Goal: Task Accomplishment & Management: Manage account settings

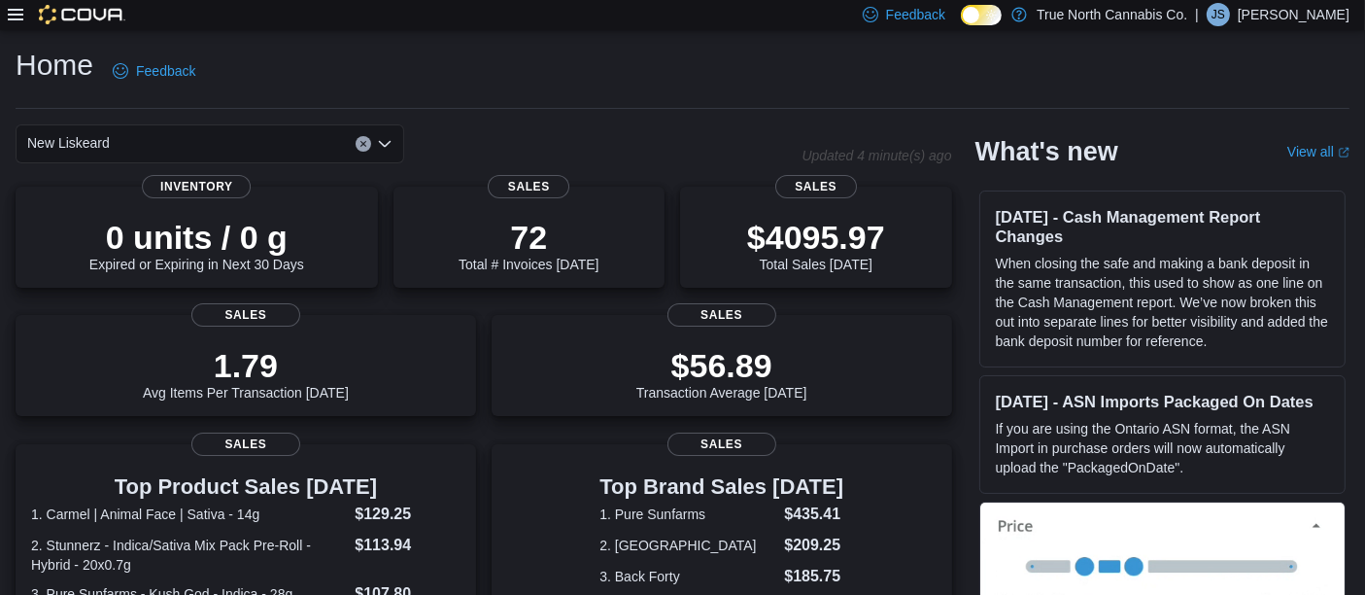
click at [15, 17] on icon at bounding box center [16, 15] width 16 height 16
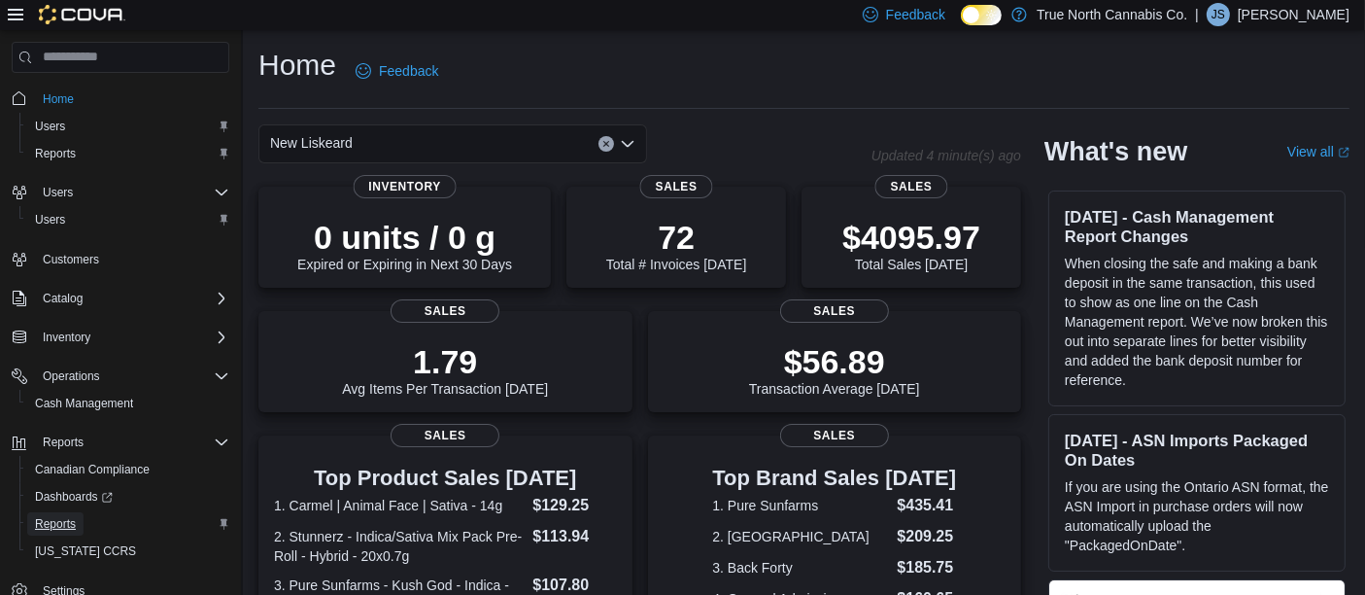
click at [55, 530] on span "Reports" at bounding box center [55, 523] width 41 height 23
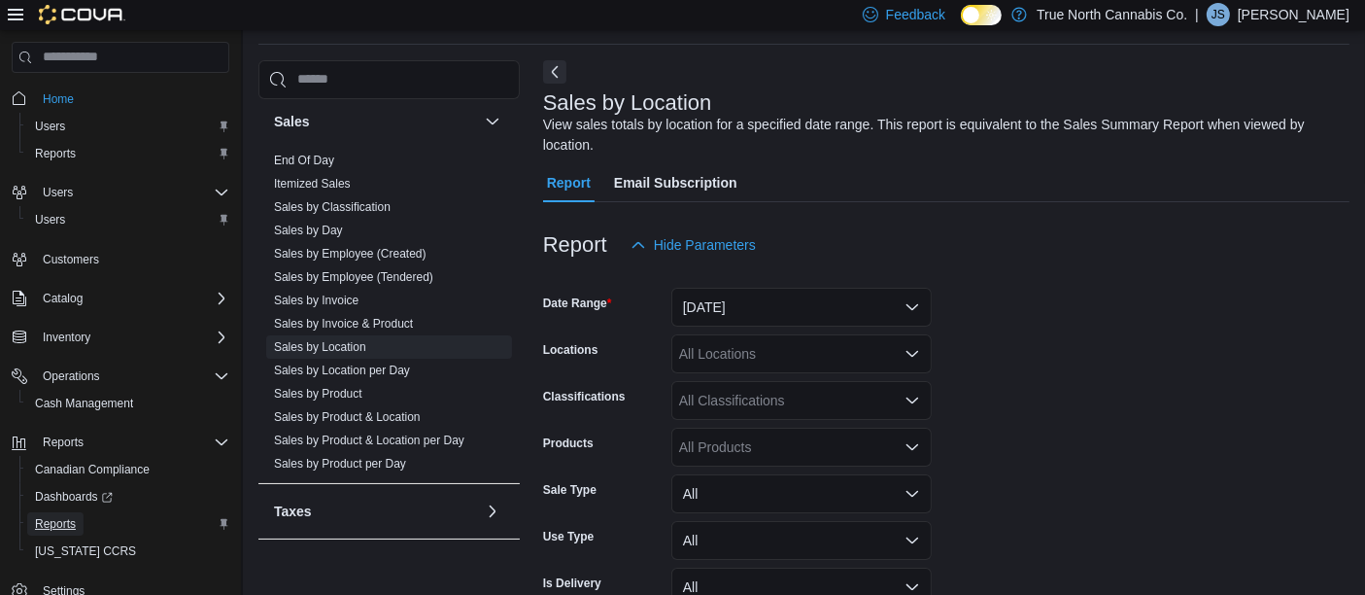
scroll to position [1050, 0]
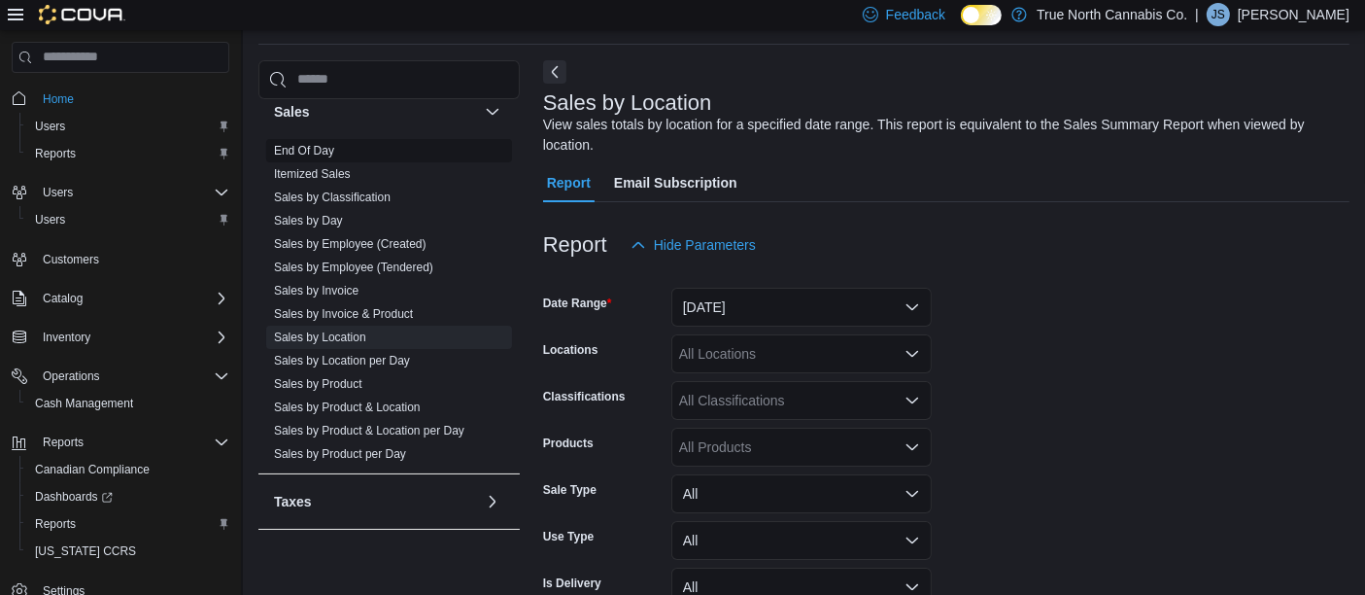
click at [319, 146] on link "End Of Day" at bounding box center [304, 151] width 60 height 14
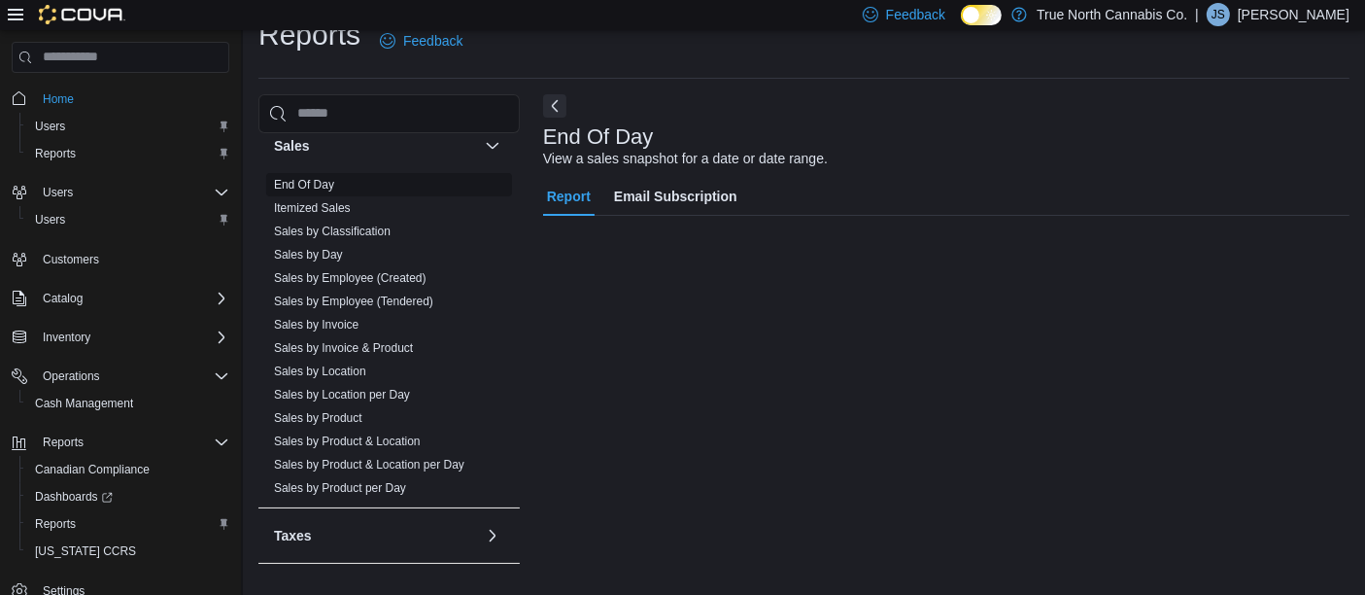
scroll to position [29, 0]
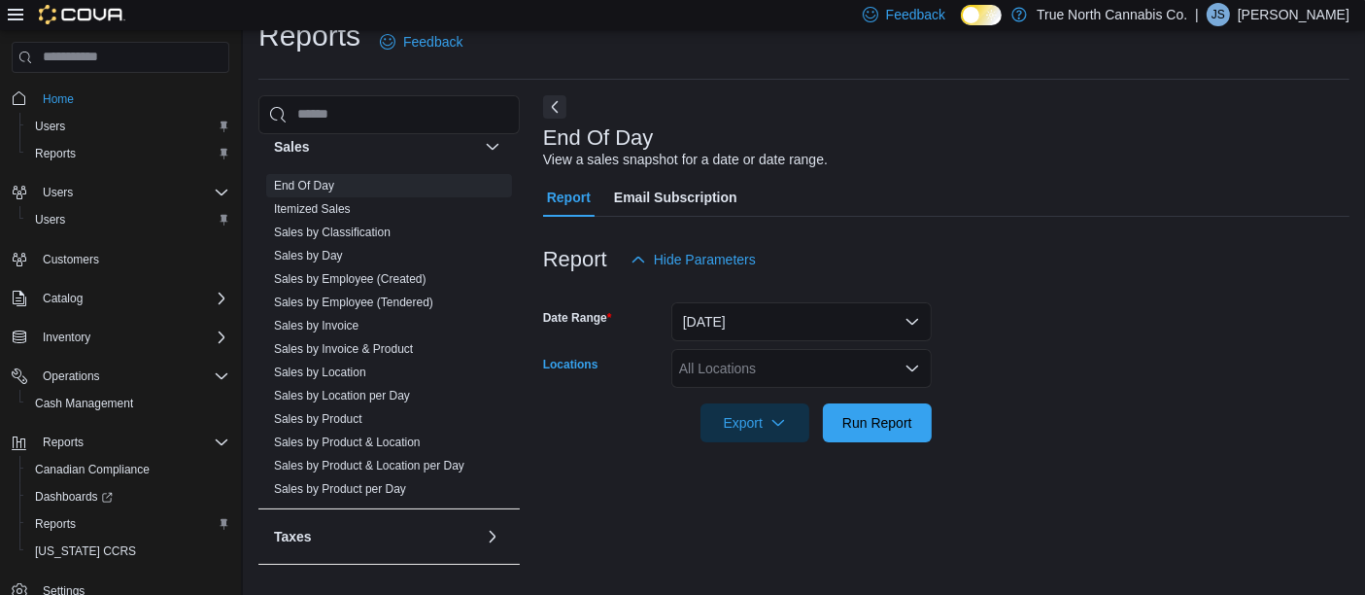
click at [733, 366] on div "All Locations" at bounding box center [801, 368] width 260 height 39
type input "***"
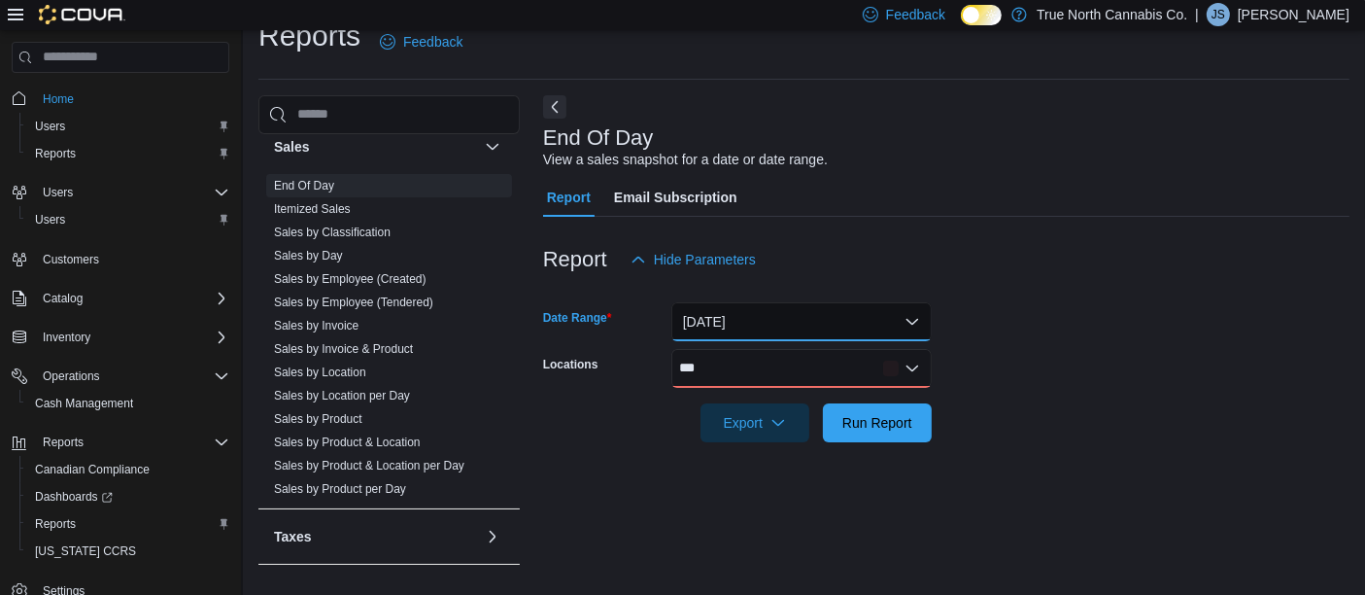
click at [777, 316] on button "[DATE]" at bounding box center [801, 321] width 260 height 39
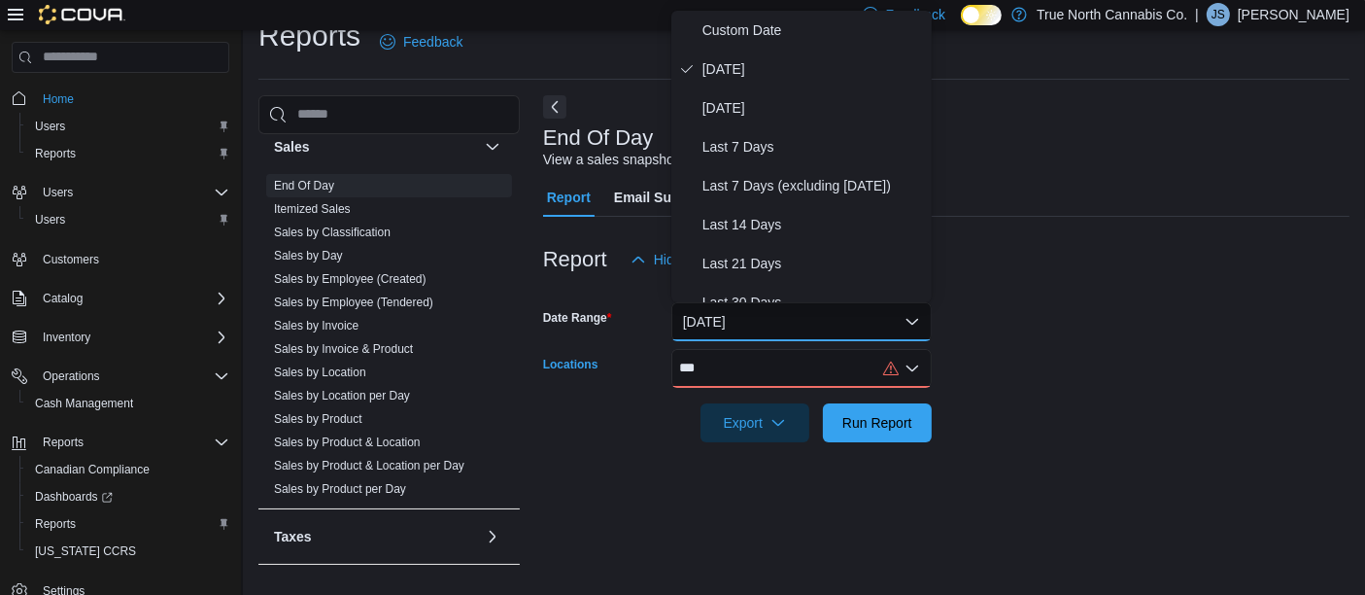
click at [769, 352] on div "***" at bounding box center [801, 368] width 260 height 39
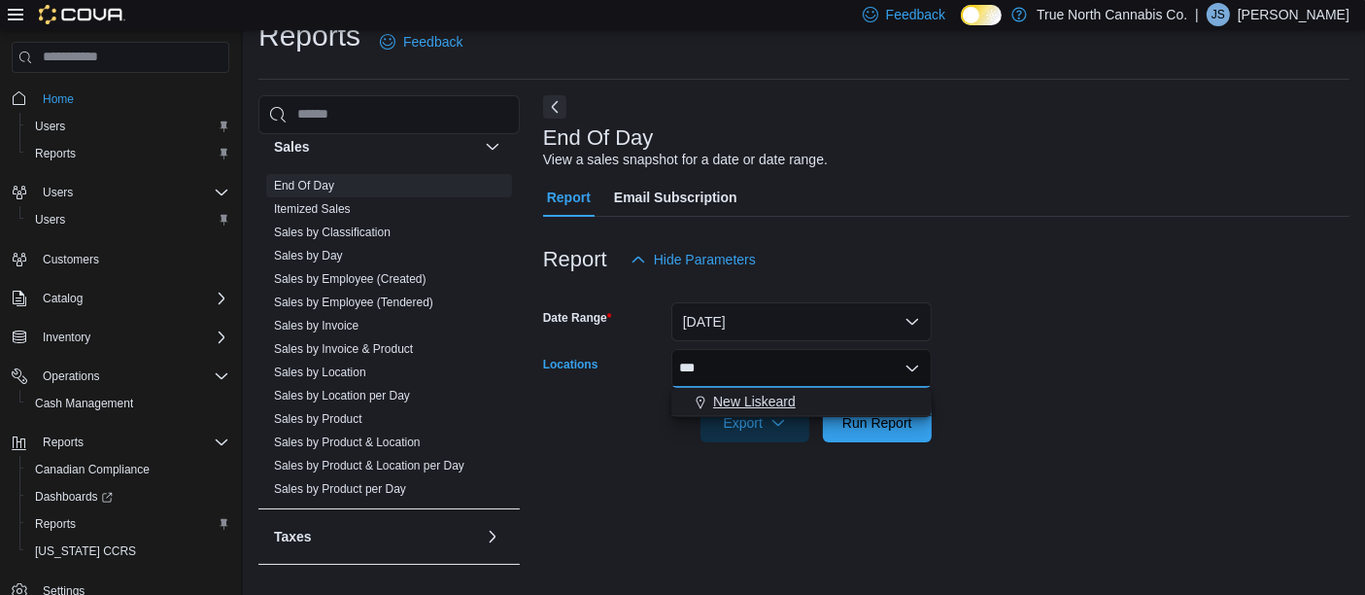
click at [766, 399] on span "New Liskeard" at bounding box center [754, 401] width 83 height 19
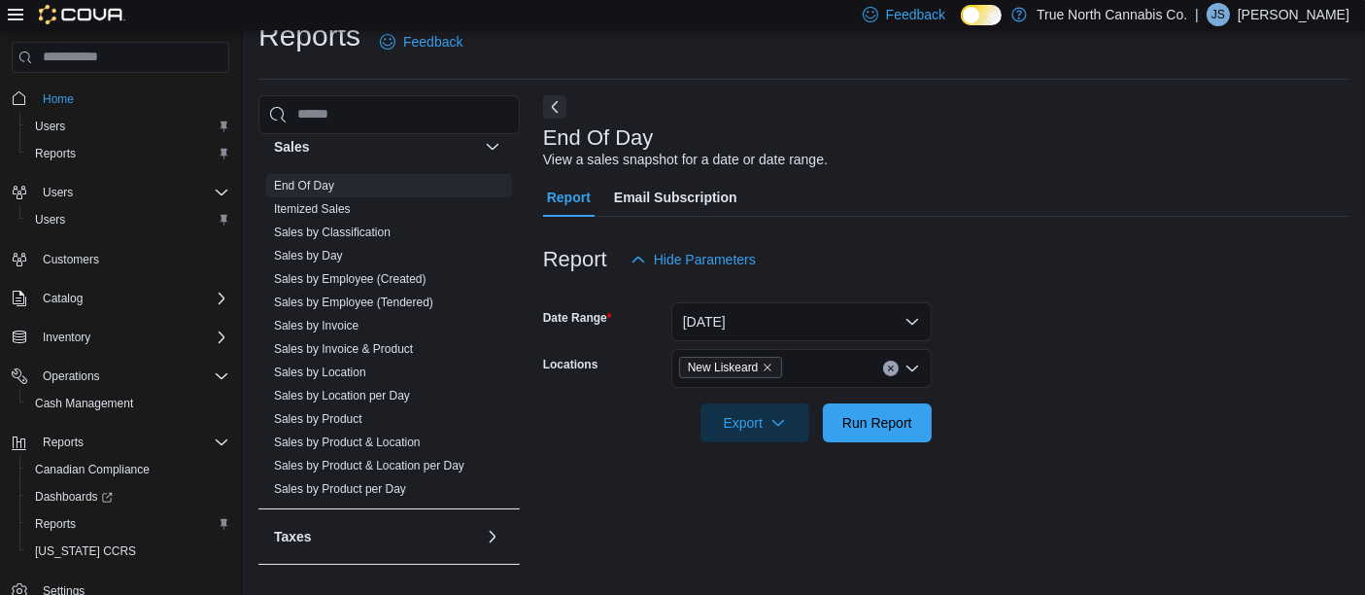
click at [1012, 473] on div "End Of Day View a sales snapshot for a date or date range. Report Email Subscri…" at bounding box center [946, 337] width 806 height 485
click at [902, 418] on span "Run Report" at bounding box center [877, 421] width 70 height 19
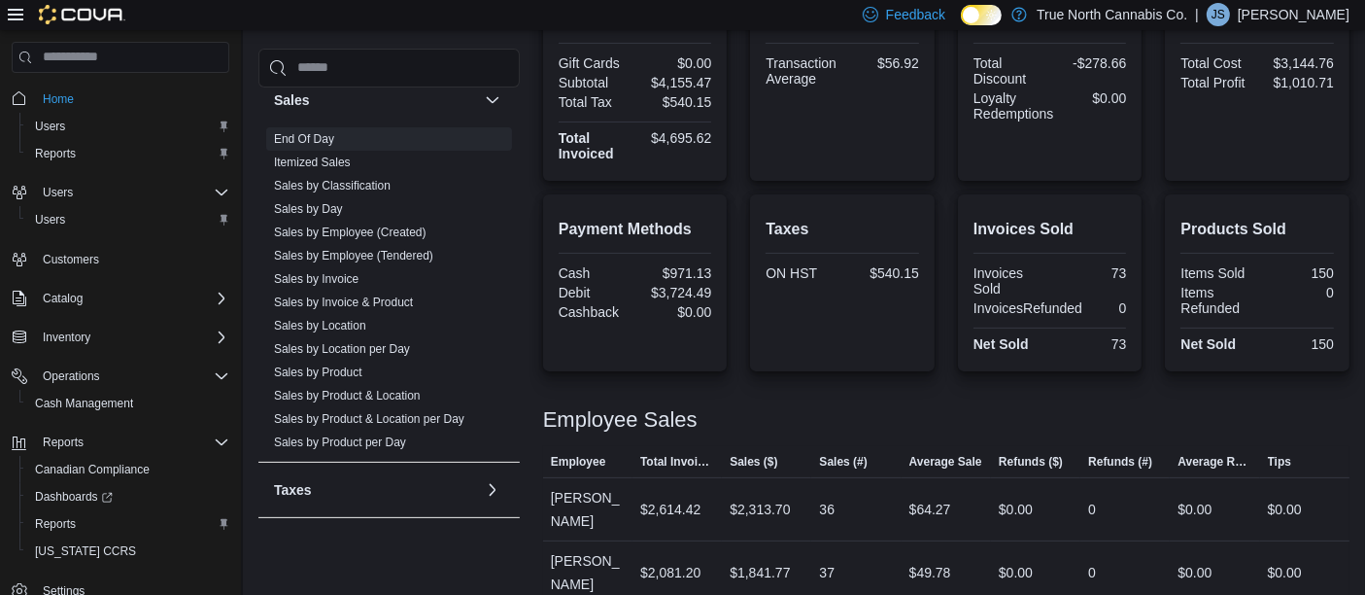
scroll to position [532, 0]
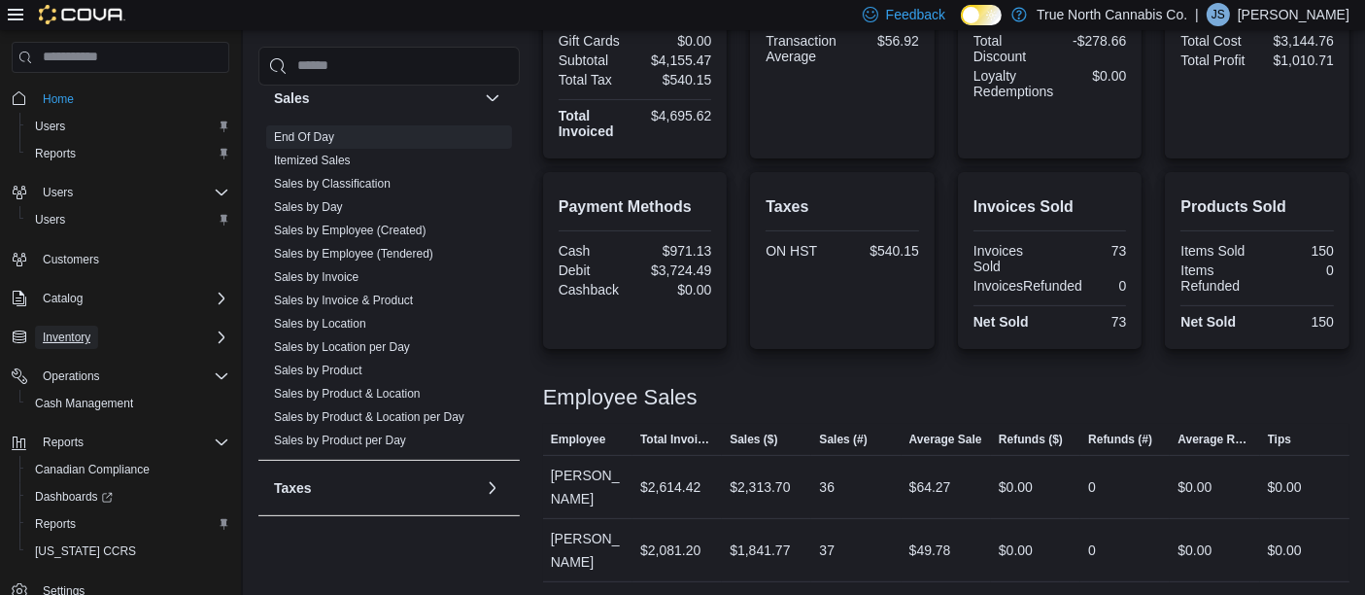
click at [63, 337] on span "Inventory" at bounding box center [67, 337] width 48 height 16
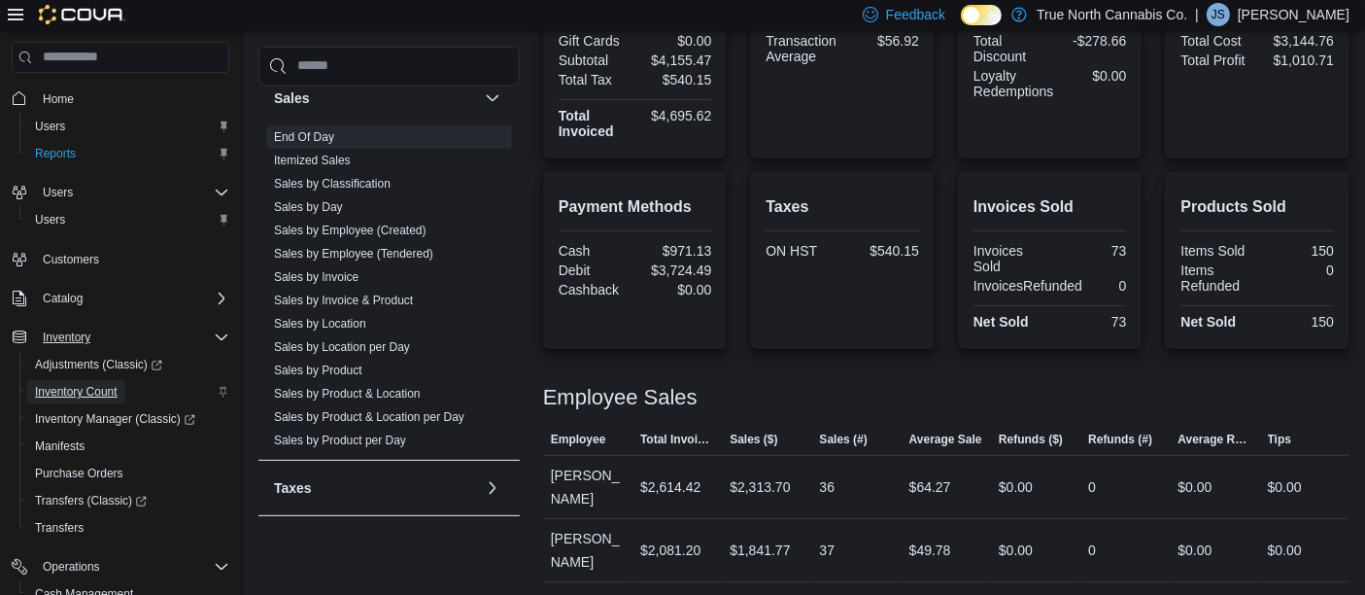
click at [72, 385] on span "Inventory Count" at bounding box center [76, 392] width 83 height 16
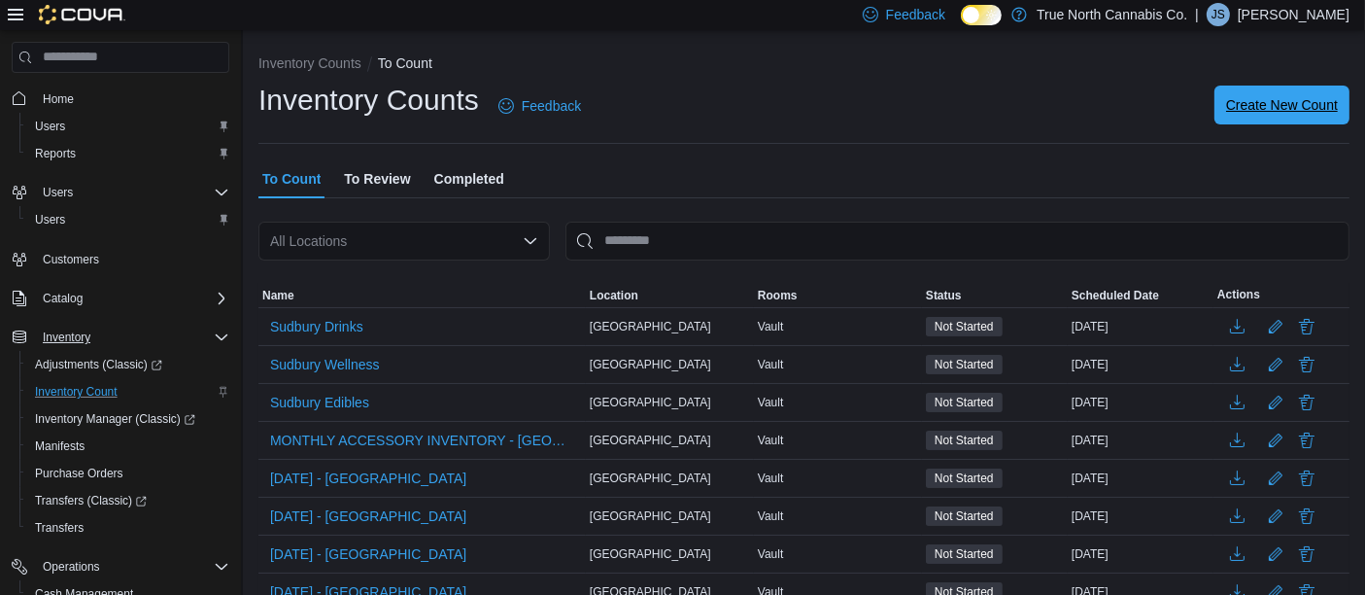
click at [1271, 114] on span "Create New Count" at bounding box center [1282, 104] width 112 height 19
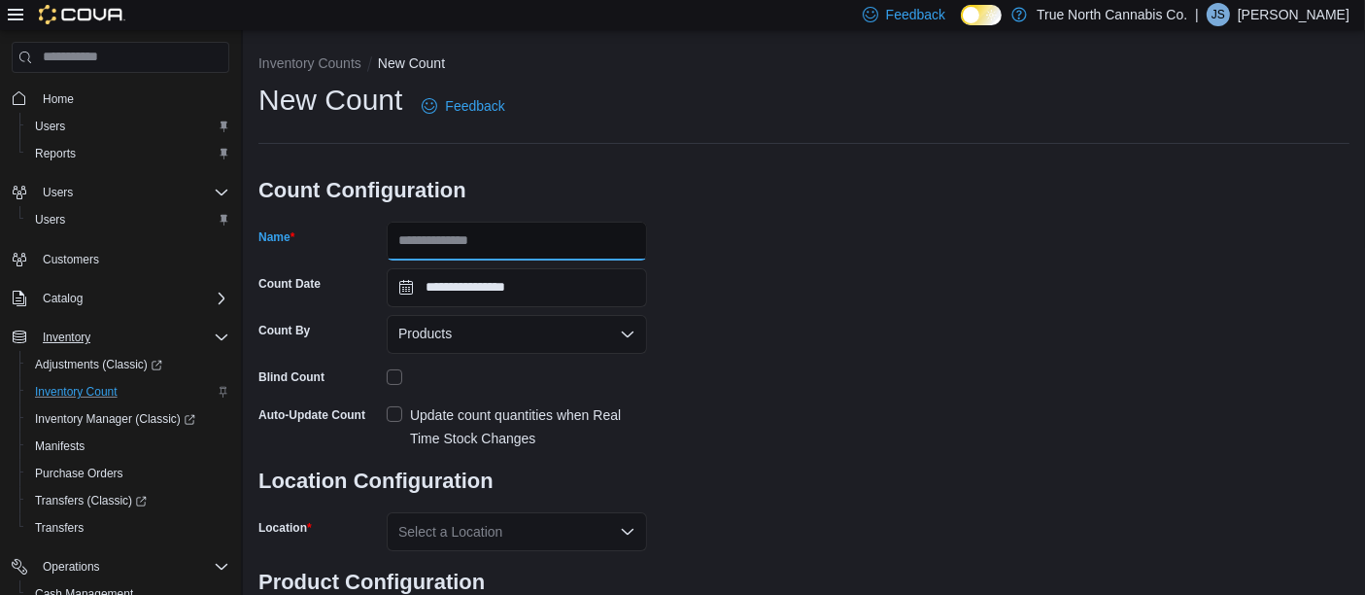
click at [401, 243] on input "Name" at bounding box center [517, 241] width 260 height 39
type input "**********"
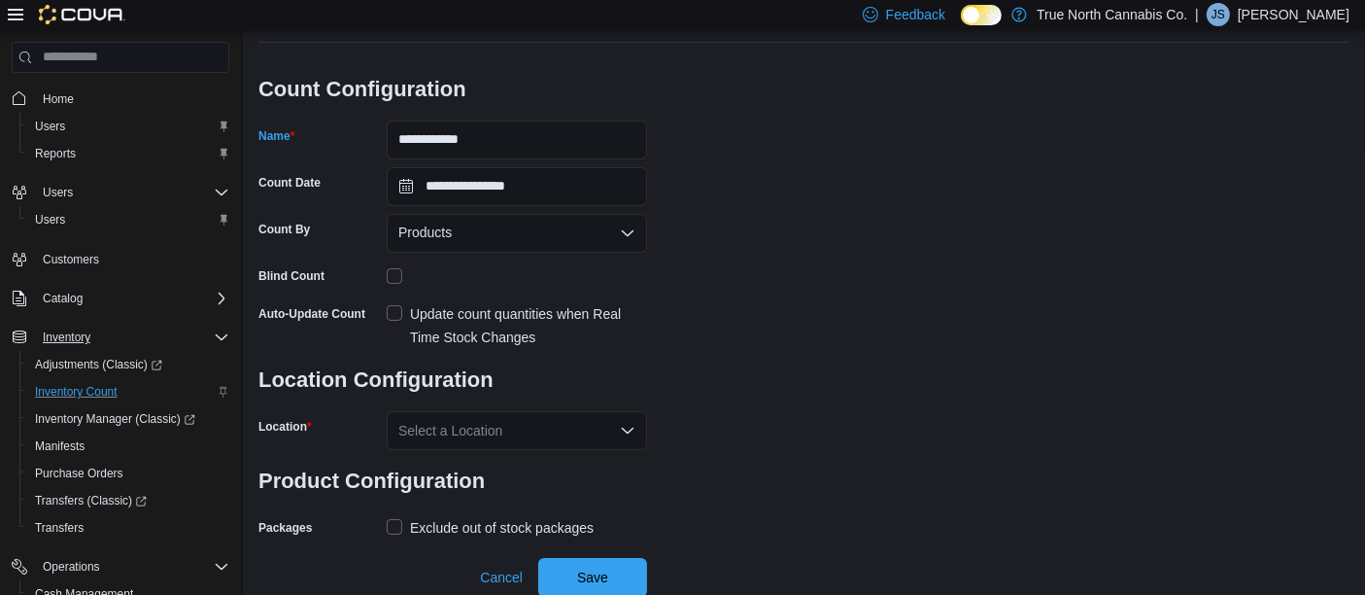
click at [394, 309] on label "Update count quantities when Real Time Stock Changes" at bounding box center [517, 325] width 260 height 47
click at [630, 434] on icon "Open list of options" at bounding box center [628, 431] width 16 height 16
type input "***"
click at [597, 393] on div "New Liskeard" at bounding box center [529, 394] width 214 height 19
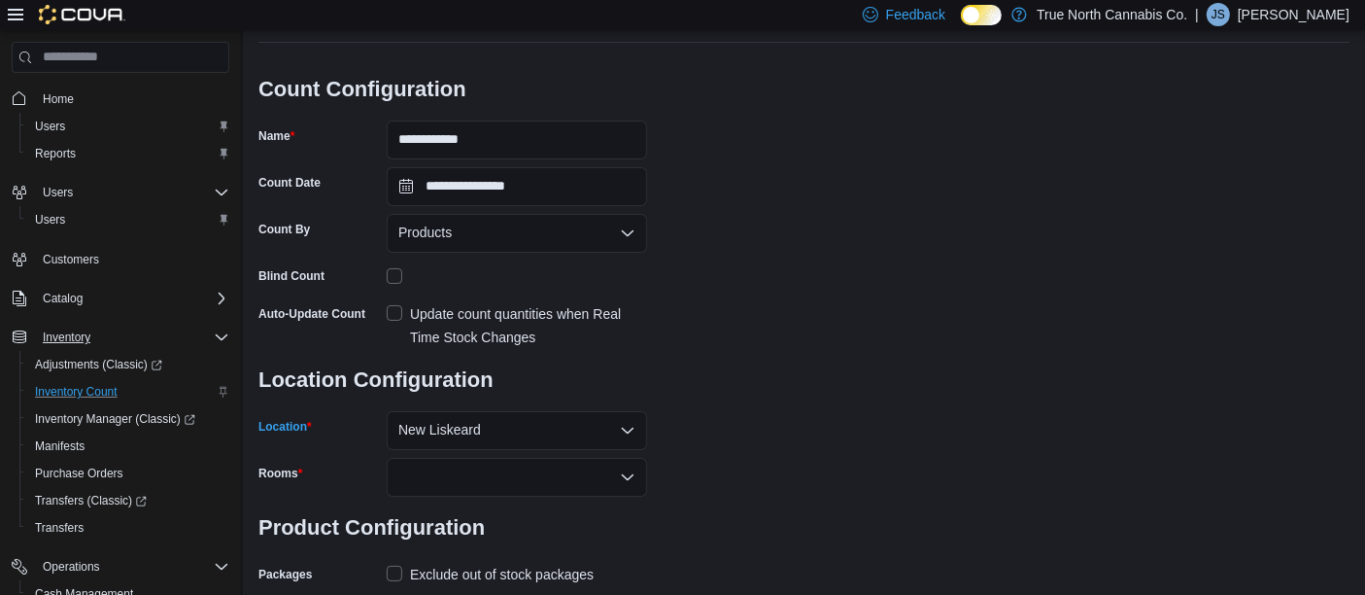
scroll to position [148, 0]
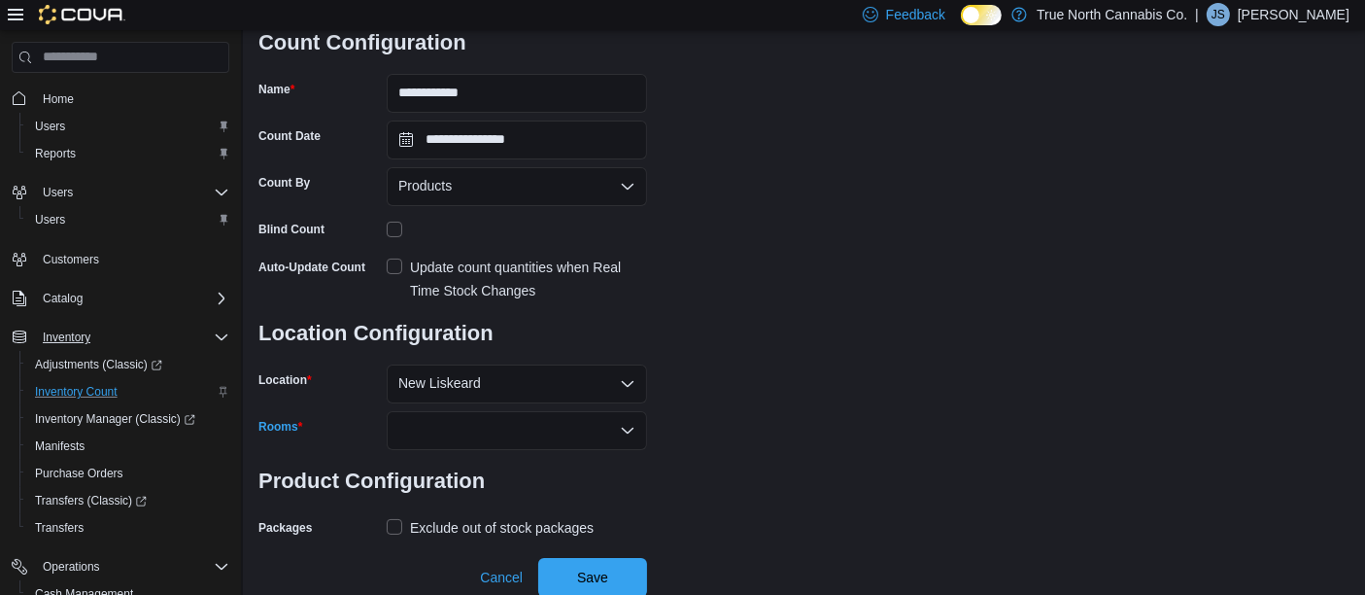
click at [468, 430] on div at bounding box center [517, 430] width 260 height 39
click at [440, 457] on span "Vault" at bounding box center [516, 462] width 237 height 19
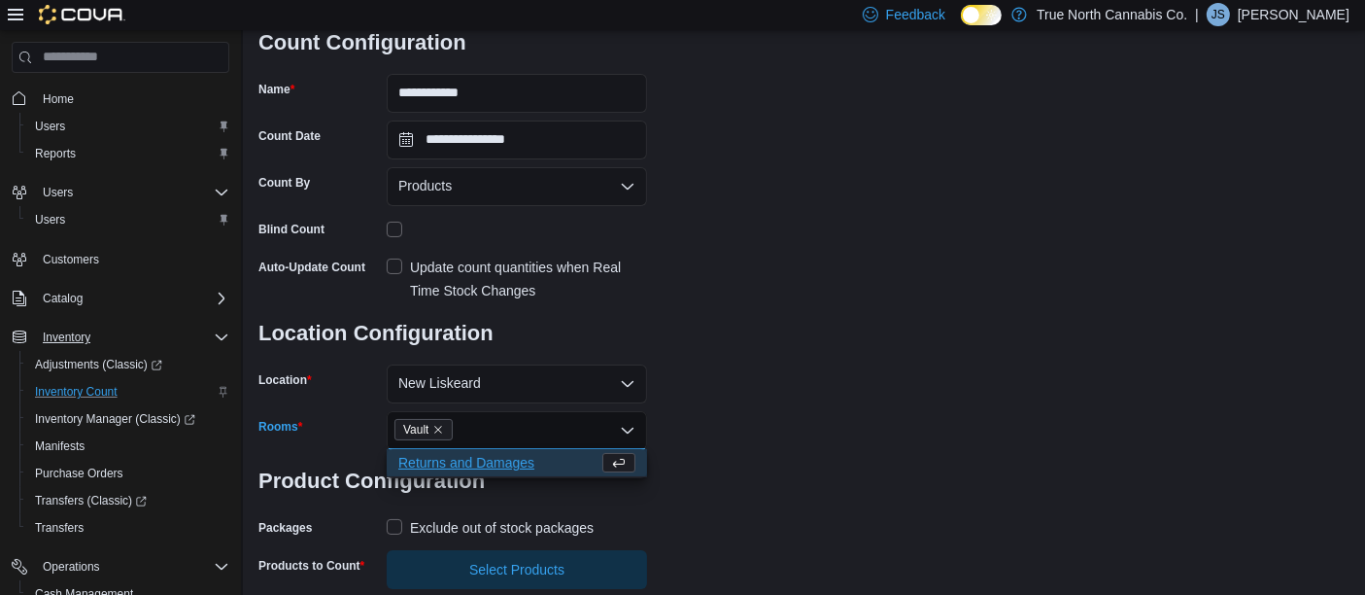
click at [397, 524] on label "Exclude out of stock packages" at bounding box center [490, 527] width 207 height 23
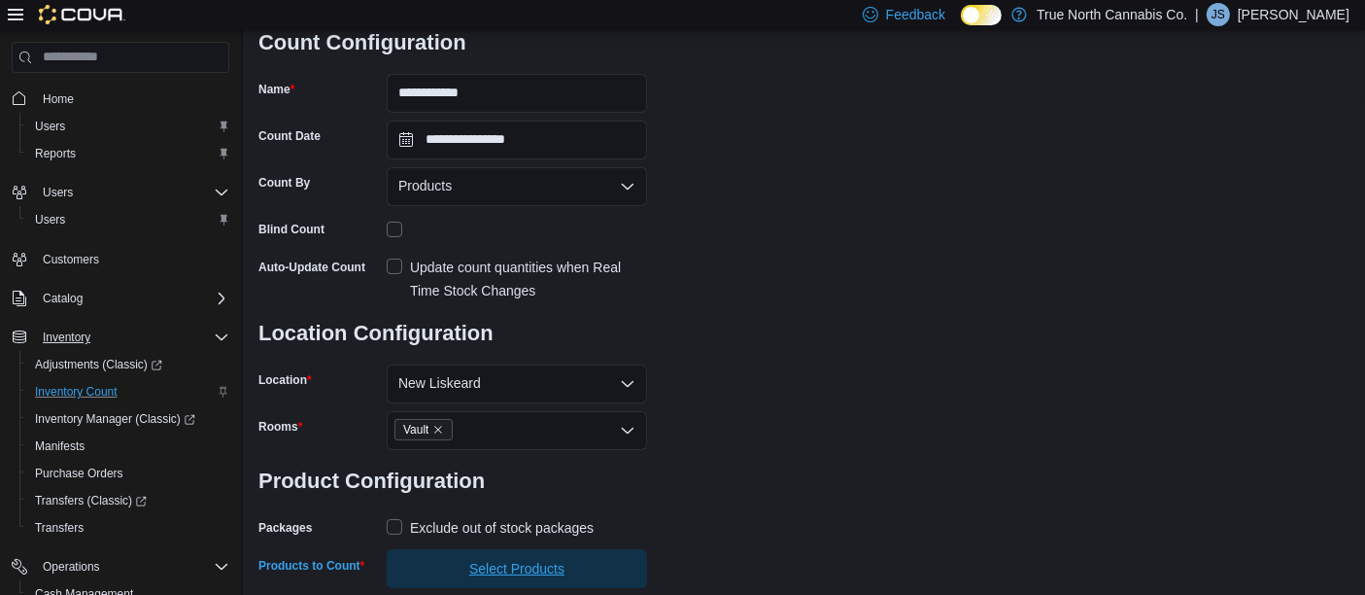
click at [516, 563] on span "Select Products" at bounding box center [516, 568] width 95 height 19
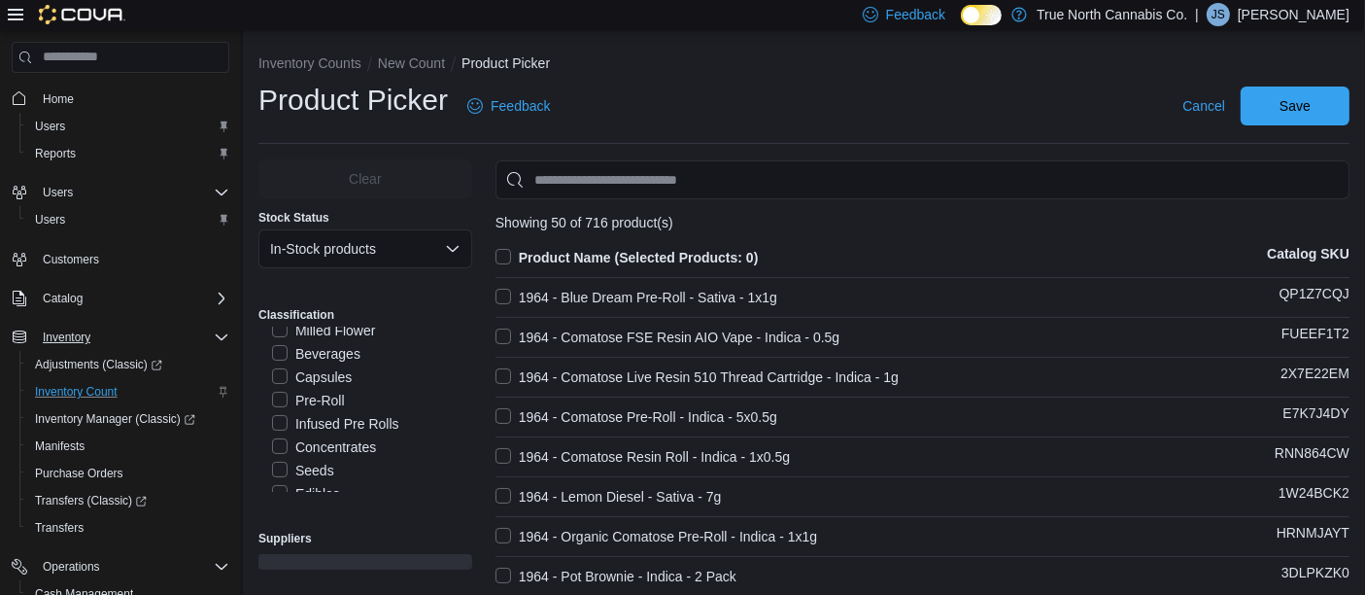
scroll to position [685, 0]
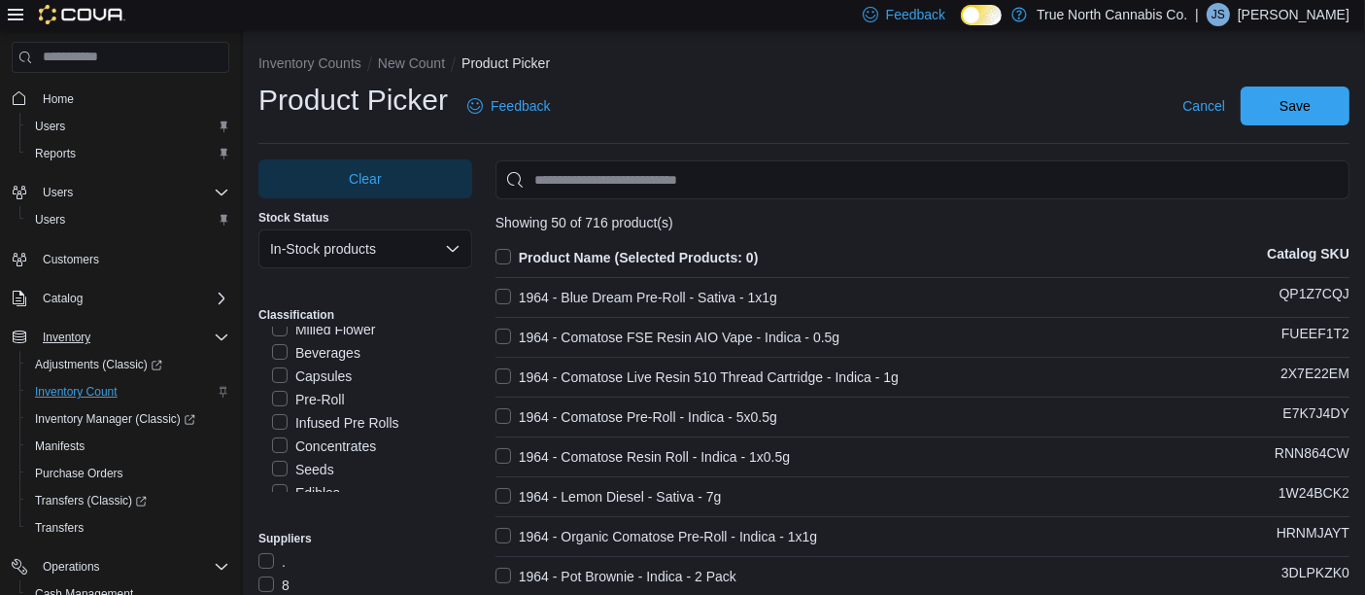
click at [280, 397] on label "Pre-Roll" at bounding box center [308, 399] width 73 height 23
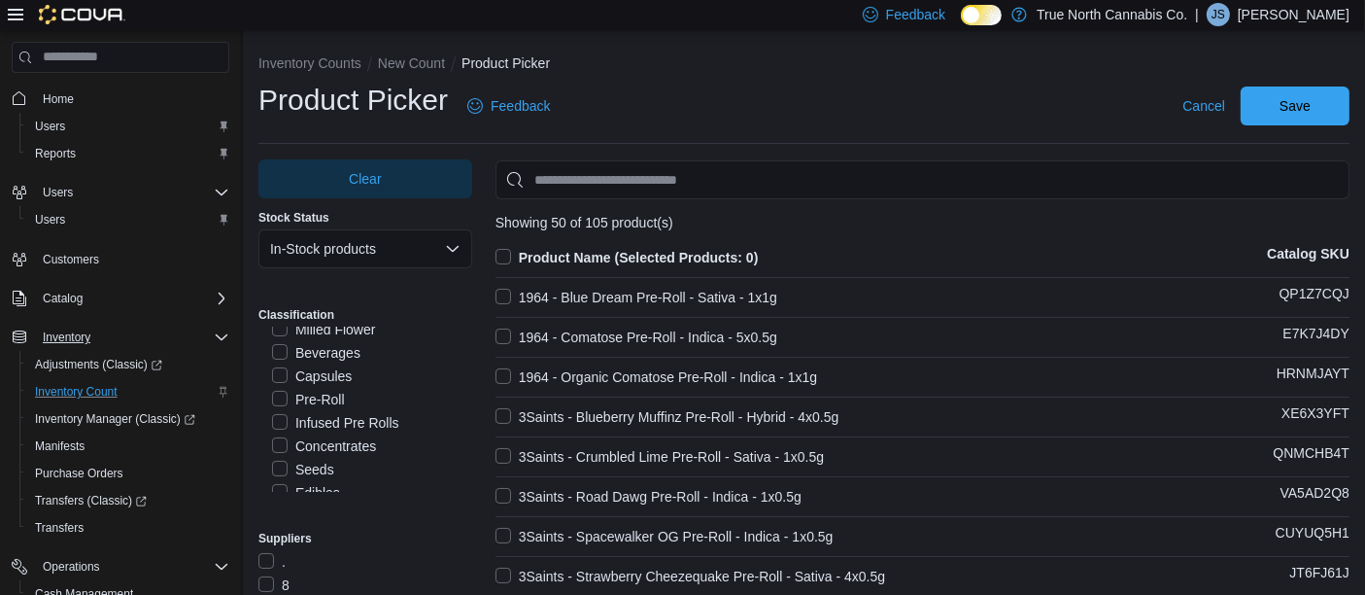
click at [277, 422] on label "Infused Pre Rolls" at bounding box center [335, 422] width 127 height 23
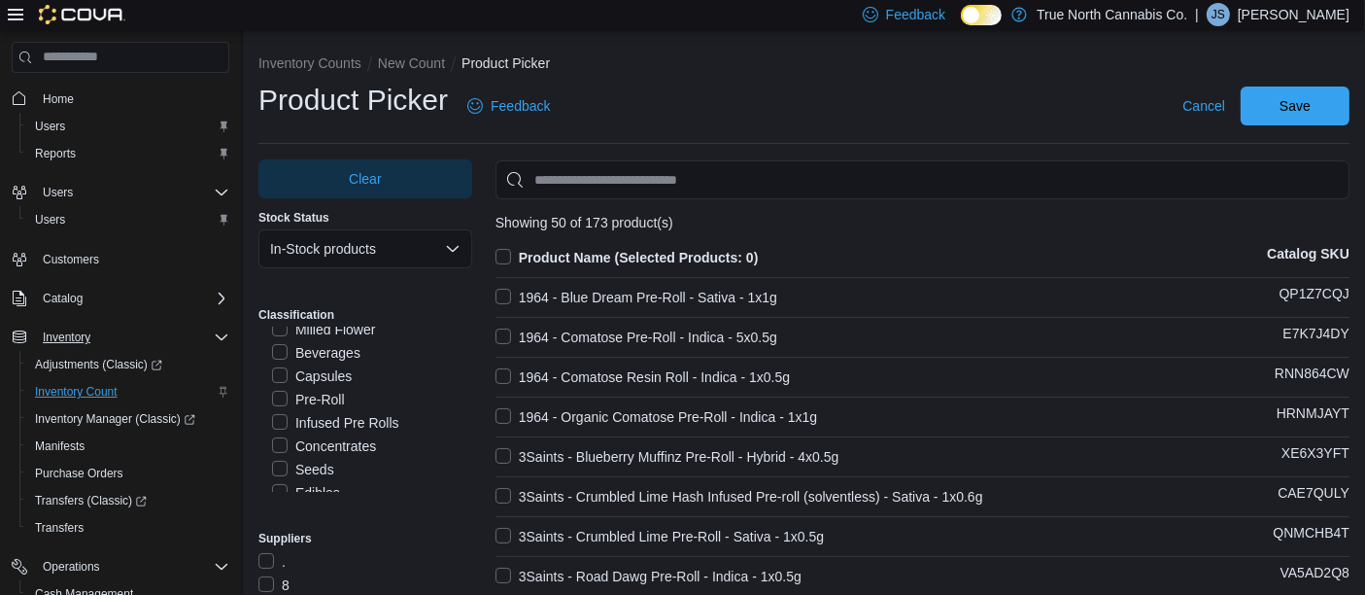
click at [502, 254] on label "Product Name (Selected Products: 0)" at bounding box center [626, 257] width 263 height 23
click at [1307, 103] on span "Save" at bounding box center [1295, 104] width 31 height 19
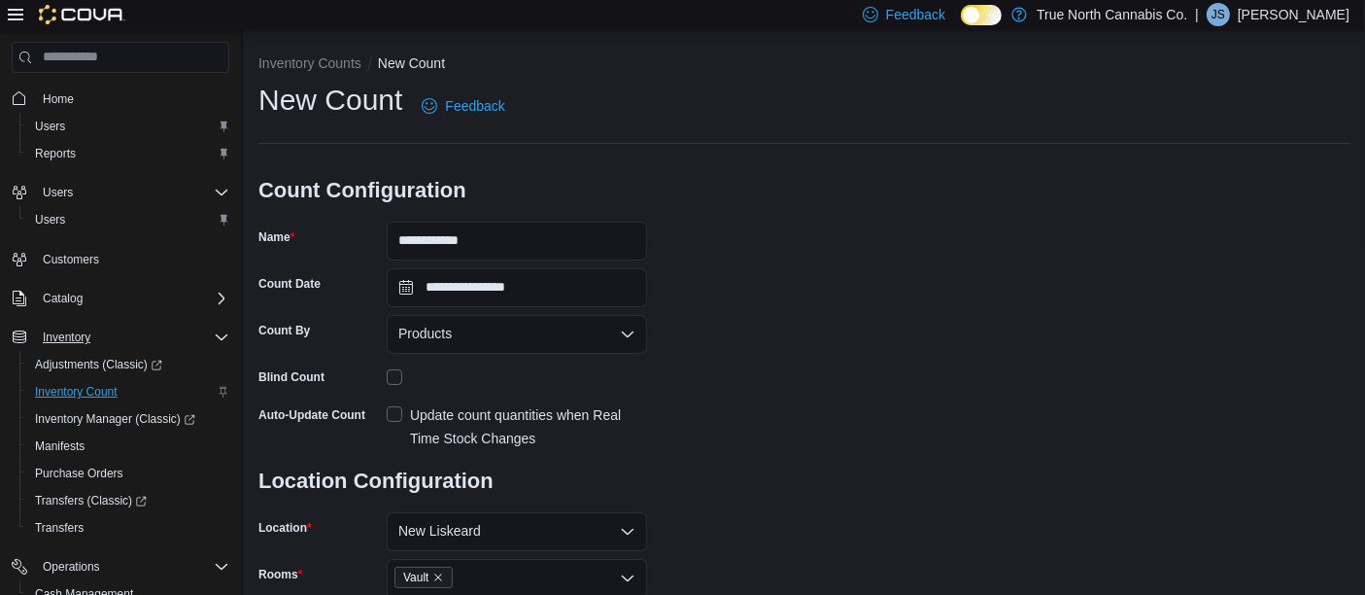
scroll to position [233, 0]
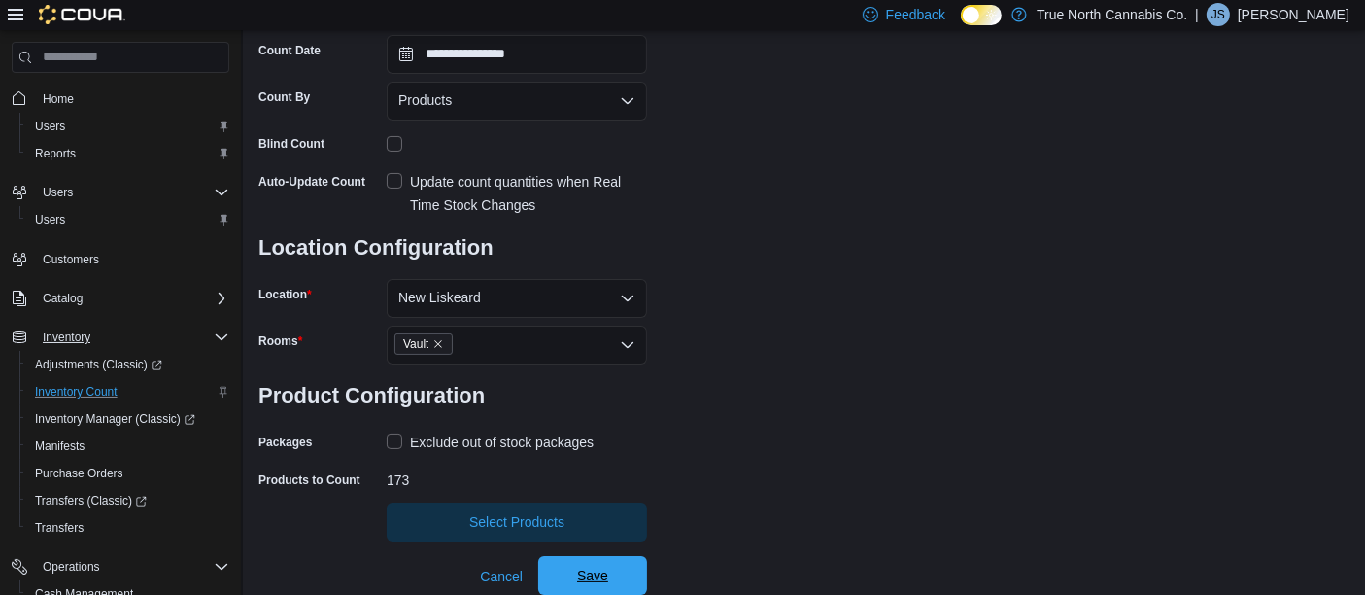
click at [607, 571] on span "Save" at bounding box center [592, 575] width 85 height 39
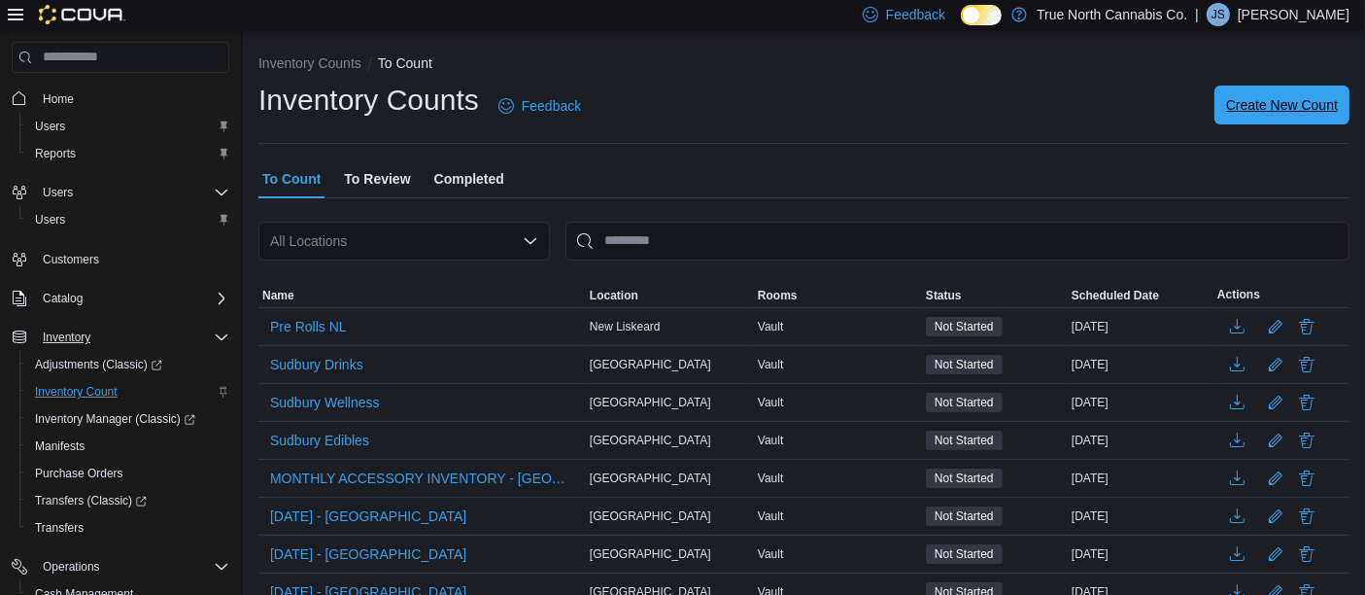
click at [1332, 107] on span "Create New Count" at bounding box center [1282, 104] width 112 height 19
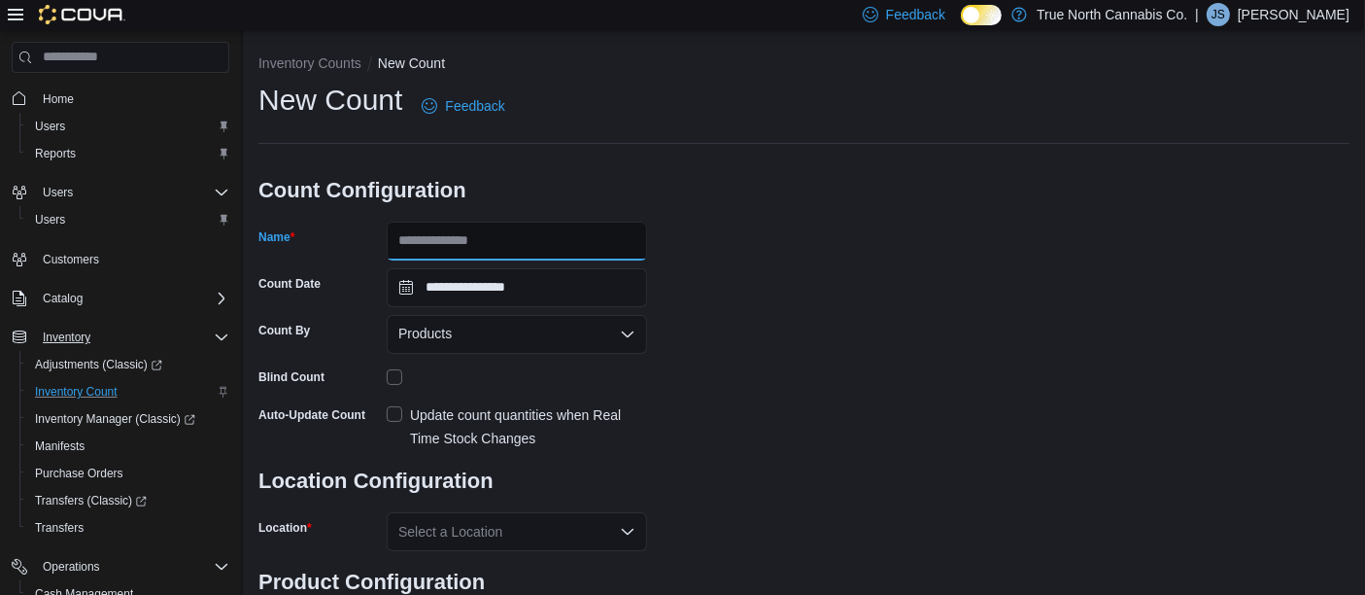
click at [552, 245] on input "Name" at bounding box center [517, 241] width 260 height 39
type input "*********"
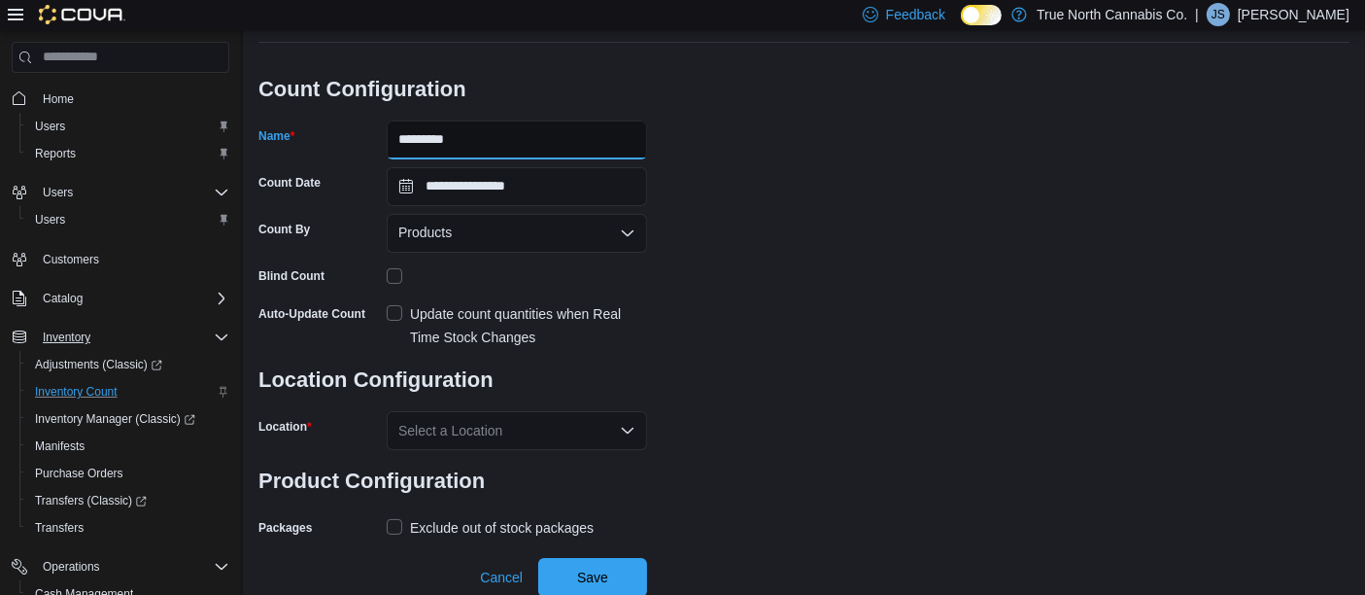
scroll to position [100, 0]
click at [396, 307] on label "Update count quantities when Real Time Stock Changes" at bounding box center [517, 326] width 260 height 47
click at [624, 435] on icon "Open list of options" at bounding box center [628, 432] width 16 height 16
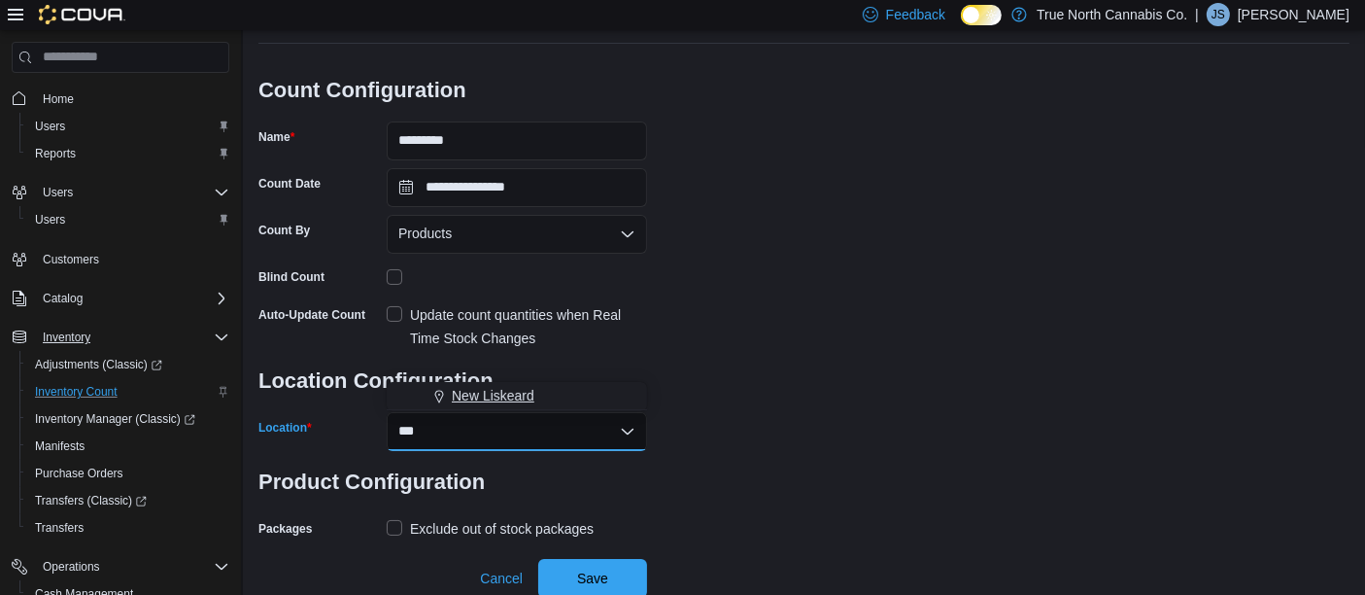
type input "***"
click at [532, 395] on span "New Liskeard" at bounding box center [493, 395] width 83 height 19
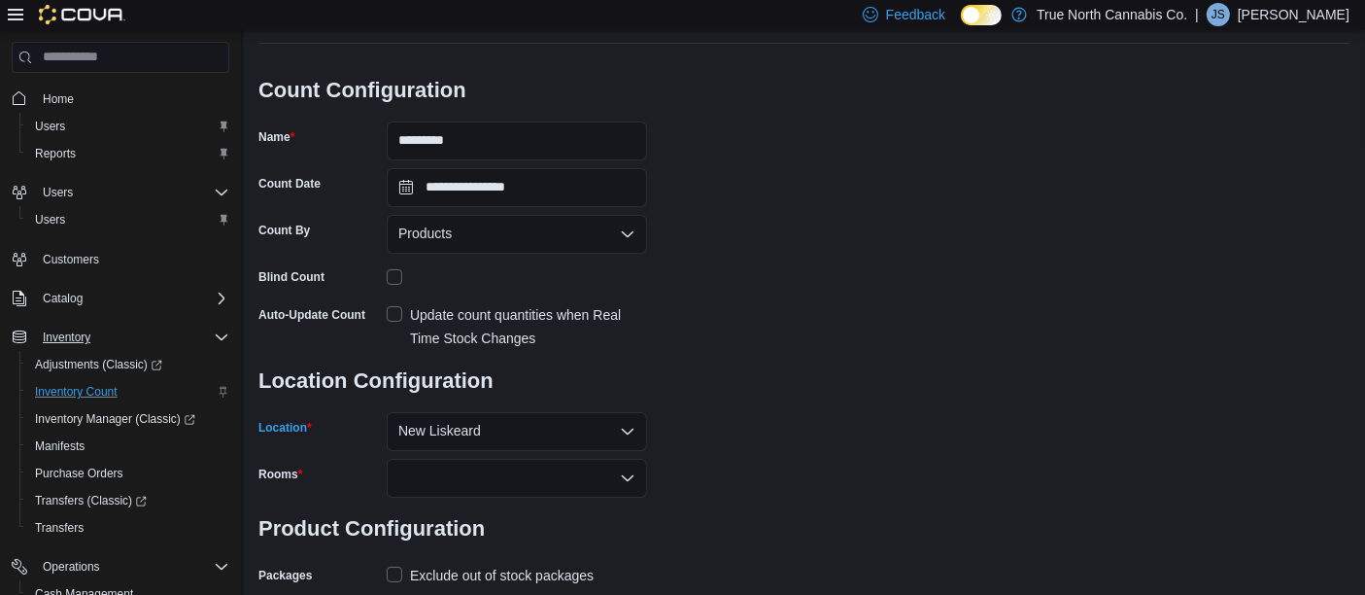
click at [628, 483] on icon "Open list of options" at bounding box center [628, 478] width 16 height 16
click at [513, 511] on span "Vault" at bounding box center [516, 509] width 237 height 19
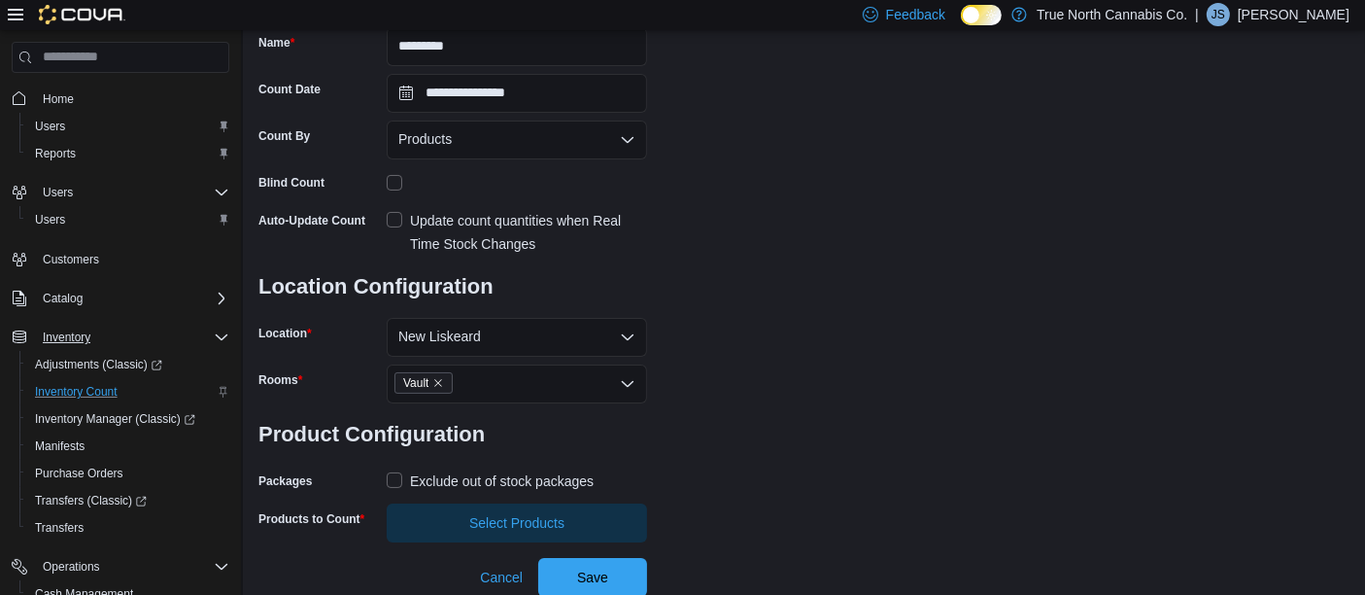
click at [391, 481] on label "Exclude out of stock packages" at bounding box center [490, 480] width 207 height 23
click at [513, 518] on span "Select Products" at bounding box center [516, 521] width 95 height 19
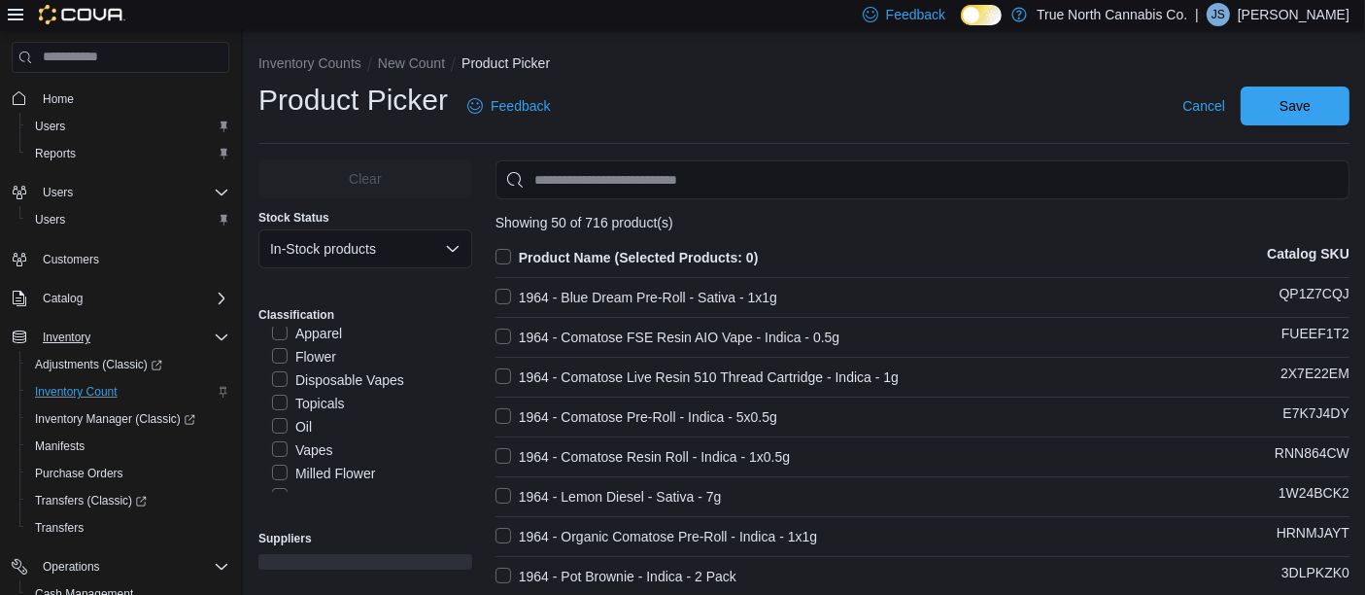
scroll to position [543, 0]
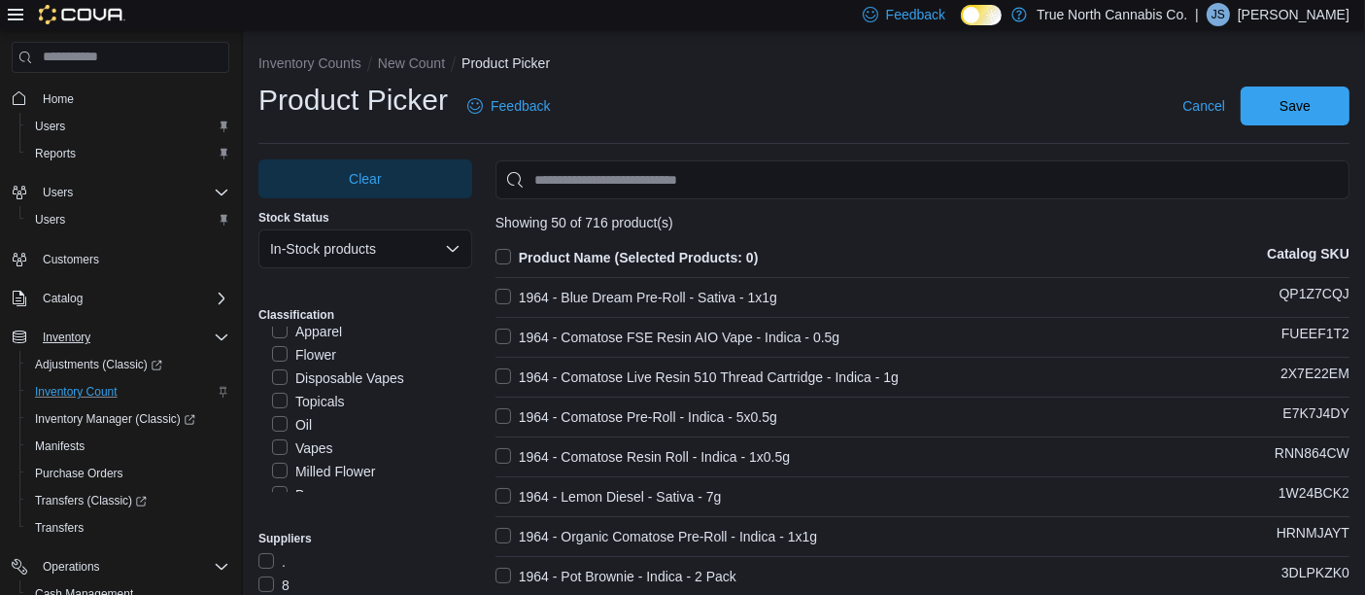
click at [322, 348] on label "Flower" at bounding box center [304, 354] width 64 height 23
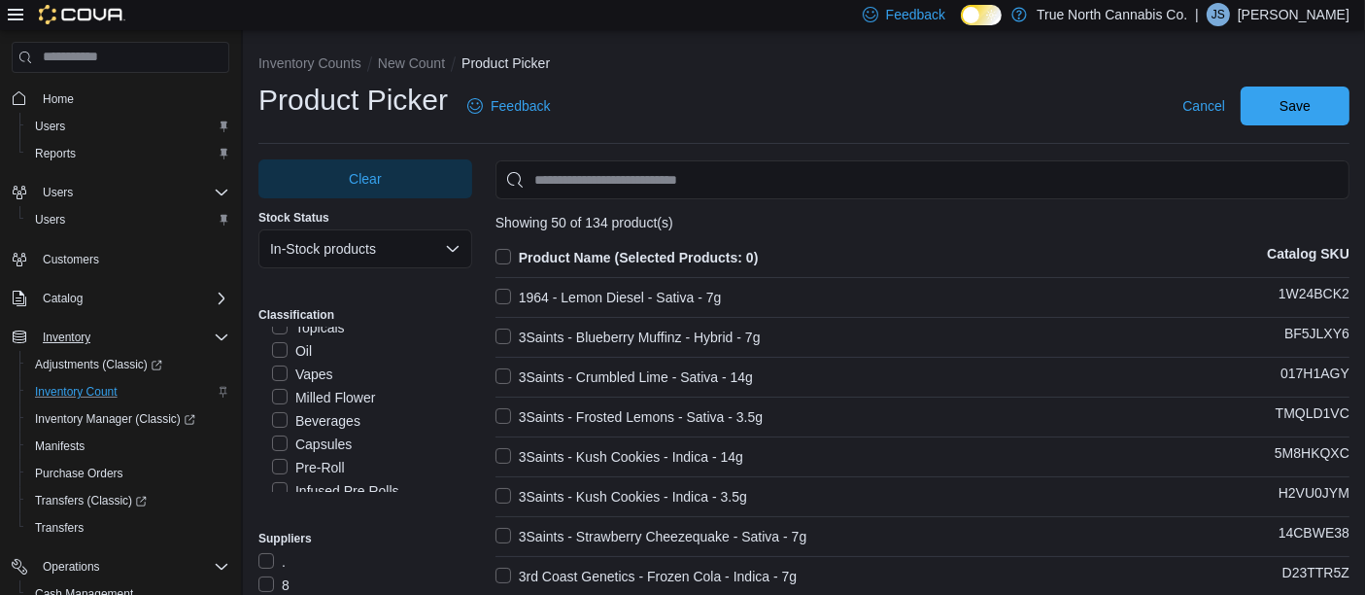
scroll to position [619, 0]
click at [275, 392] on label "Milled Flower" at bounding box center [323, 395] width 103 height 23
click at [311, 402] on label "Concentrates" at bounding box center [324, 407] width 104 height 23
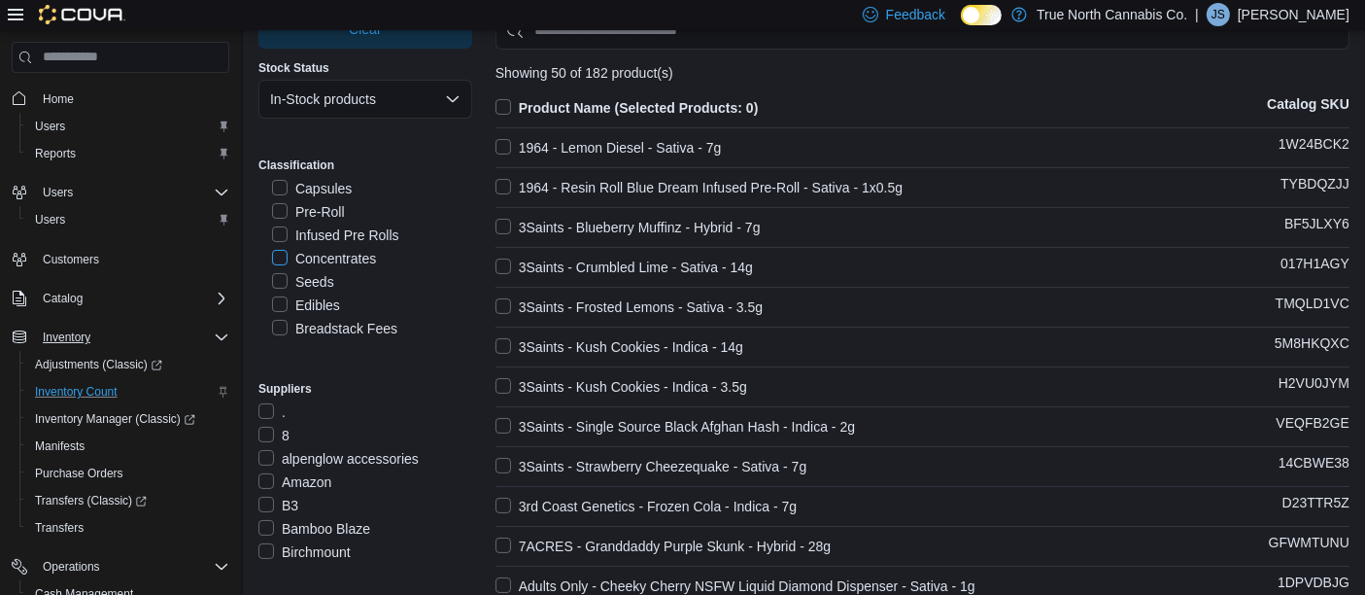
scroll to position [85, 0]
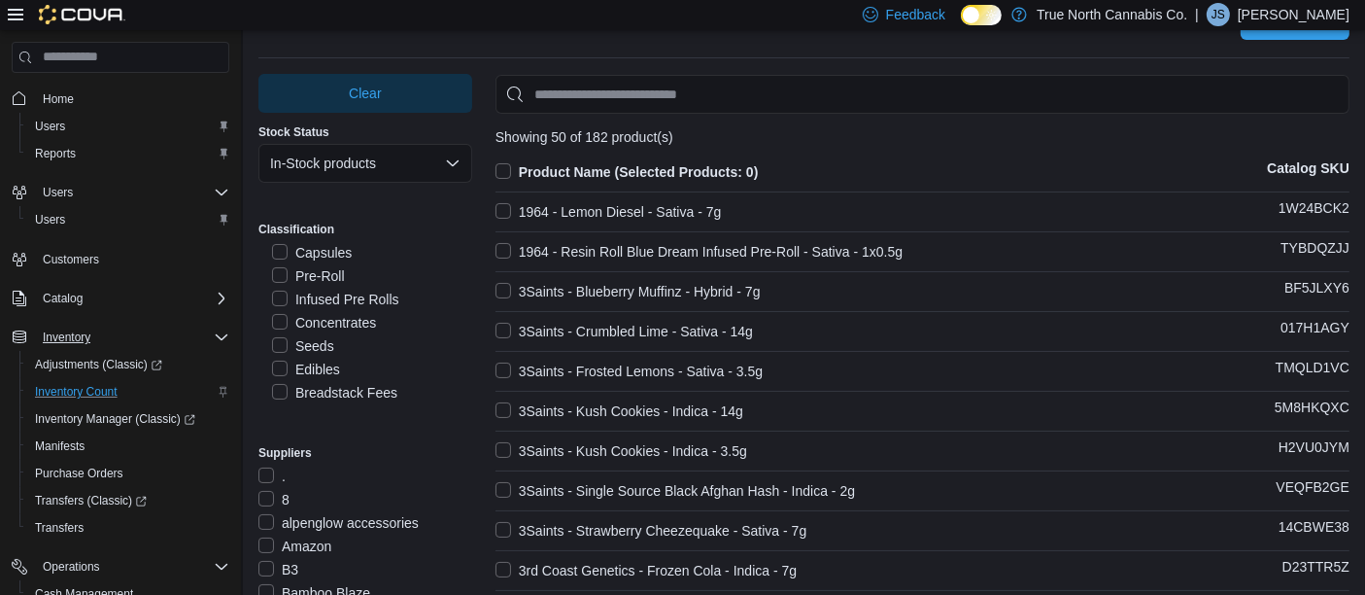
click at [277, 320] on label "Concentrates" at bounding box center [324, 322] width 104 height 23
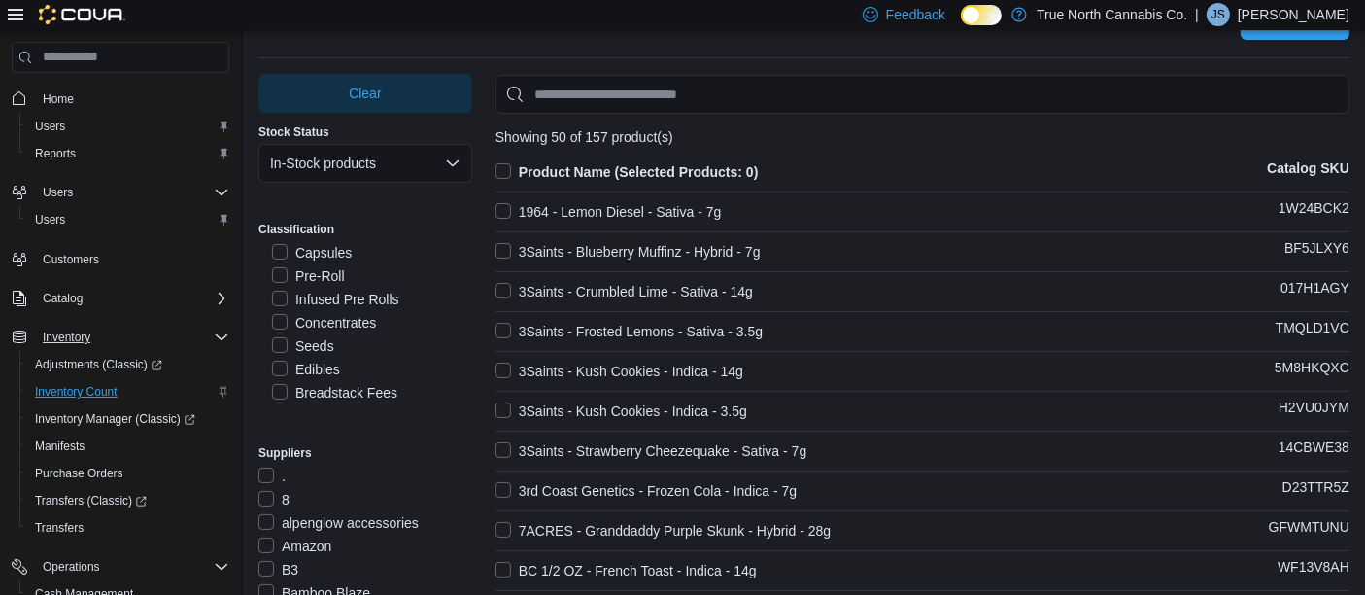
click at [516, 173] on label "Product Name (Selected Products: 0)" at bounding box center [626, 171] width 263 height 23
click at [321, 316] on label "Concentrates" at bounding box center [324, 322] width 104 height 23
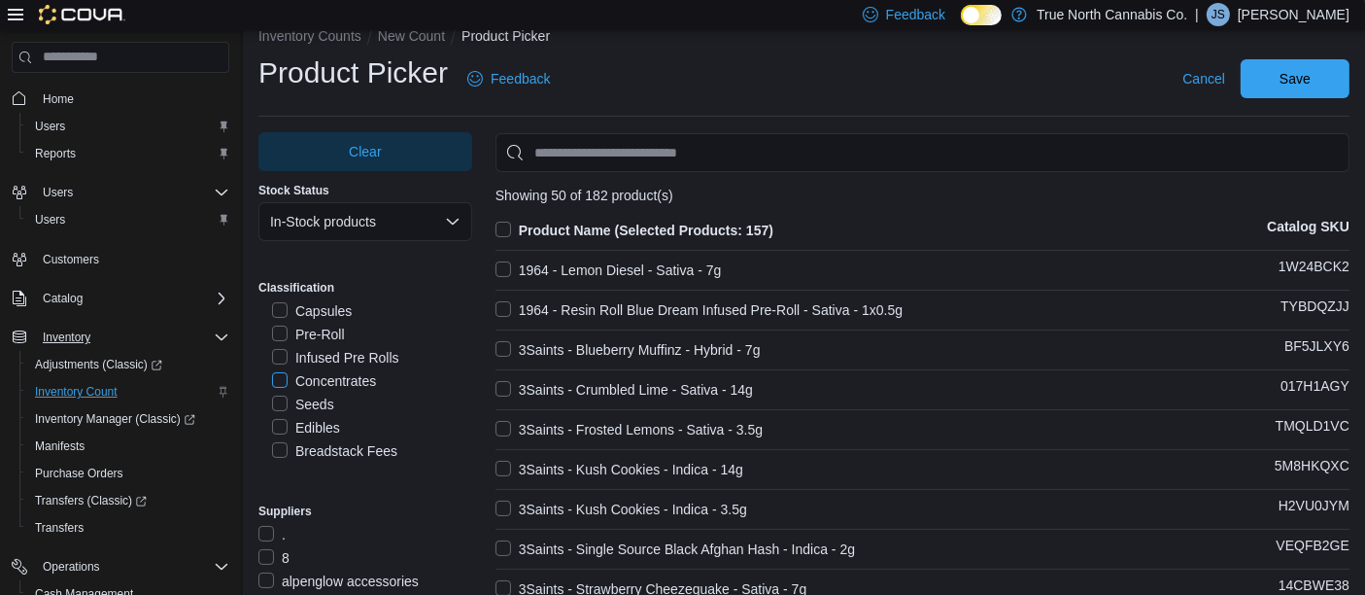
scroll to position [0, 0]
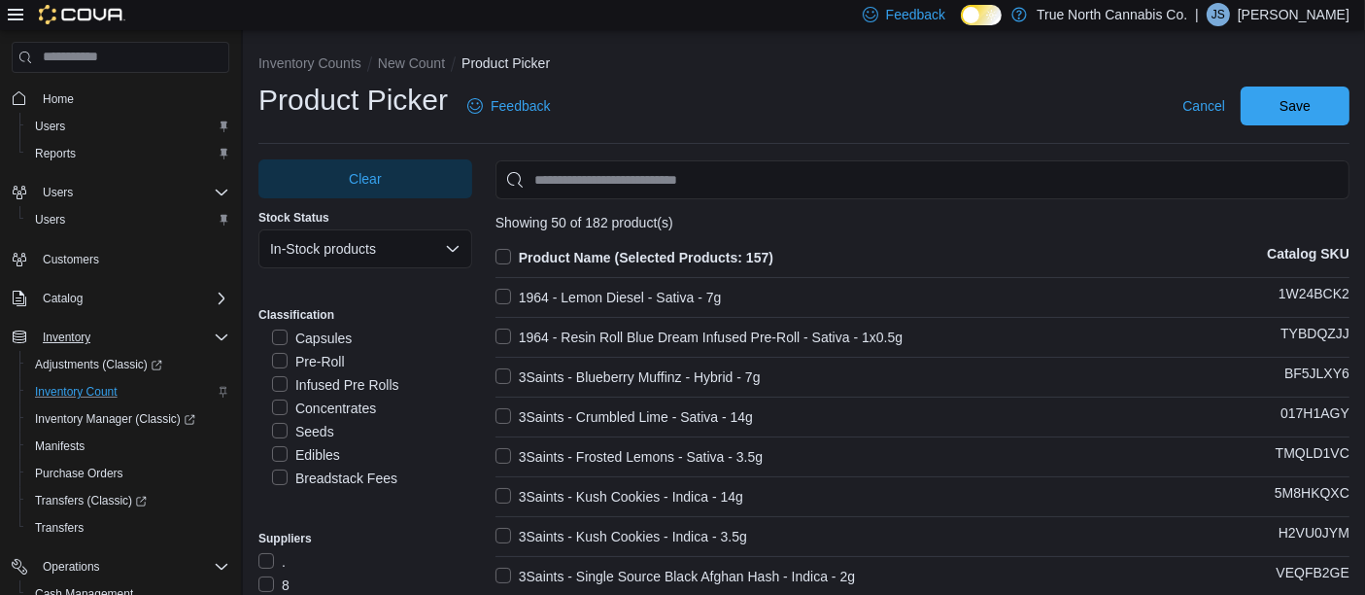
click at [276, 404] on label "Concentrates" at bounding box center [324, 407] width 104 height 23
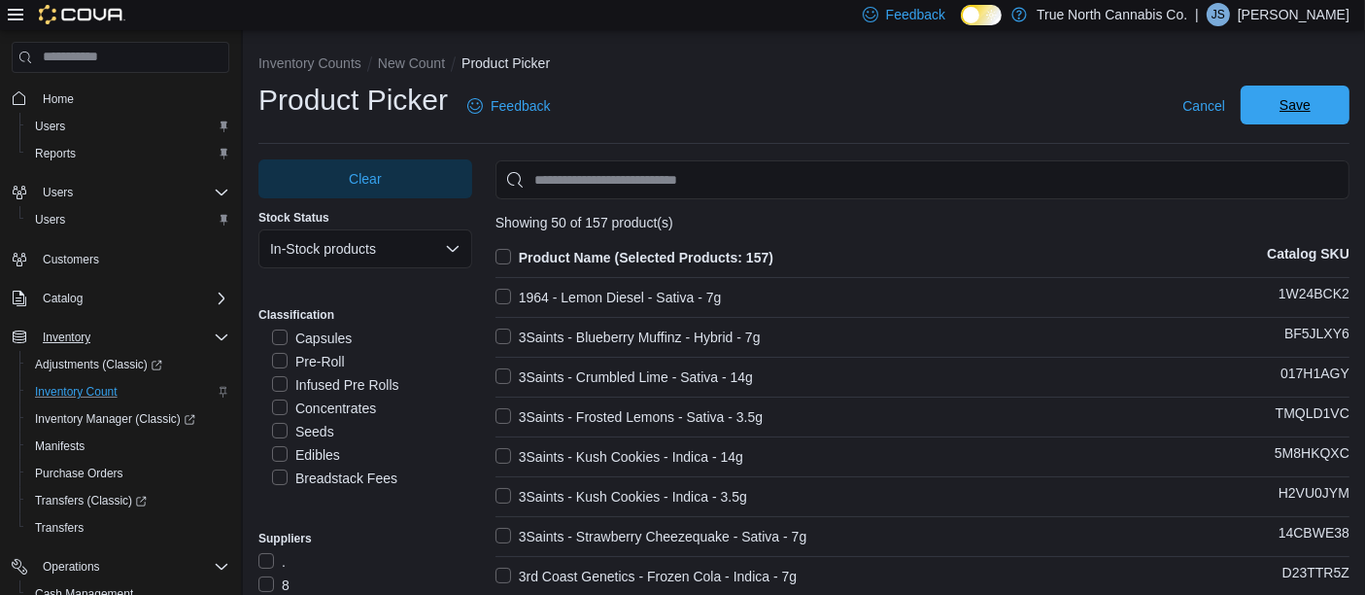
click at [1299, 104] on span "Save" at bounding box center [1295, 104] width 31 height 19
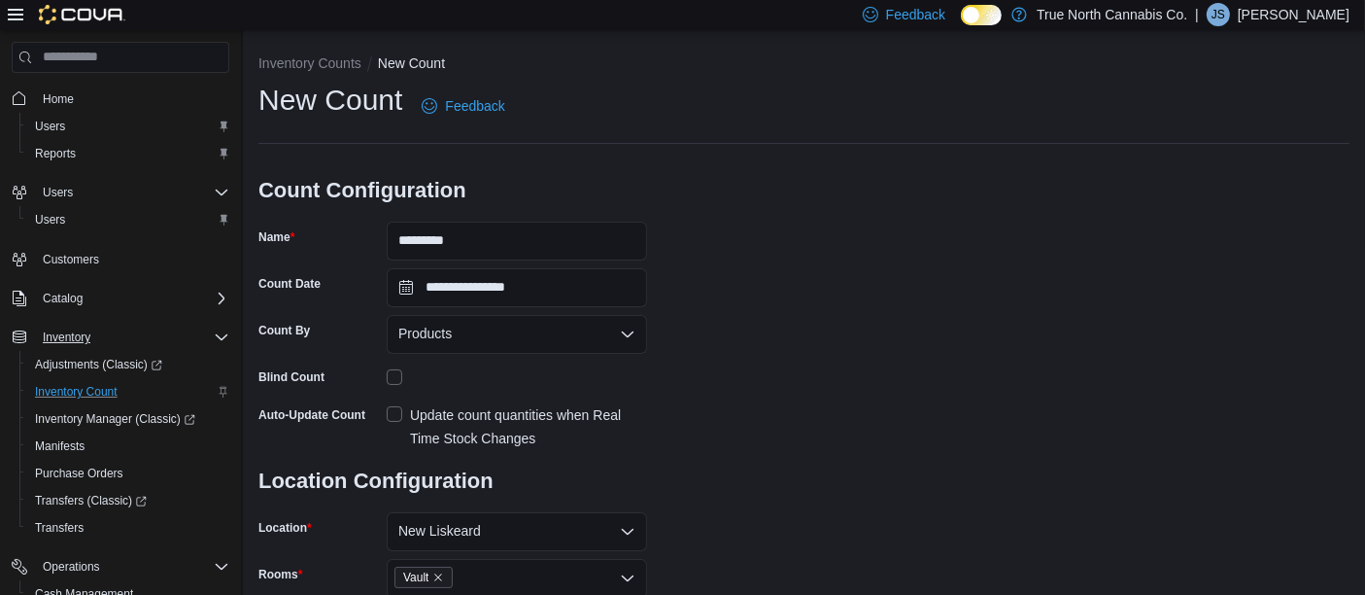
scroll to position [233, 0]
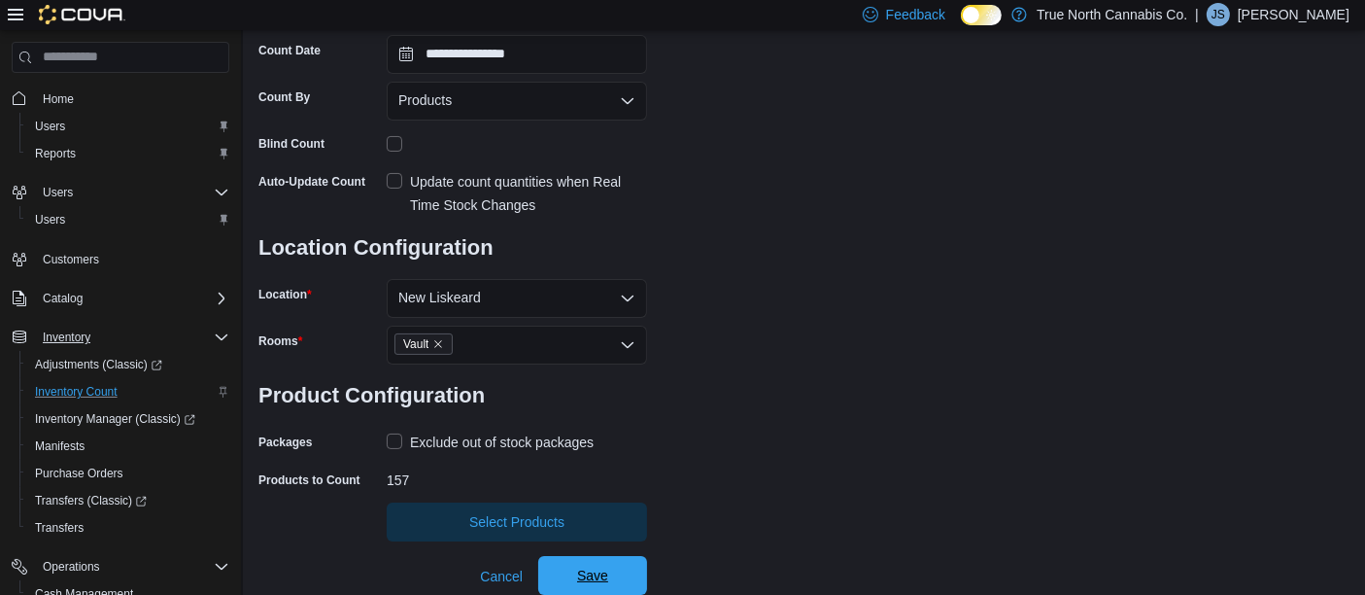
click at [583, 573] on span "Save" at bounding box center [592, 574] width 31 height 19
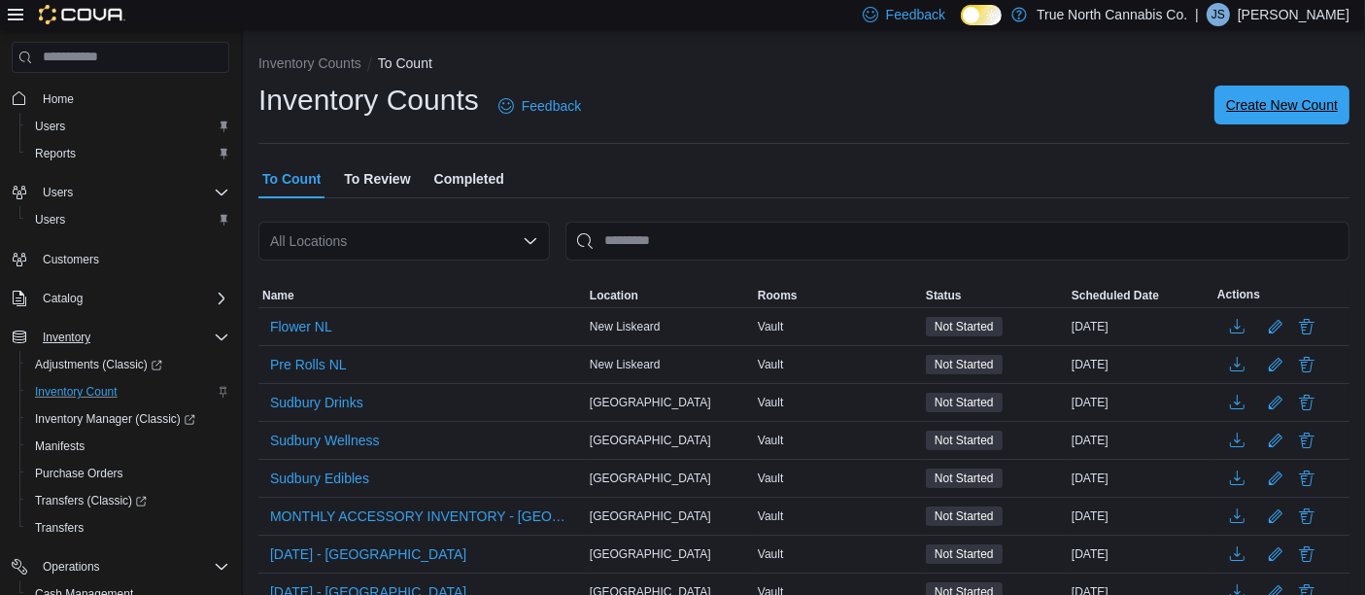
click at [1269, 122] on span "Create New Count" at bounding box center [1282, 104] width 112 height 39
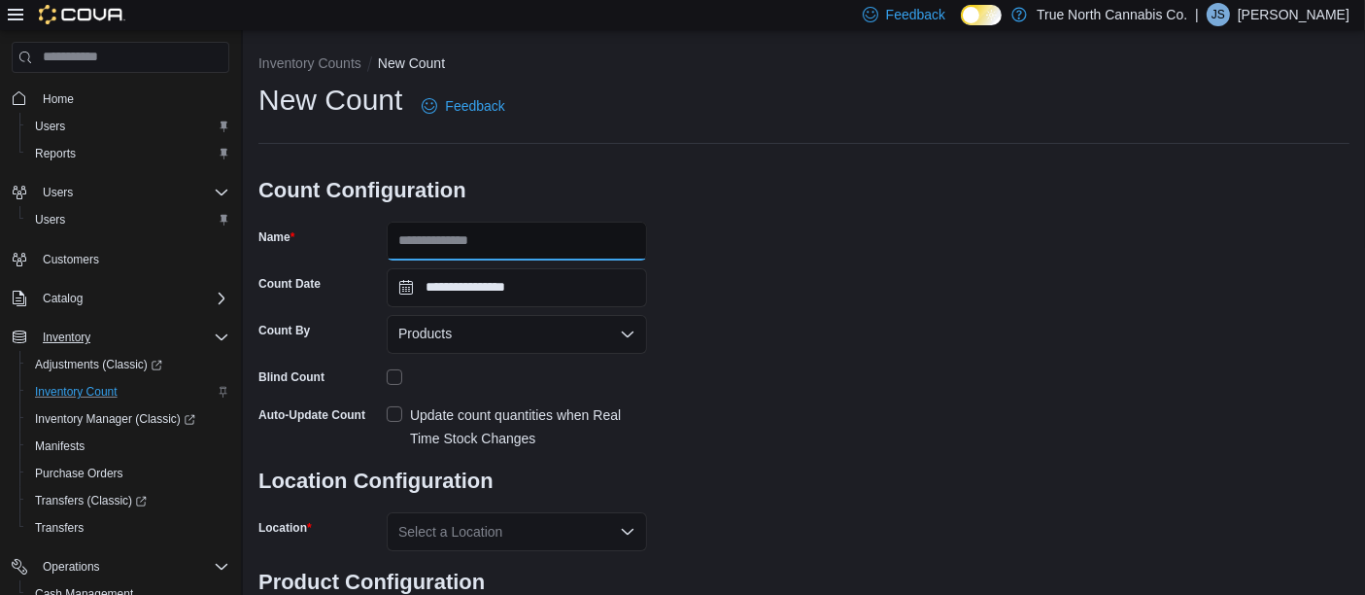
click at [468, 237] on input "Name" at bounding box center [517, 241] width 260 height 39
type input "*"
type input "********"
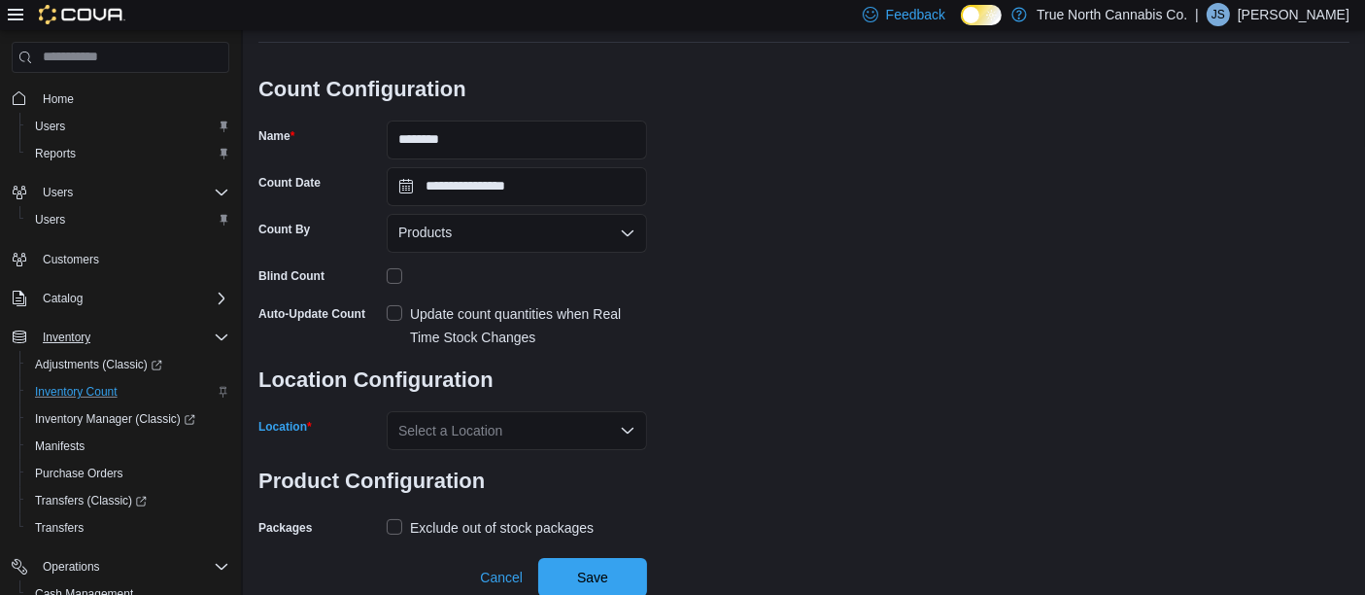
click at [638, 428] on div "Select a Location" at bounding box center [517, 430] width 260 height 39
type input "***"
click at [525, 391] on span "New Liskeard" at bounding box center [493, 394] width 83 height 19
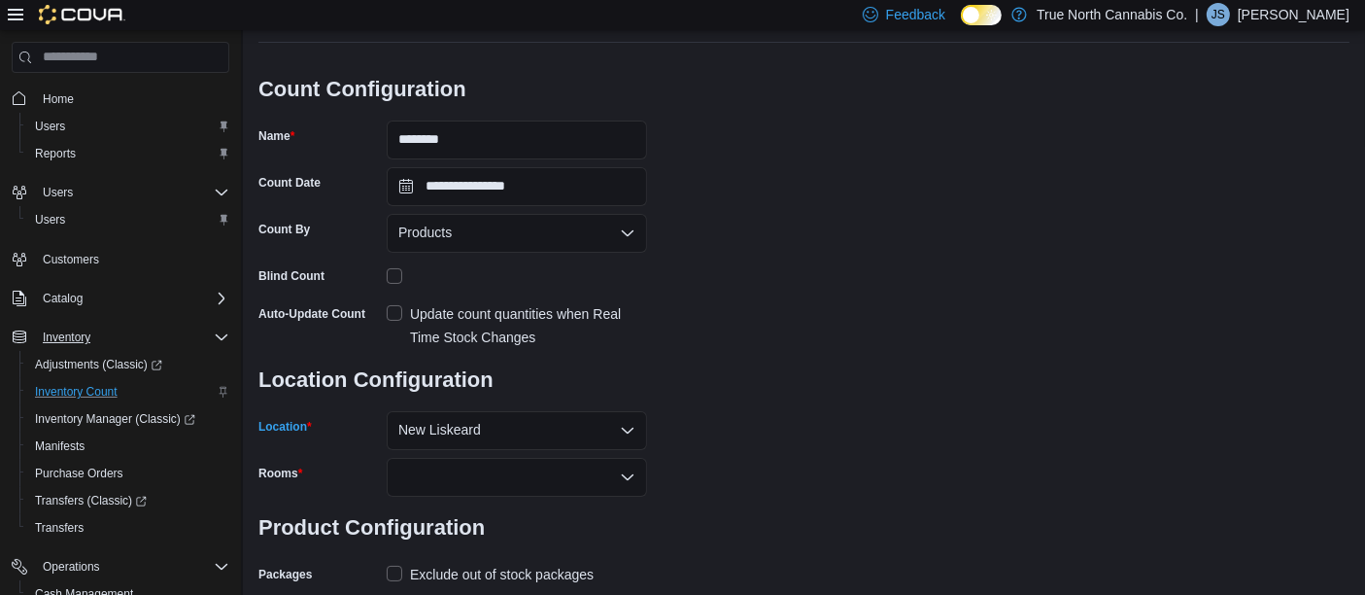
click at [397, 308] on label "Update count quantities when Real Time Stock Changes" at bounding box center [517, 325] width 260 height 47
click at [616, 472] on div at bounding box center [517, 477] width 260 height 39
click at [516, 513] on span "Vault" at bounding box center [516, 508] width 237 height 19
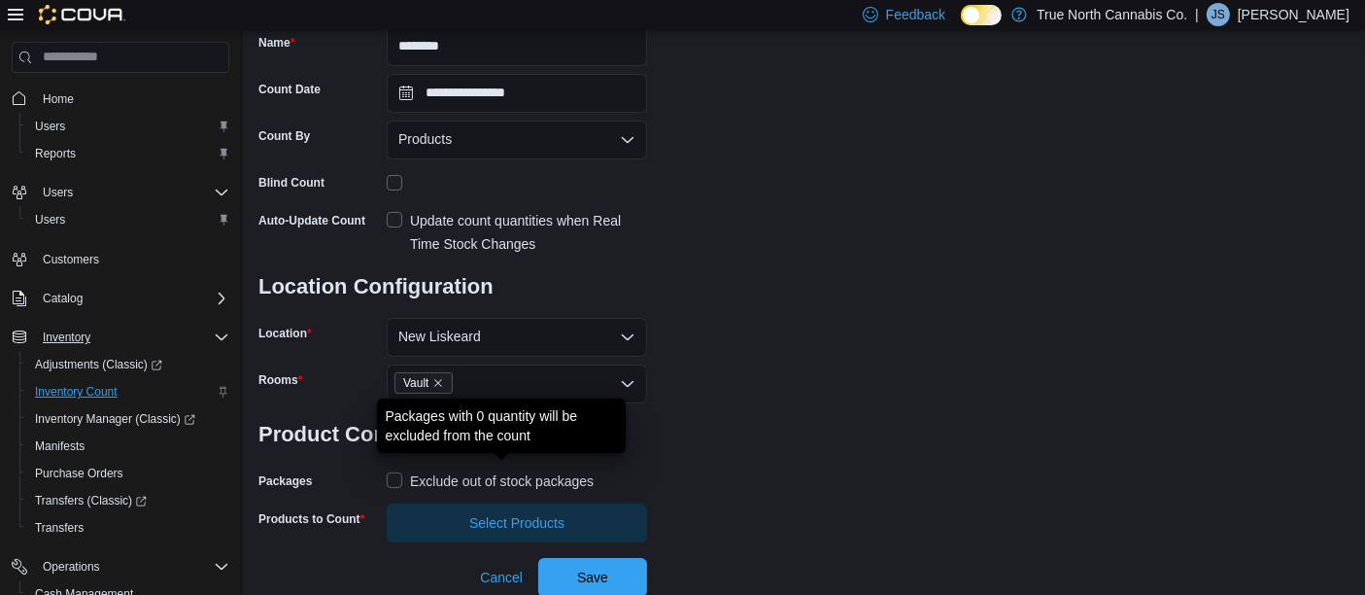
click at [448, 478] on div "Exclude out of stock packages" at bounding box center [502, 480] width 184 height 23
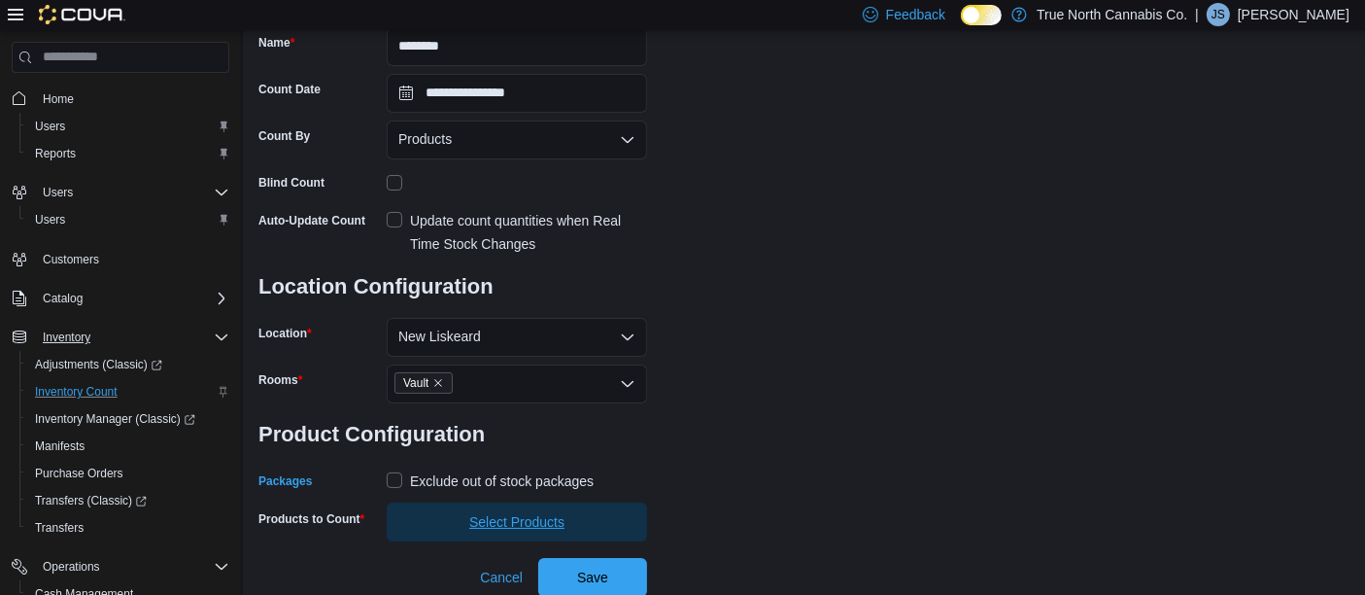
click at [527, 523] on span "Select Products" at bounding box center [516, 521] width 95 height 19
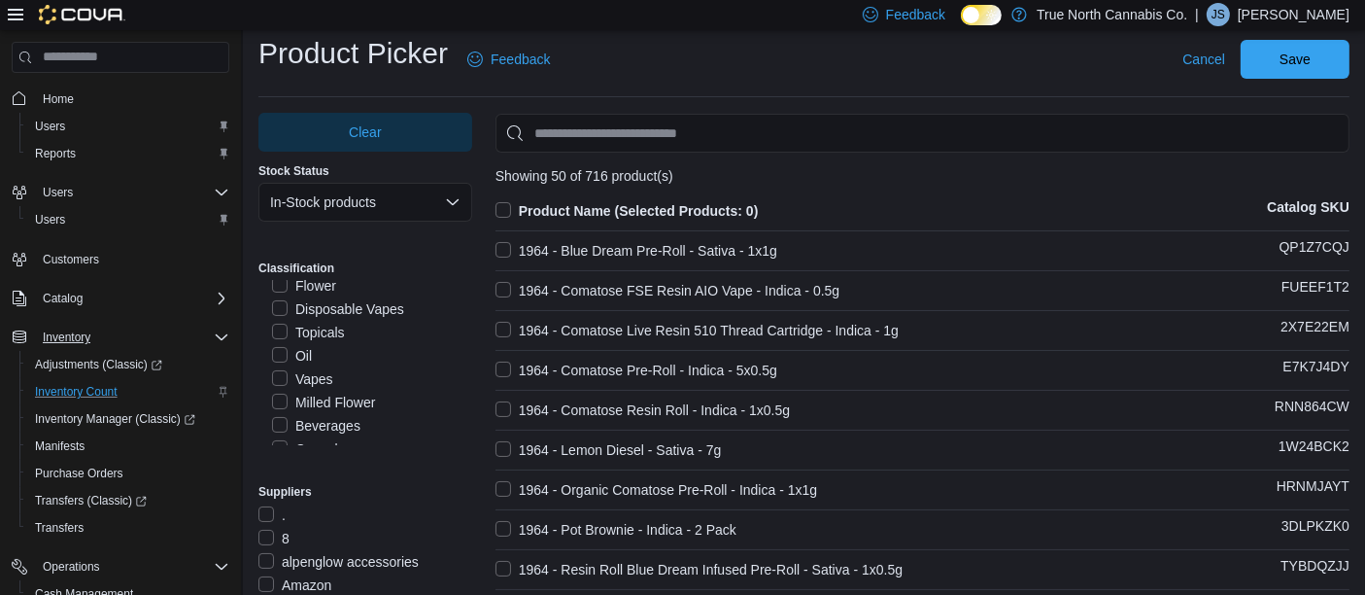
scroll to position [574, 0]
click at [283, 295] on label "Disposable Vapes" at bounding box center [338, 300] width 132 height 23
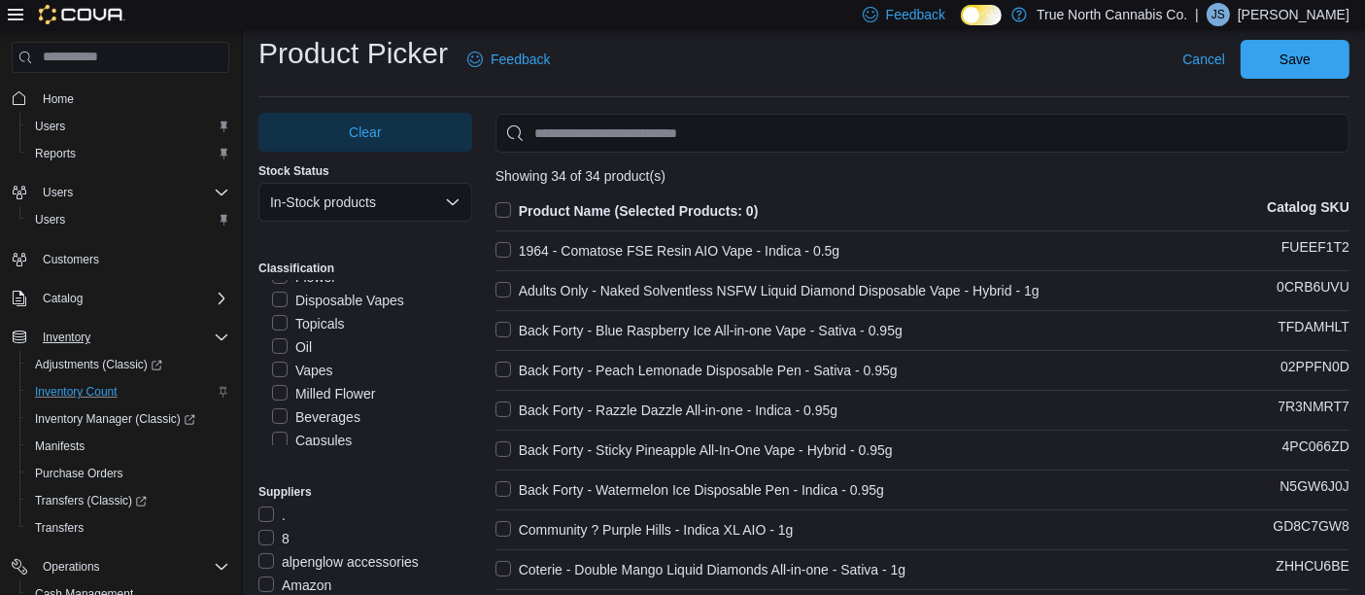
click at [280, 373] on label "Vapes" at bounding box center [302, 370] width 61 height 23
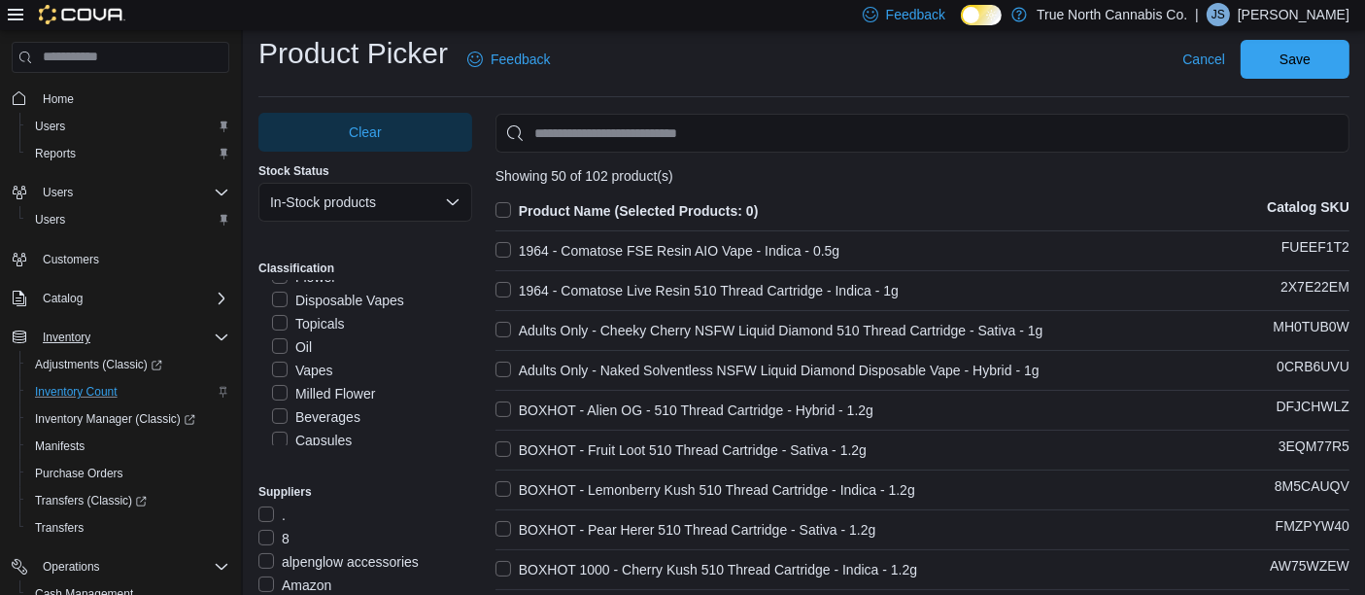
click at [510, 208] on label "Product Name (Selected Products: 0)" at bounding box center [626, 210] width 263 height 23
click at [1288, 51] on span "Save" at bounding box center [1294, 58] width 85 height 39
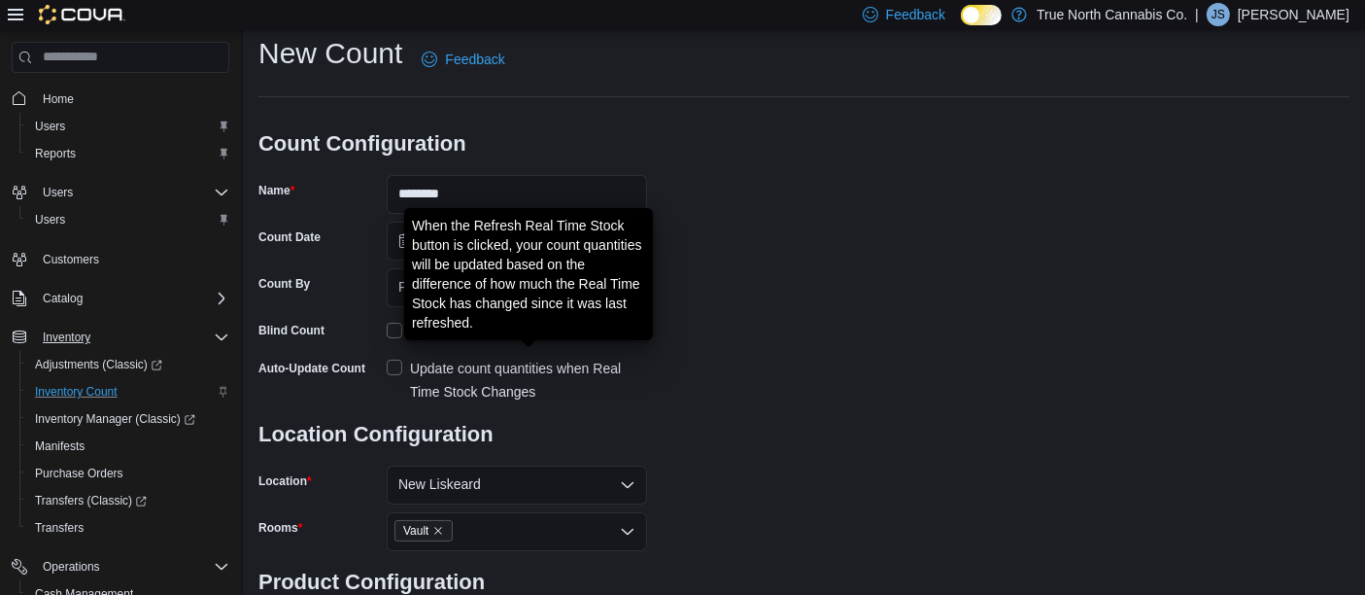
scroll to position [233, 0]
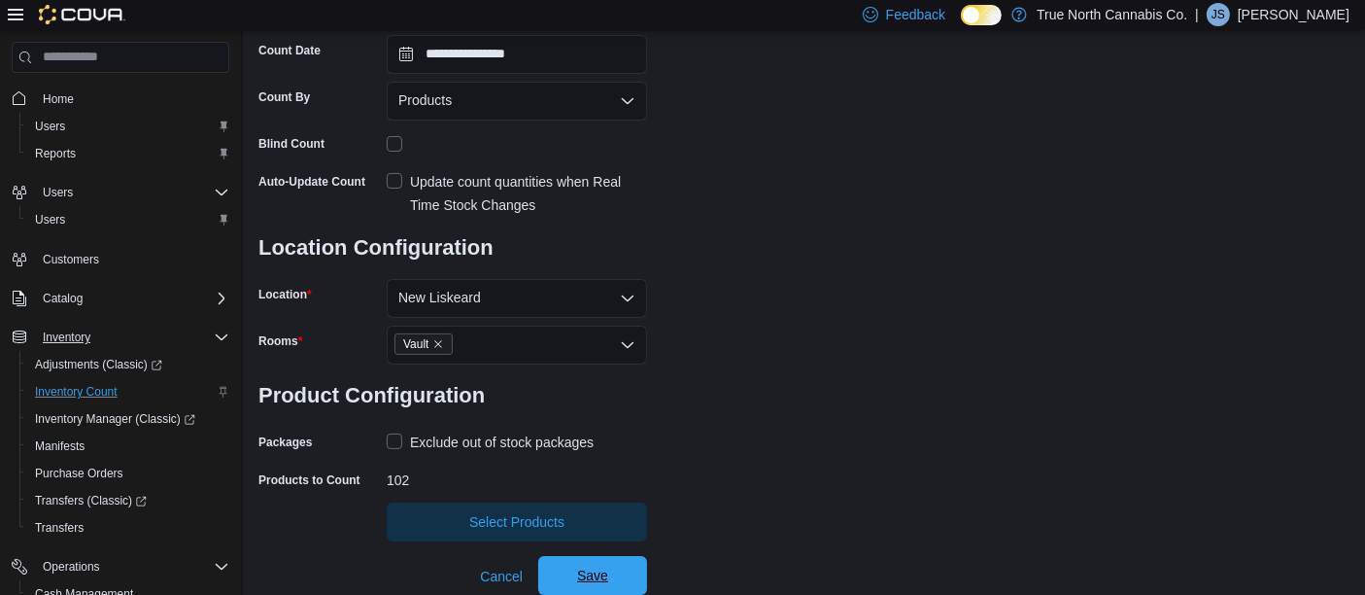
click at [604, 562] on span "Save" at bounding box center [592, 575] width 85 height 39
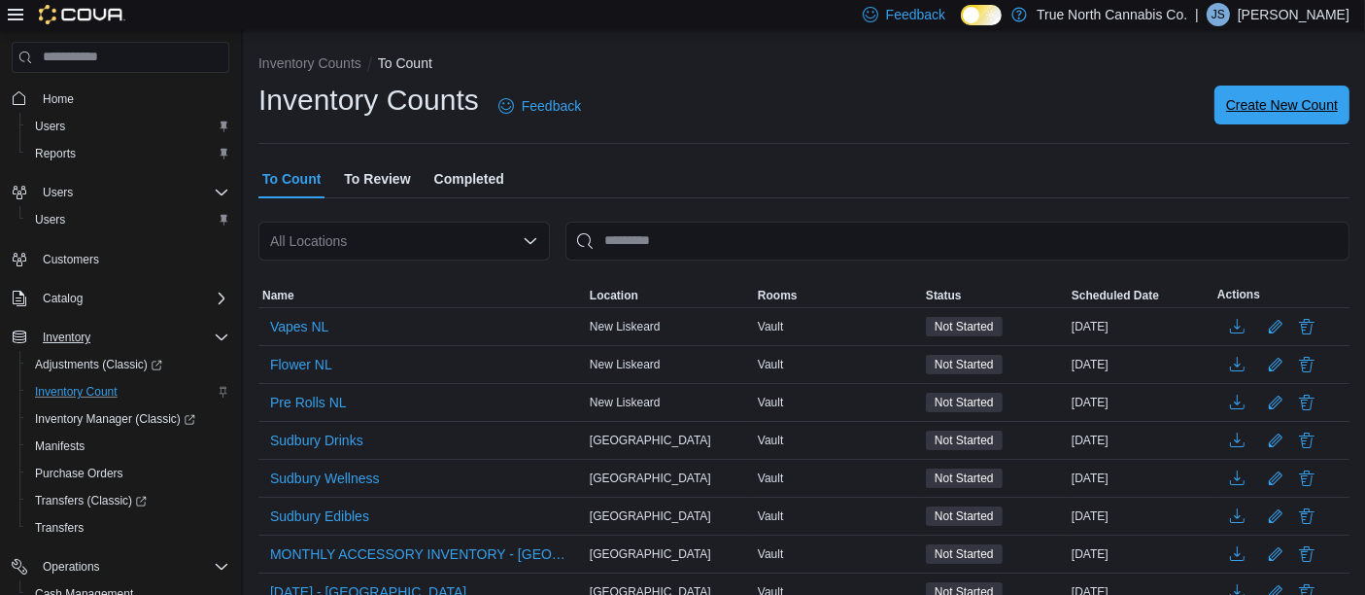
click at [1274, 115] on span "Create New Count" at bounding box center [1282, 104] width 112 height 39
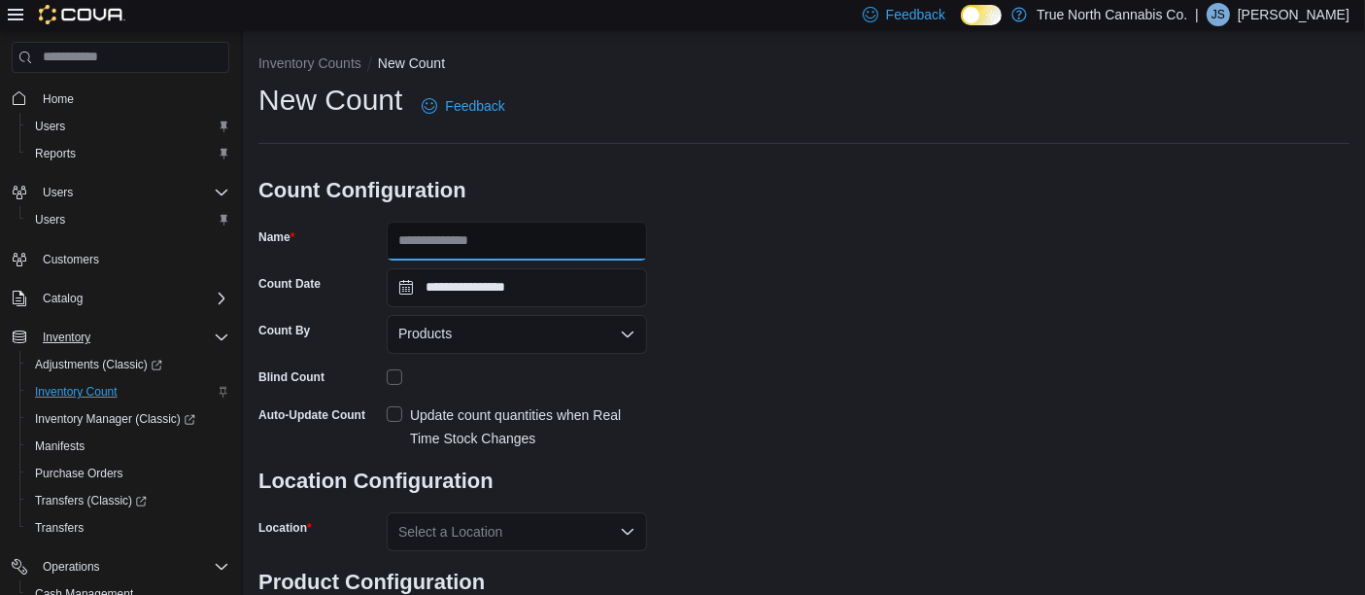
click at [578, 231] on input "Name" at bounding box center [517, 241] width 260 height 39
type input "**********"
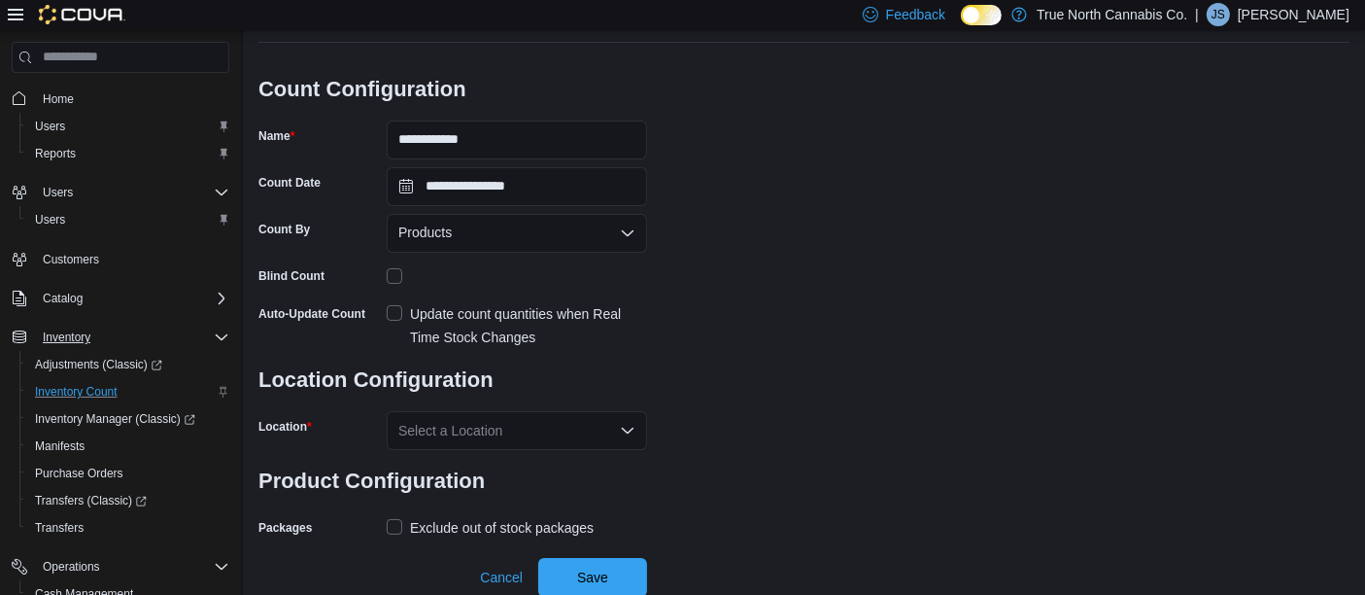
click at [395, 309] on label "Update count quantities when Real Time Stock Changes" at bounding box center [517, 325] width 260 height 47
click at [633, 430] on icon "Open list of options" at bounding box center [628, 431] width 16 height 16
type input "***"
click at [567, 379] on h3 "Location Configuration" at bounding box center [452, 380] width 389 height 62
click at [549, 423] on div "***" at bounding box center [517, 430] width 260 height 39
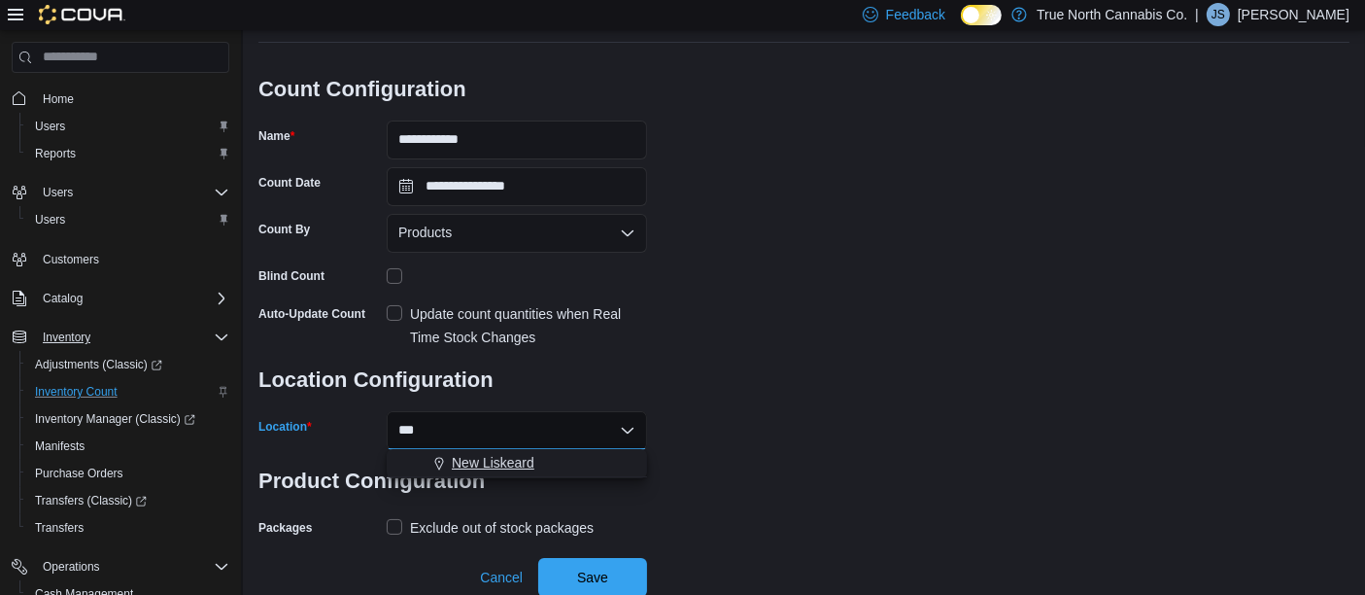
click at [514, 467] on span "New Liskeard" at bounding box center [493, 462] width 83 height 19
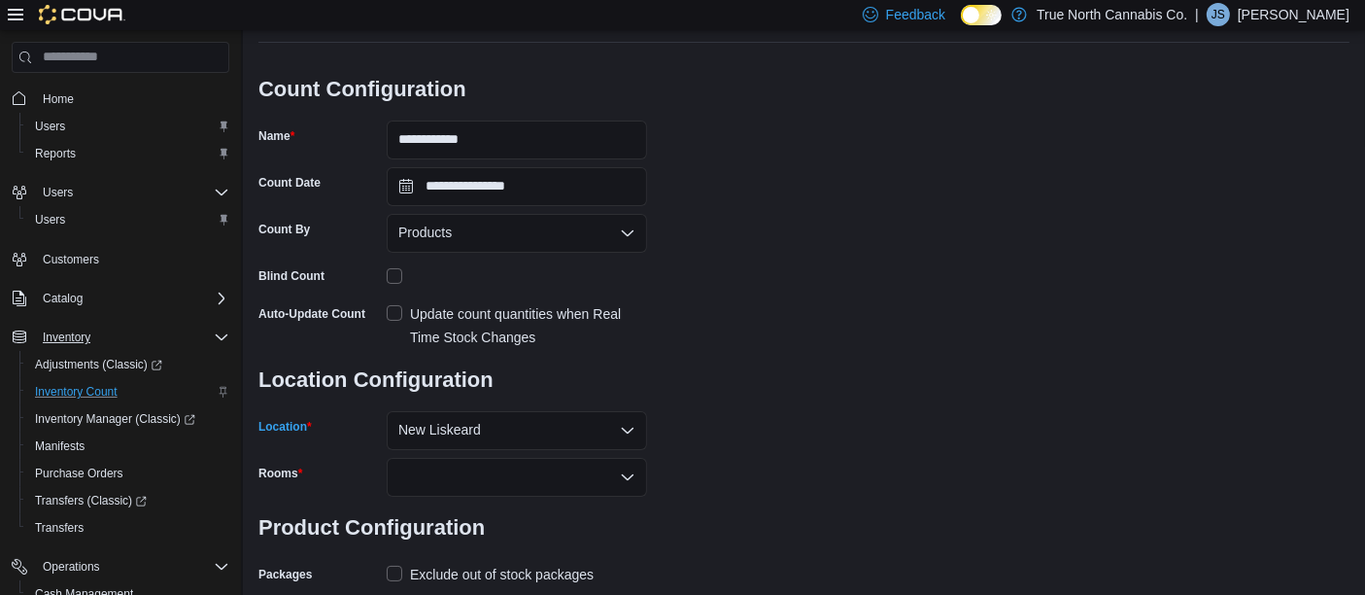
scroll to position [148, 0]
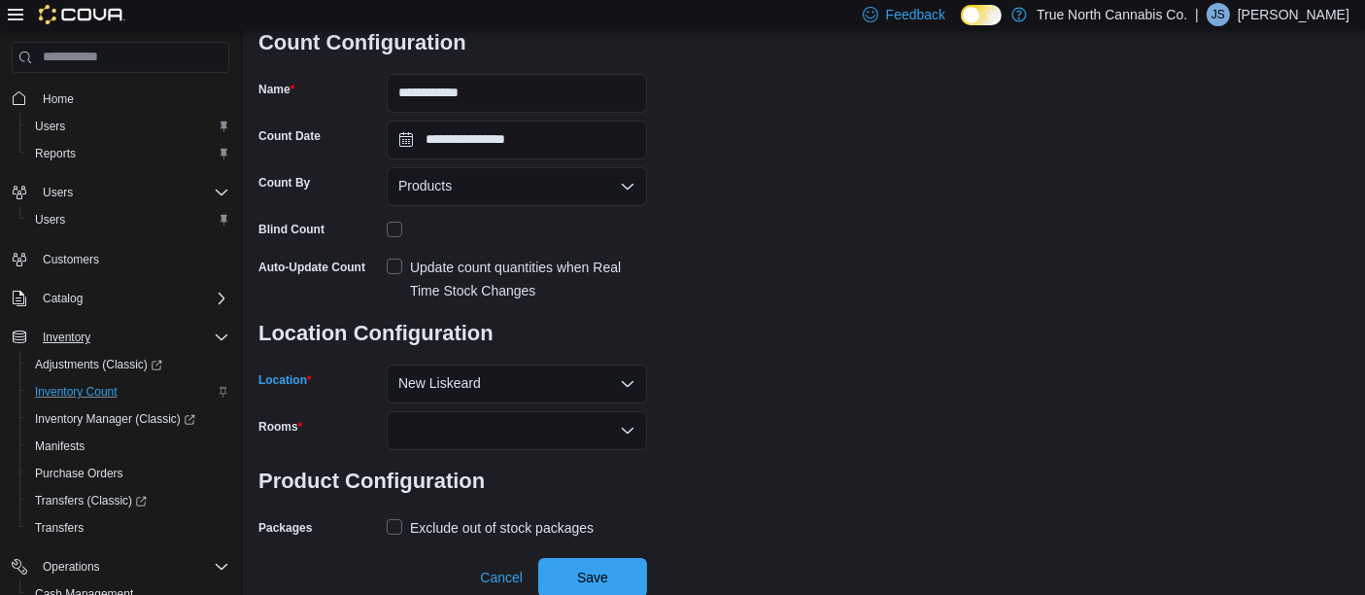
click at [631, 429] on icon "Open list of options" at bounding box center [628, 430] width 12 height 6
click at [527, 465] on span "Vault" at bounding box center [516, 462] width 237 height 19
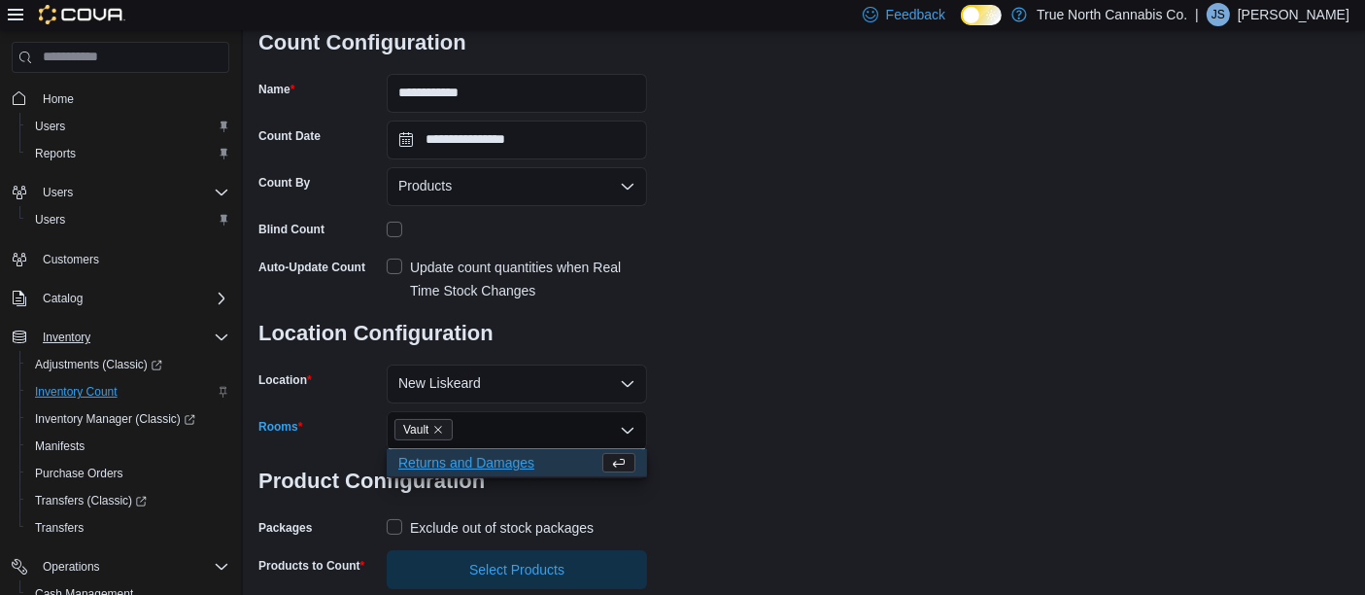
click at [393, 524] on label "Exclude out of stock packages" at bounding box center [490, 527] width 207 height 23
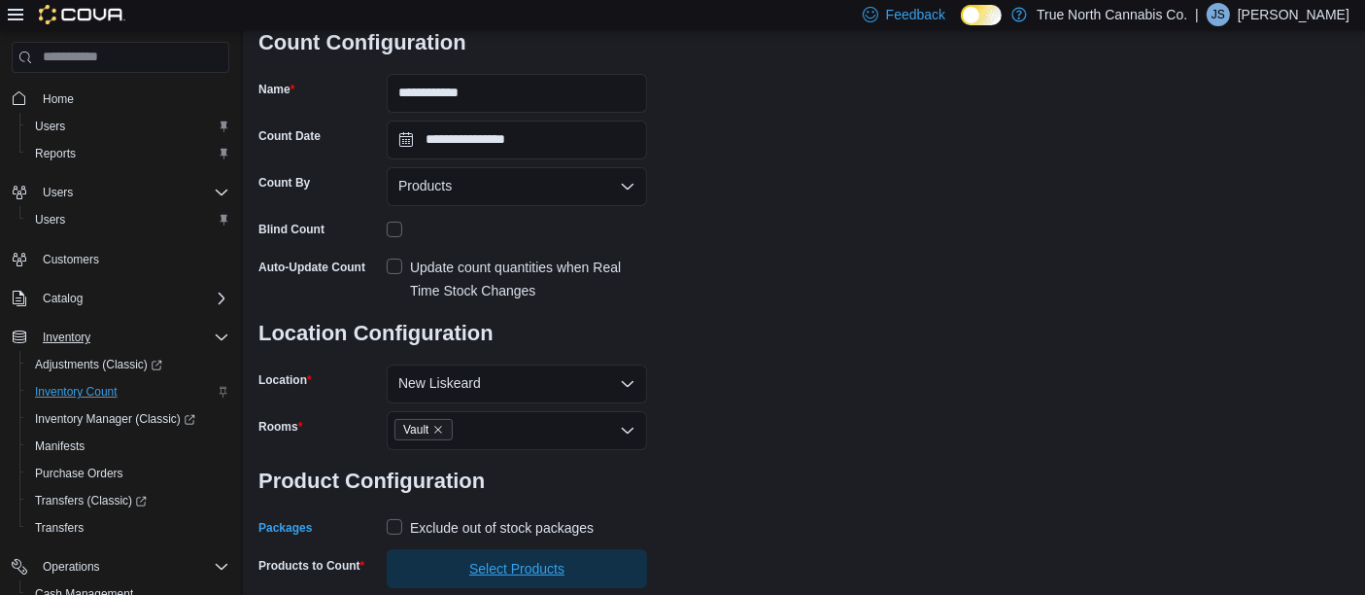
click at [531, 577] on span "Select Products" at bounding box center [516, 568] width 237 height 39
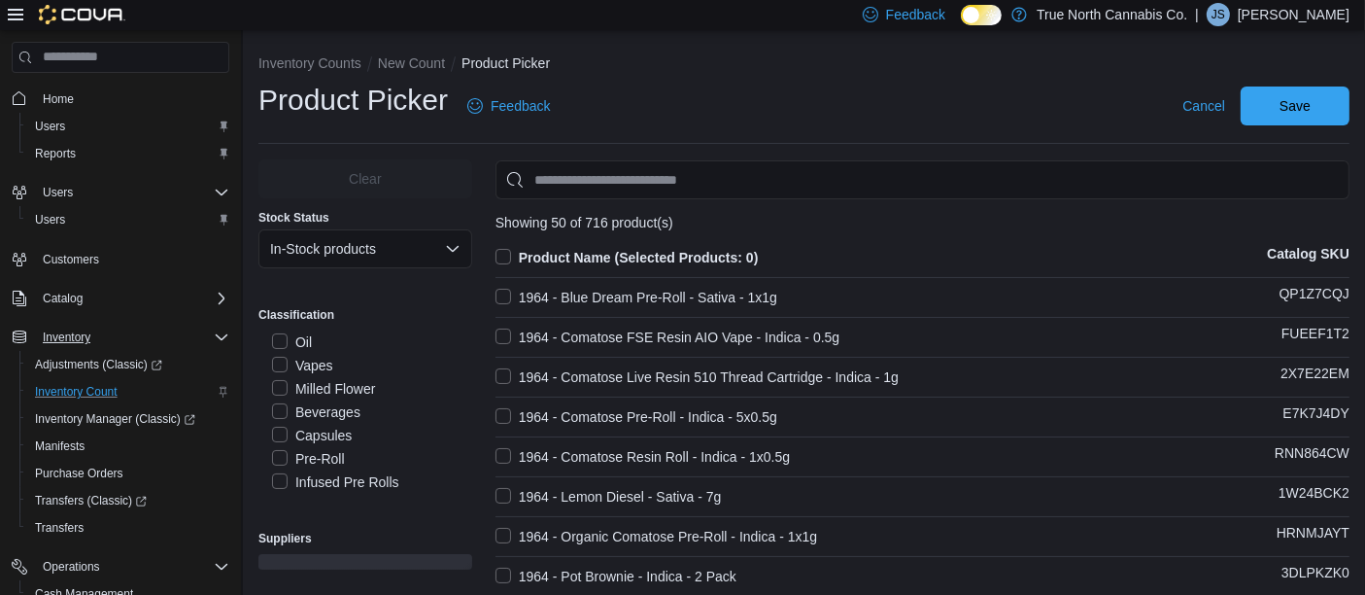
scroll to position [643, 0]
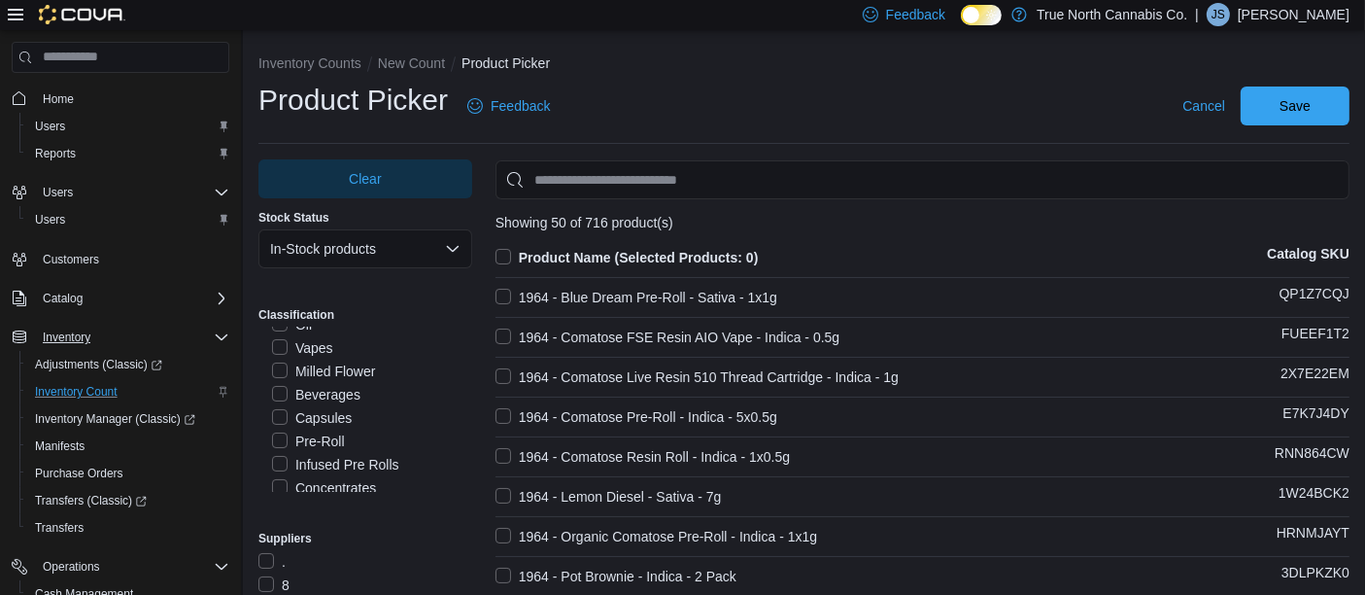
click at [281, 384] on label "Beverages" at bounding box center [316, 394] width 88 height 23
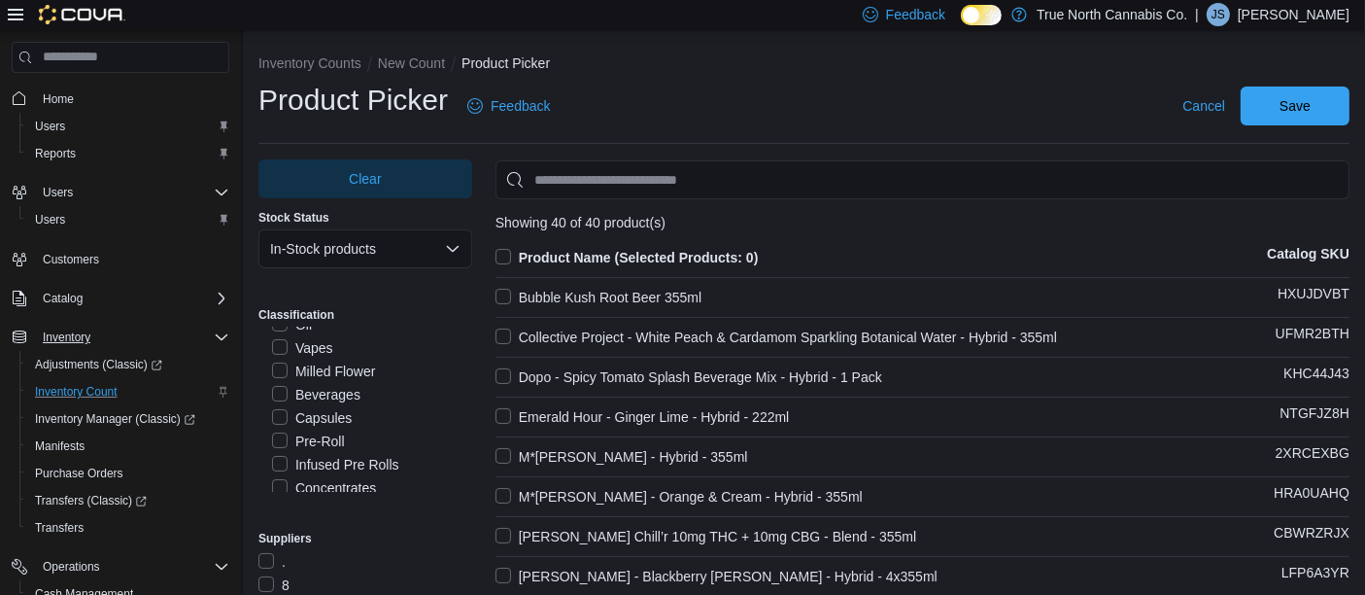
click at [507, 256] on label "Product Name (Selected Products: 0)" at bounding box center [626, 257] width 263 height 23
click at [1311, 104] on span "Save" at bounding box center [1295, 104] width 31 height 19
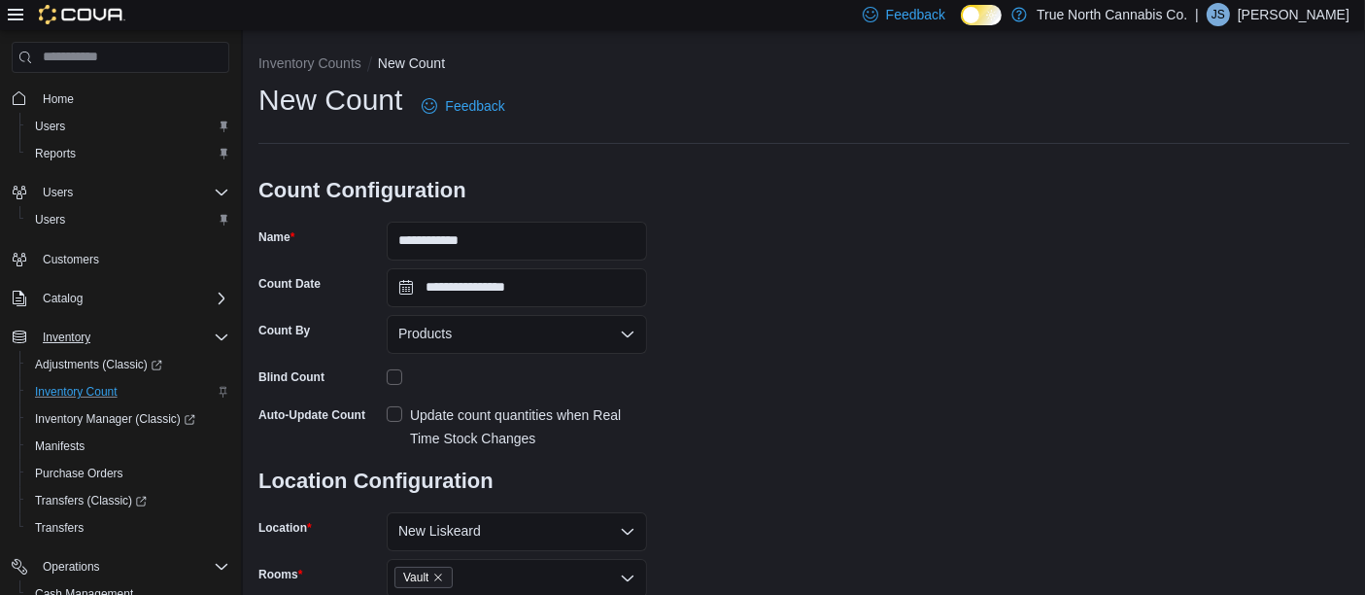
scroll to position [233, 0]
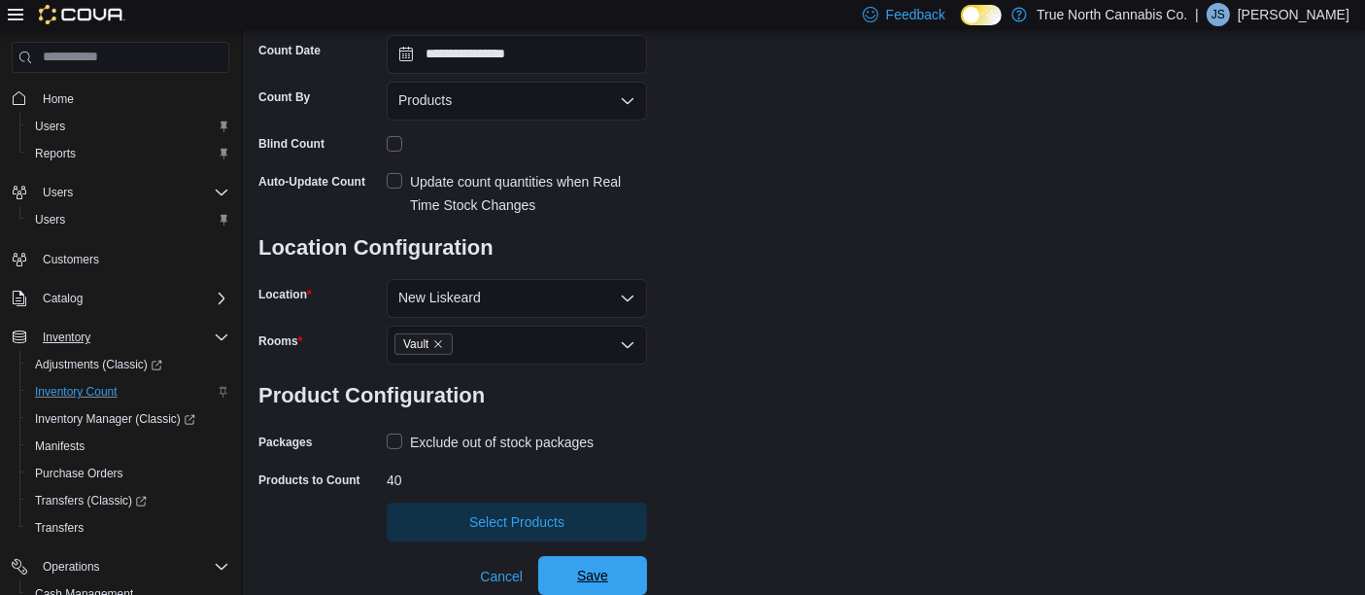
click at [582, 571] on span "Save" at bounding box center [592, 574] width 31 height 19
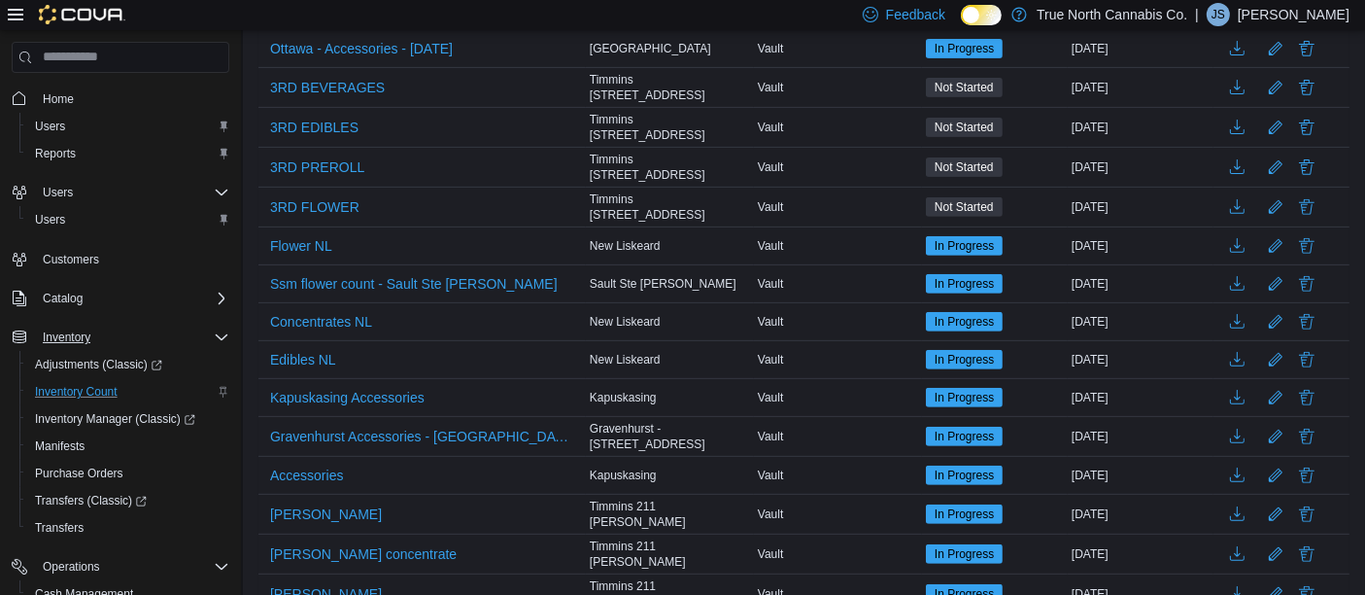
scroll to position [735, 0]
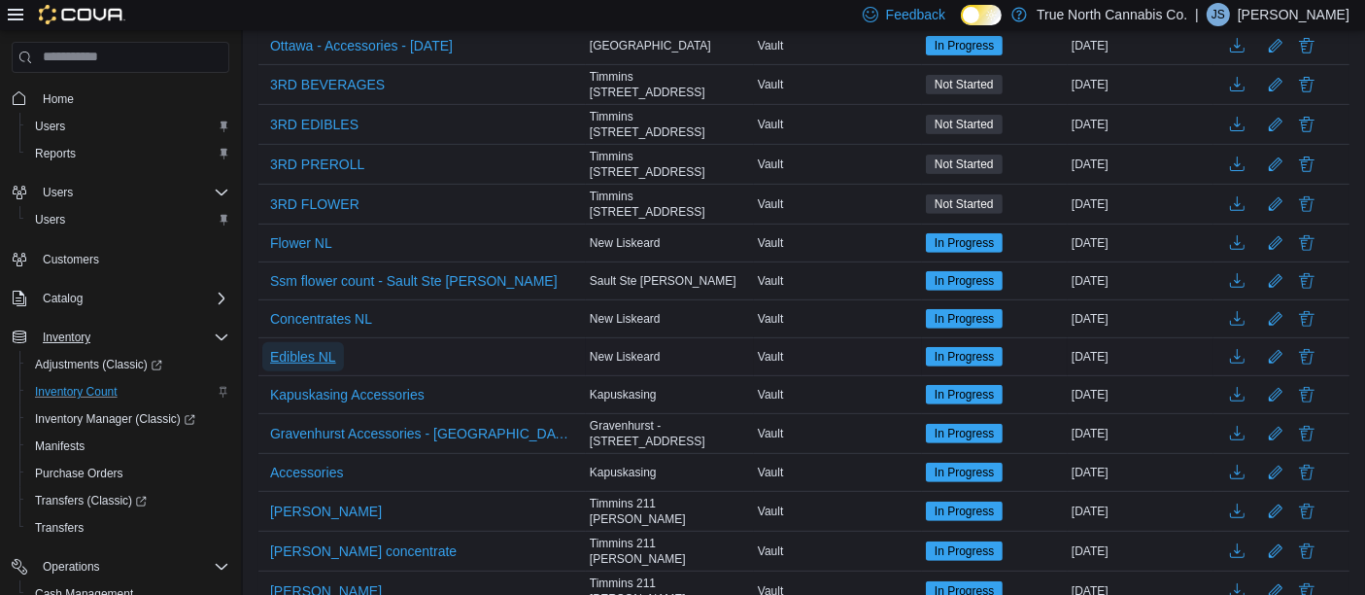
click at [320, 348] on span "Edibles NL" at bounding box center [303, 356] width 66 height 19
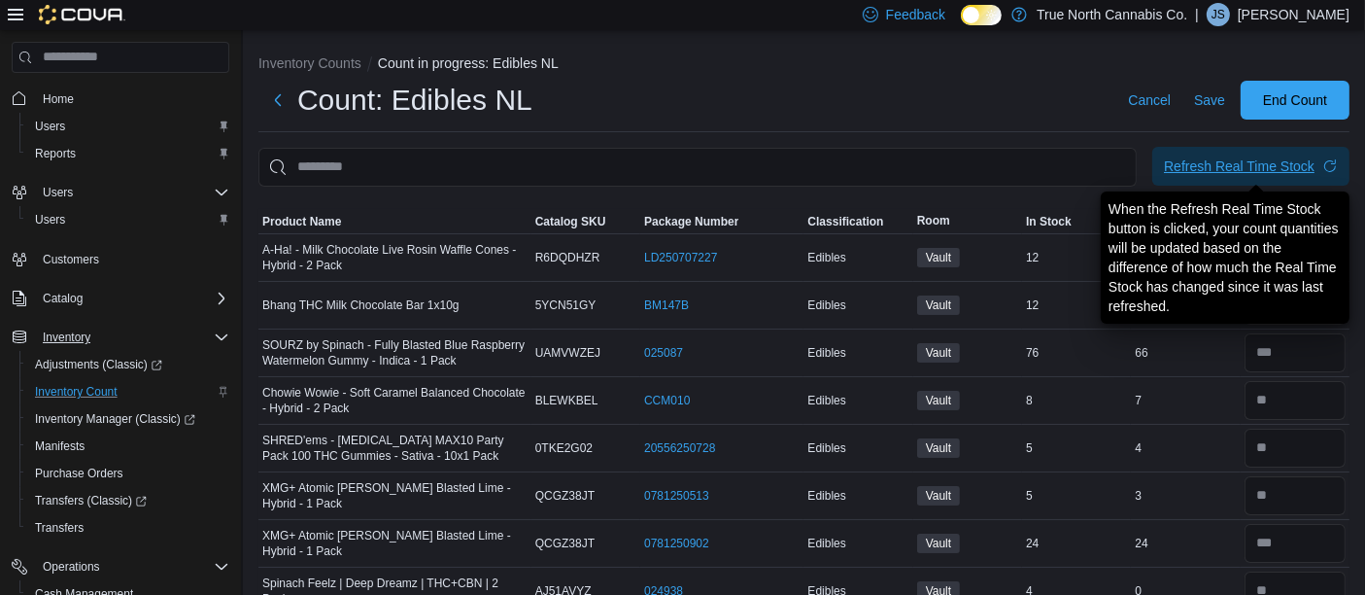
click at [1284, 173] on div "Refresh Real Time Stock" at bounding box center [1239, 165] width 151 height 19
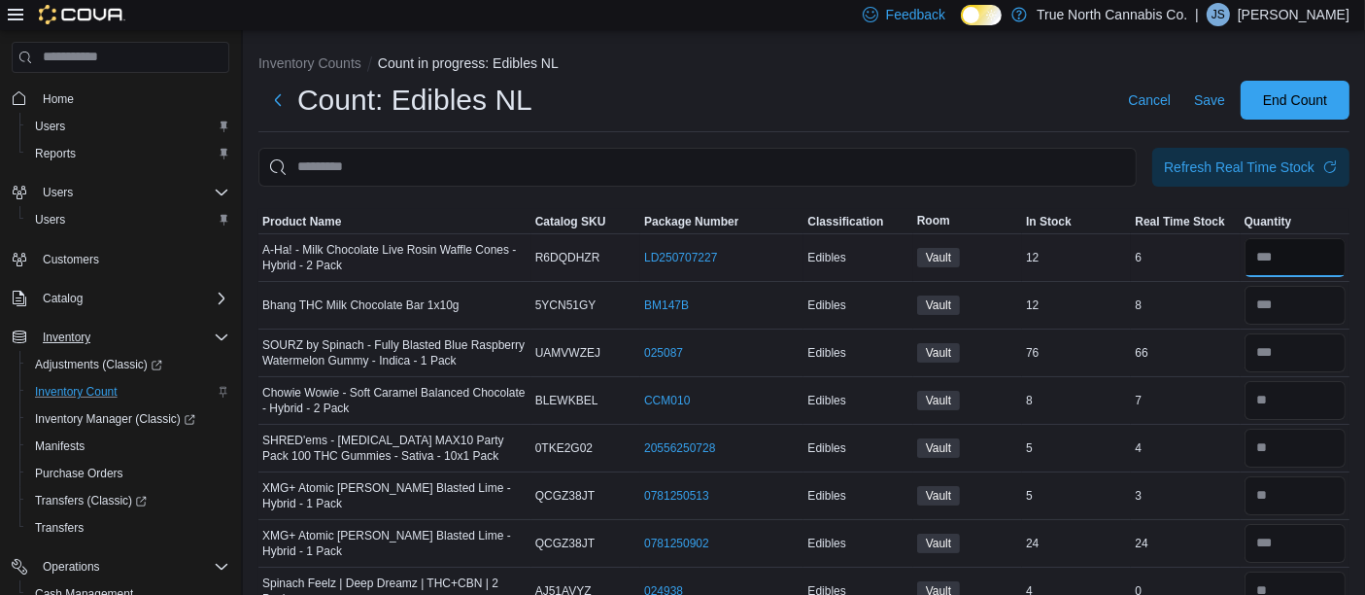
click at [1307, 248] on input "number" at bounding box center [1295, 257] width 101 height 39
type input "*"
type input "**"
type input "*"
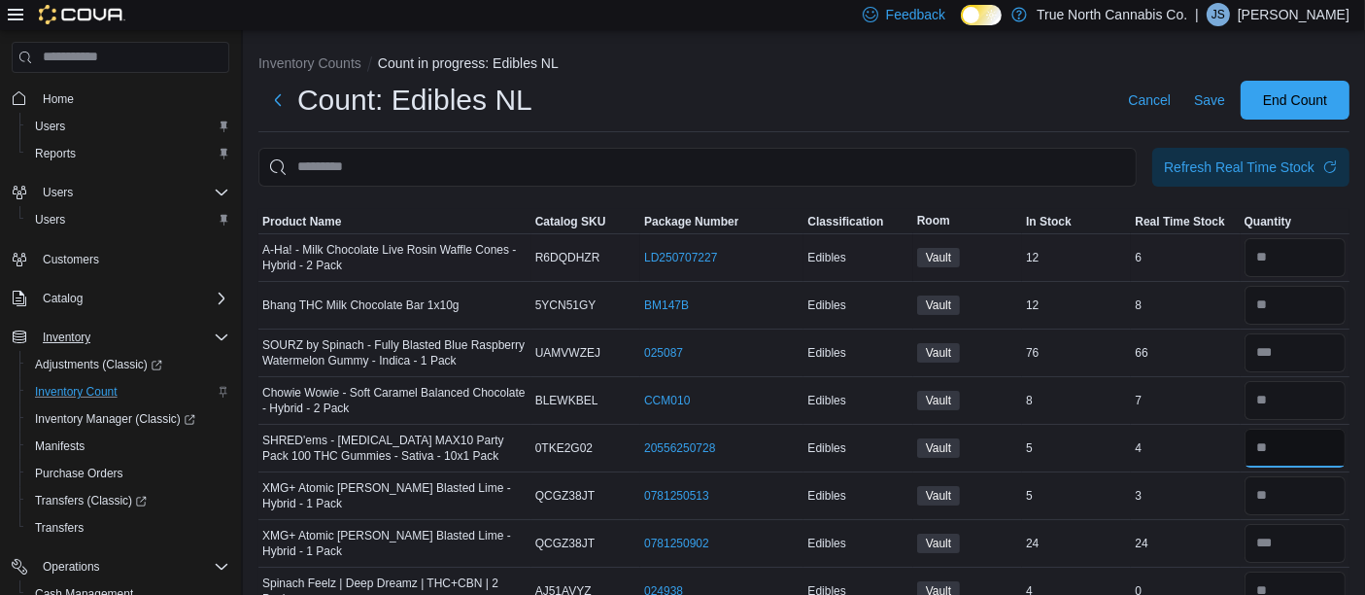
type input "*"
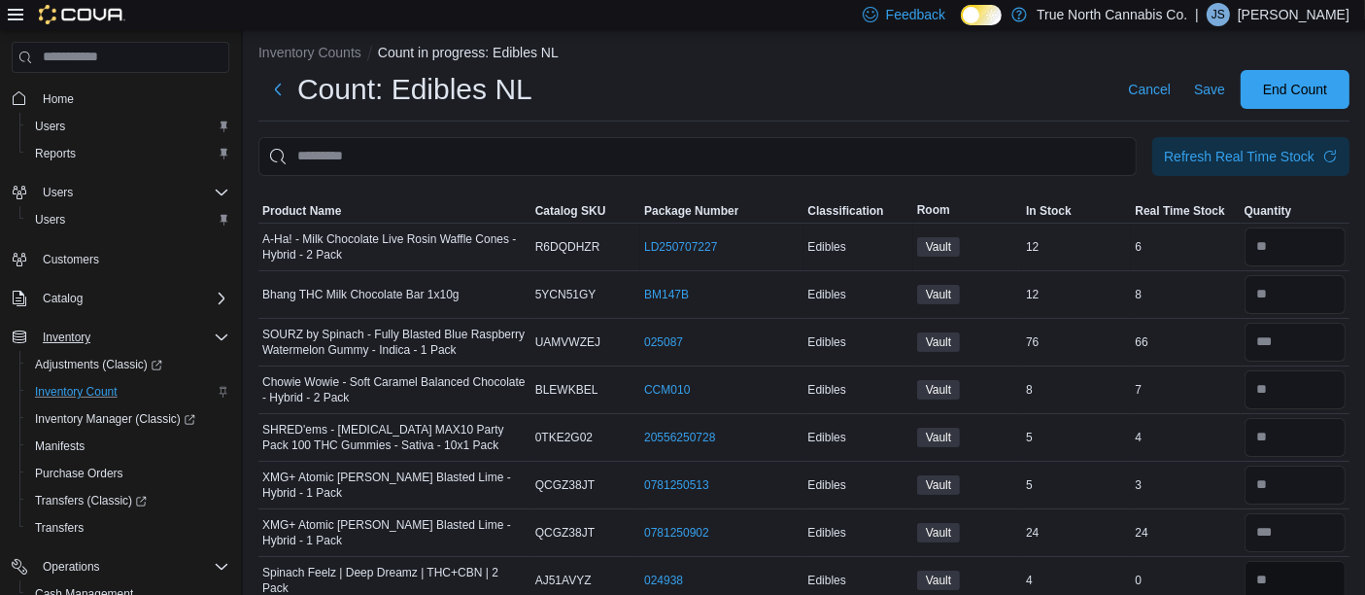
type input "*"
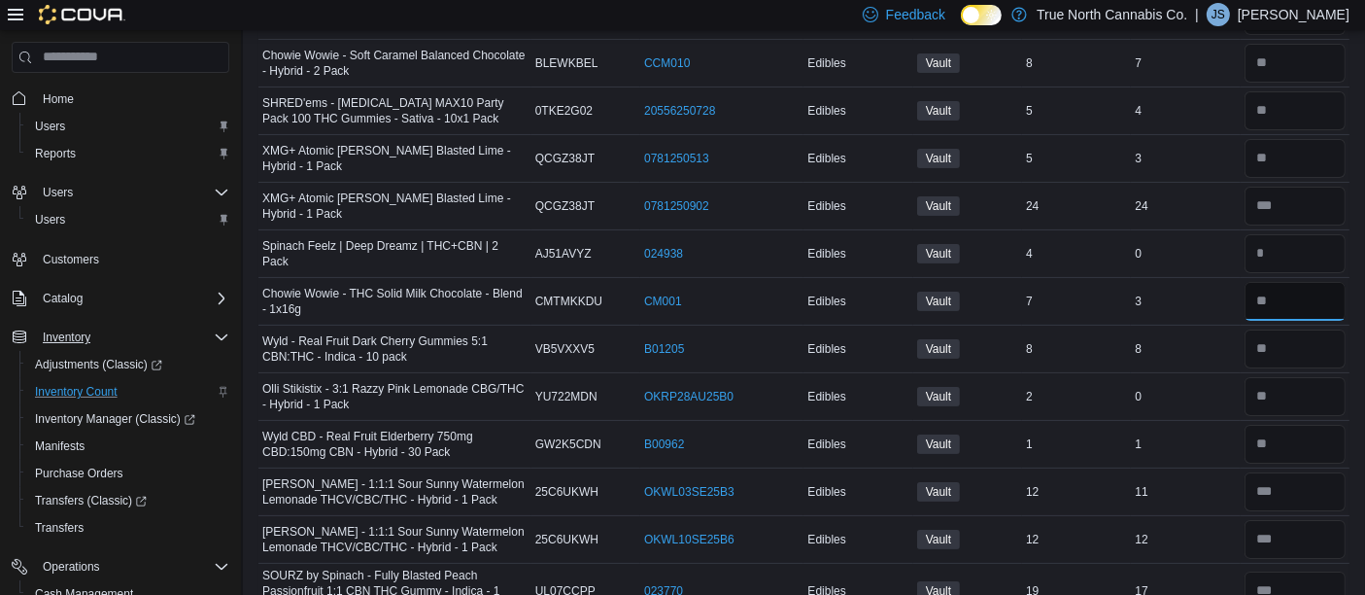
type input "*"
type input "**"
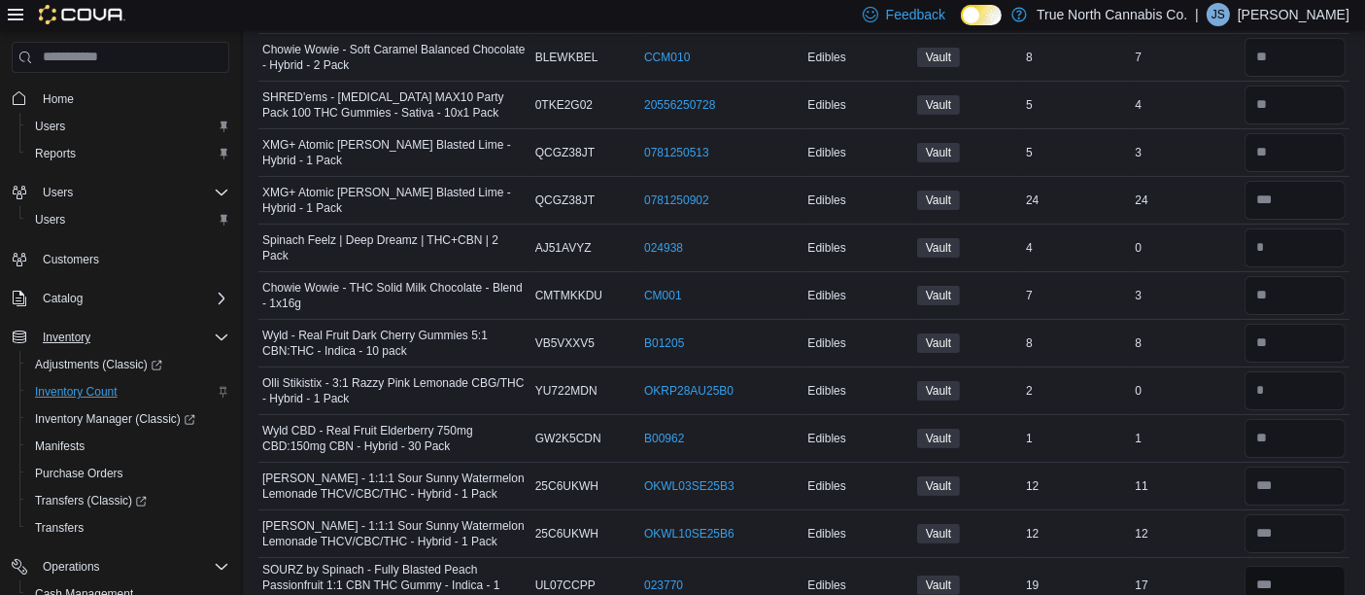
type input "**"
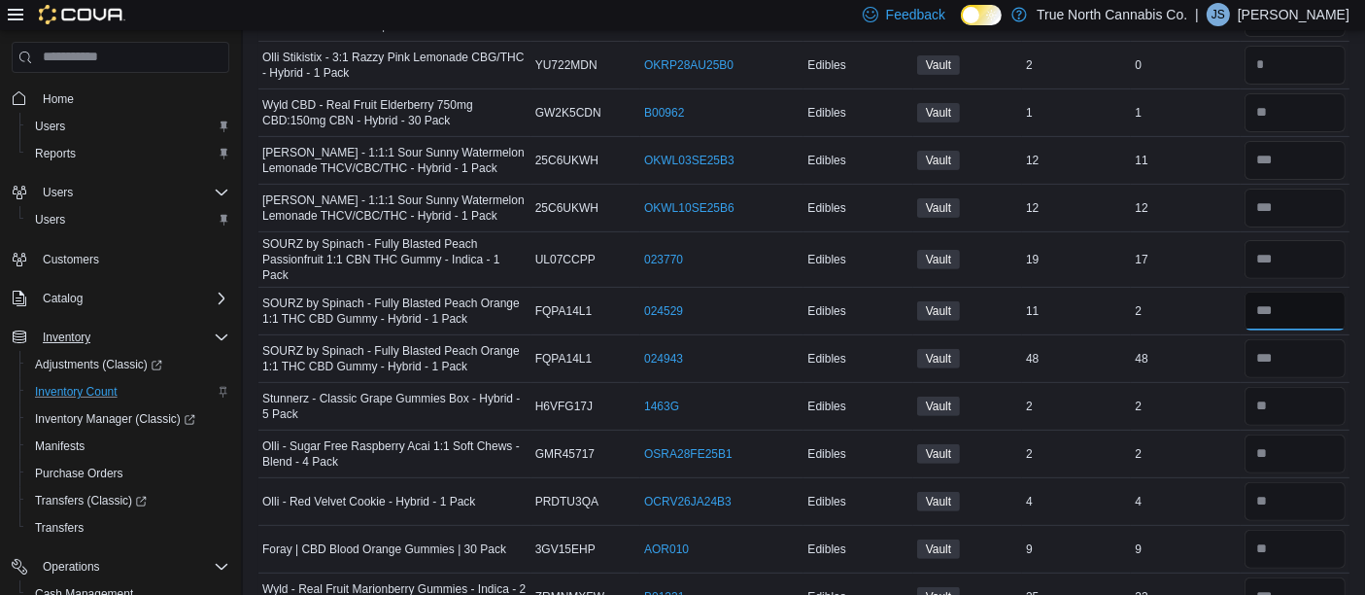
type input "*"
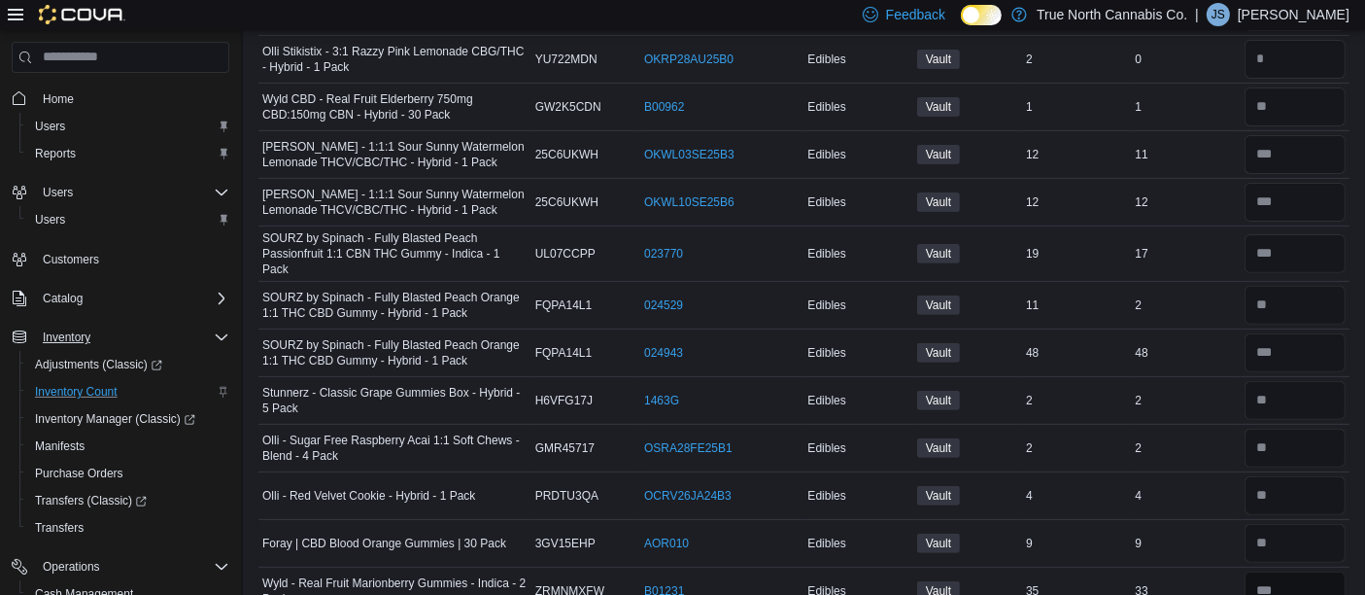
type input "*"
type input "**"
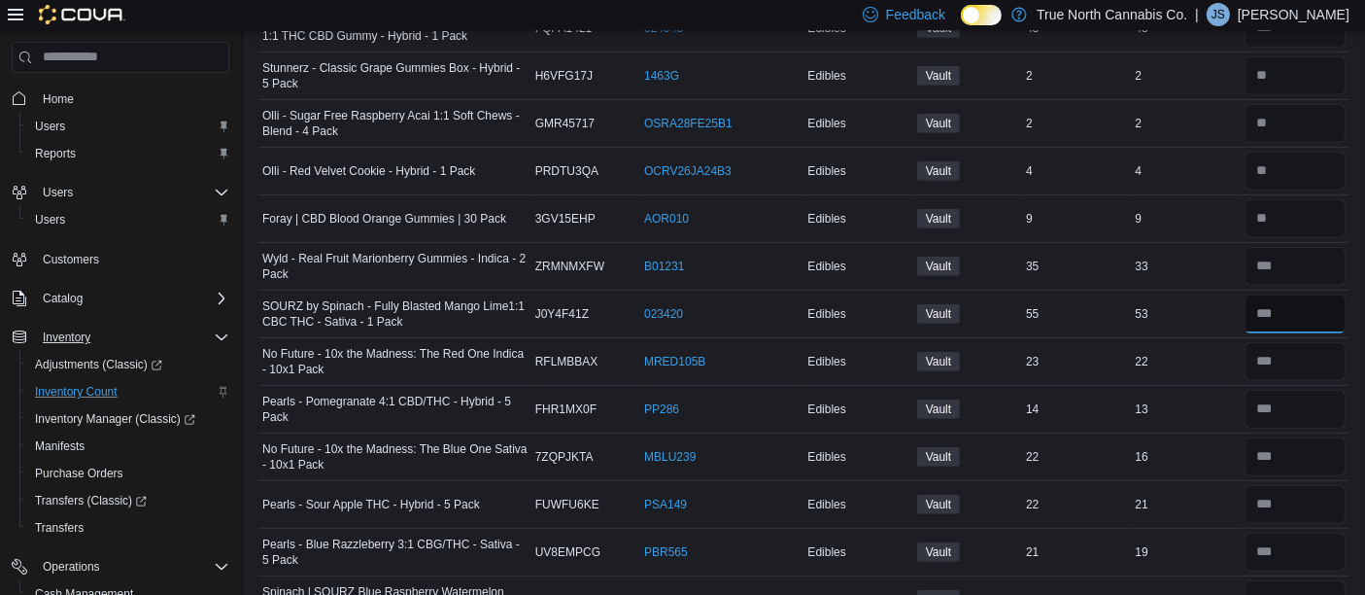
type input "**"
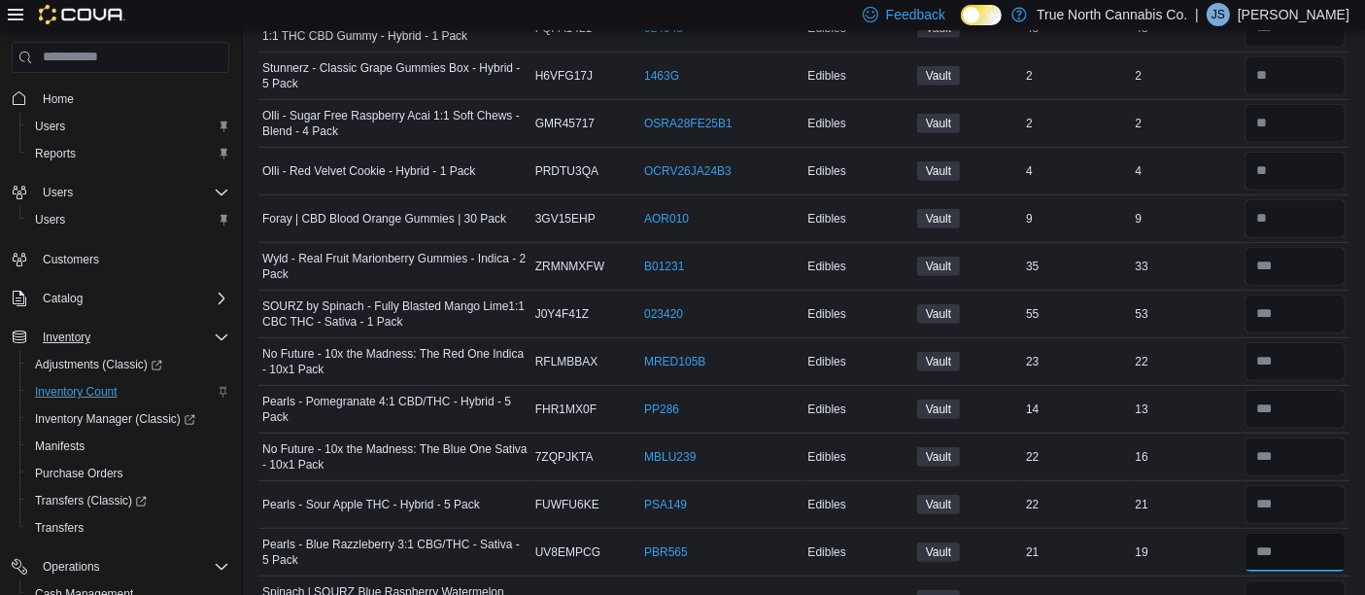
type input "**"
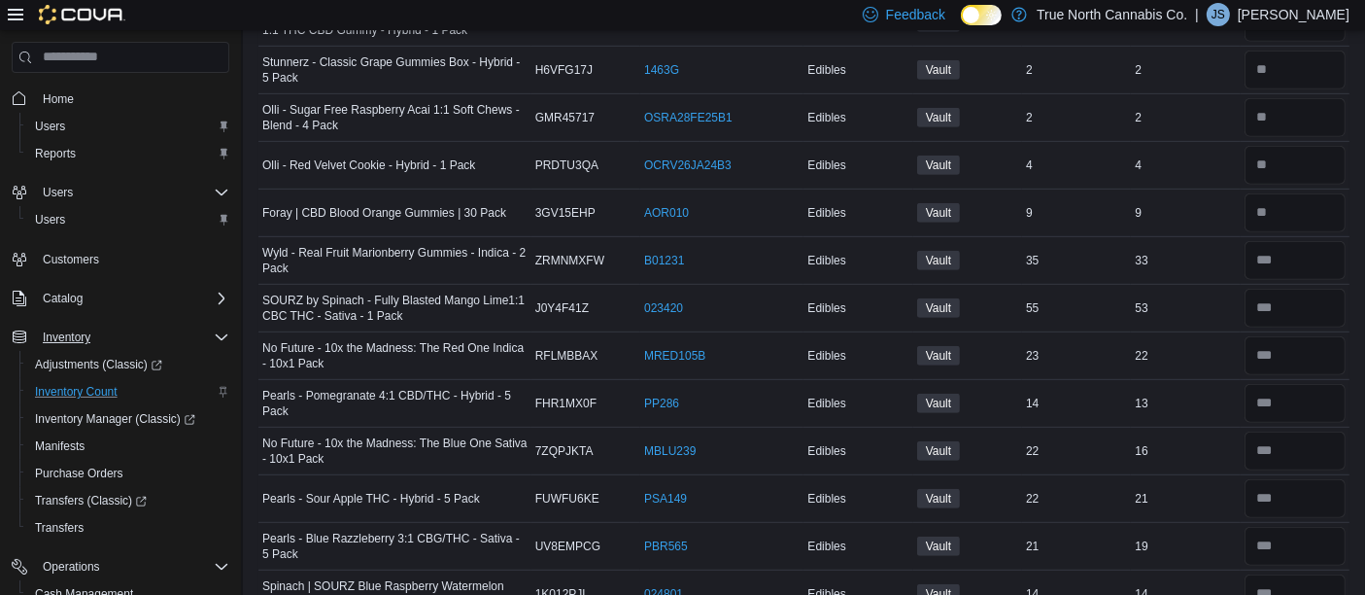
scroll to position [1331, 0]
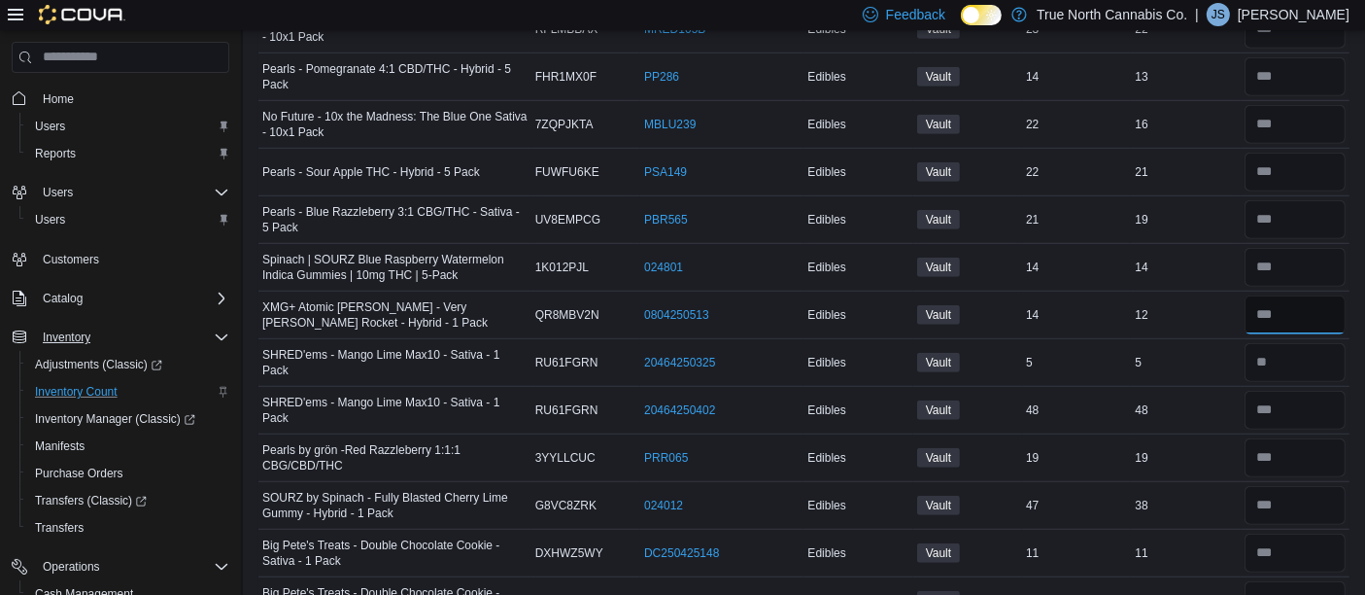
type input "**"
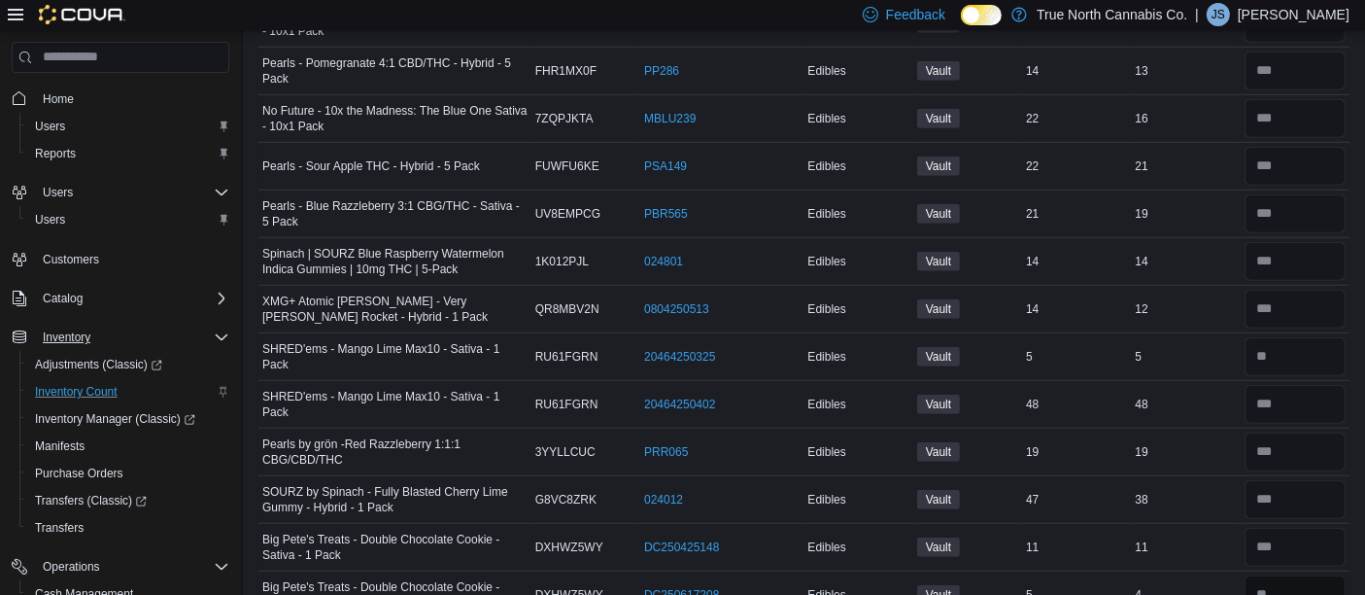
type input "*"
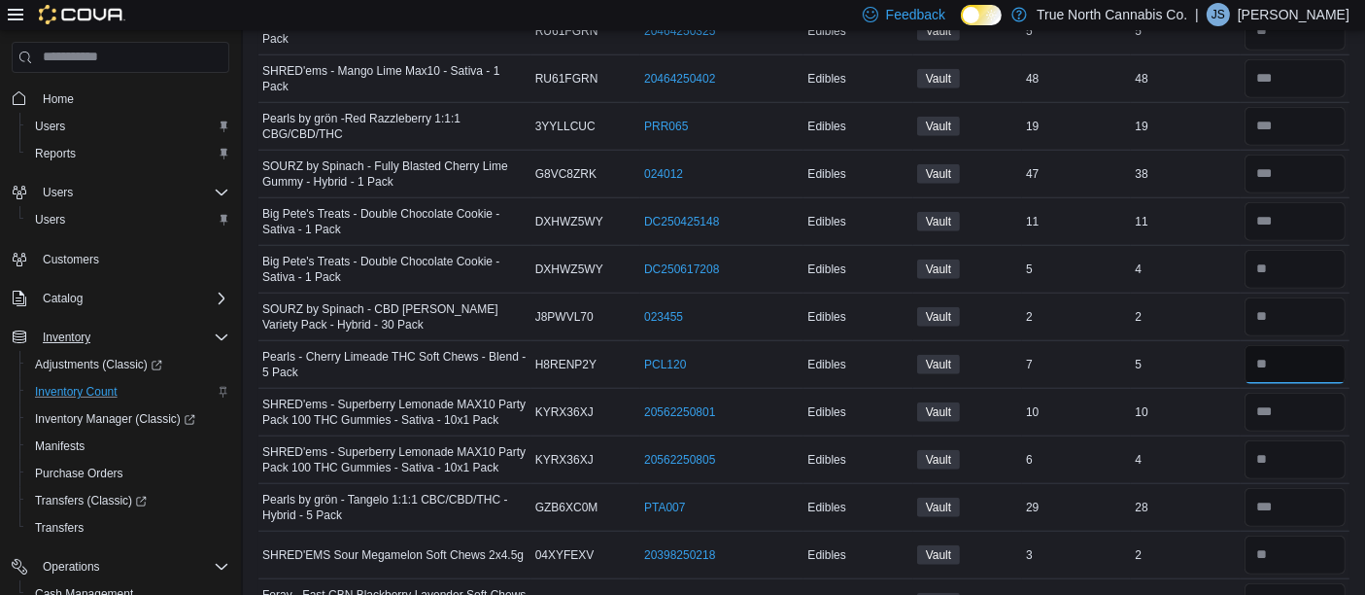
type input "*"
type input "**"
type input "*"
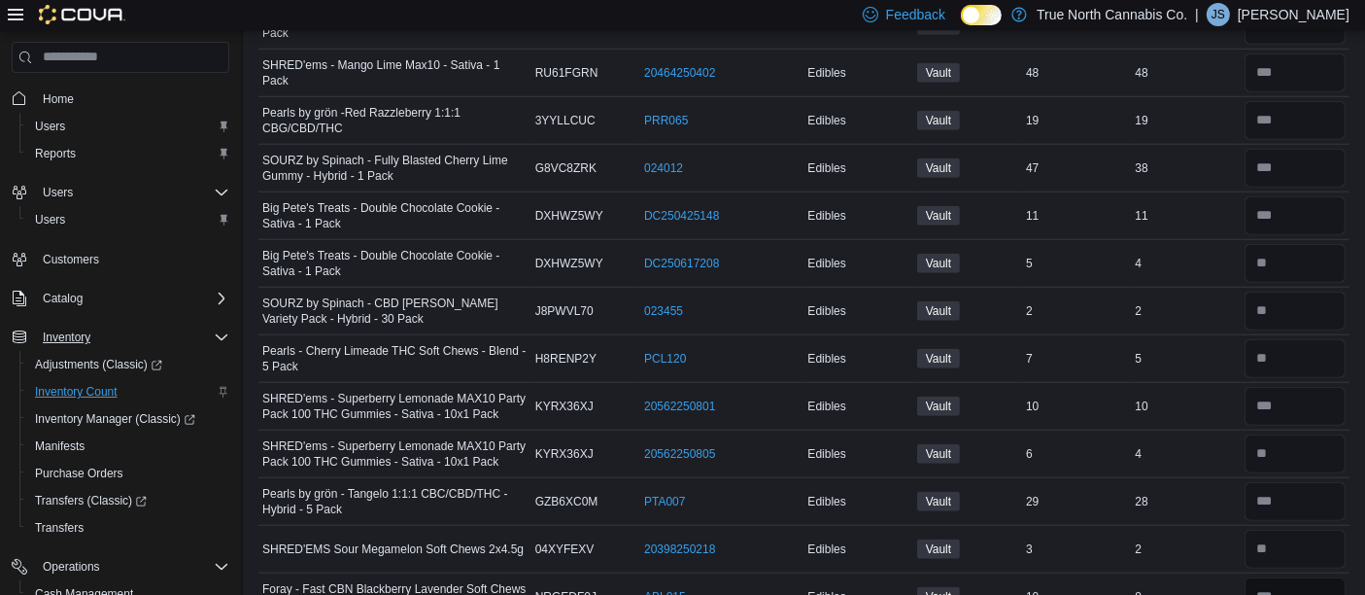
type input "*"
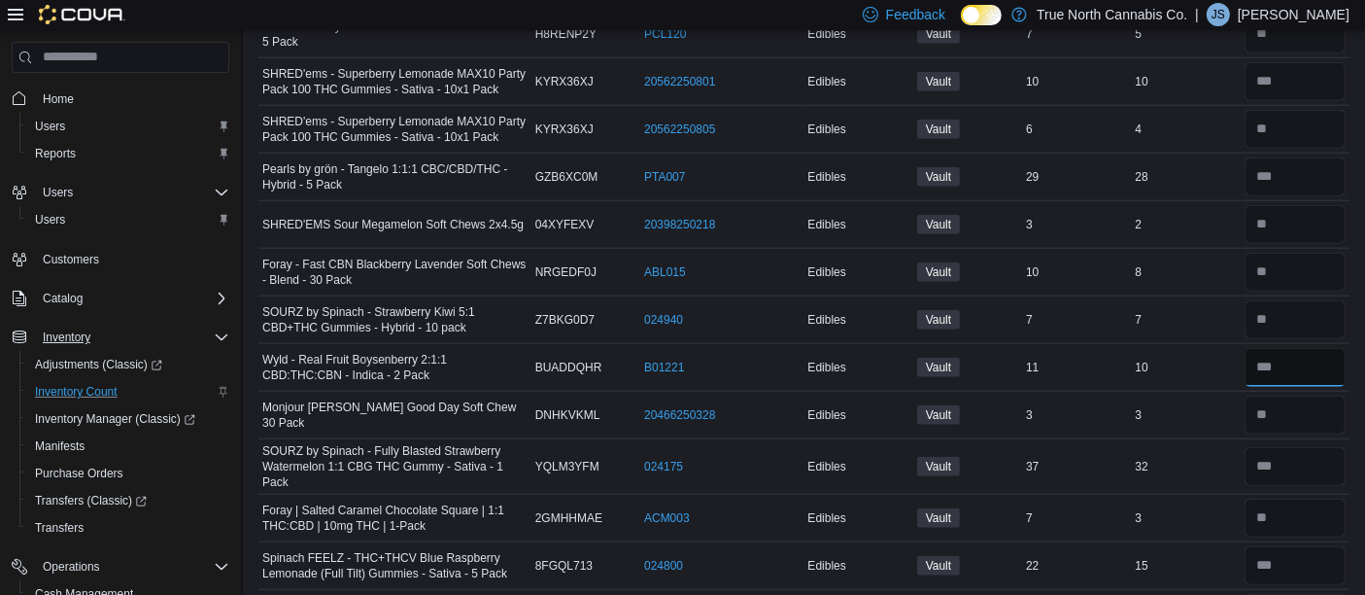
type input "**"
type input "*"
type input "**"
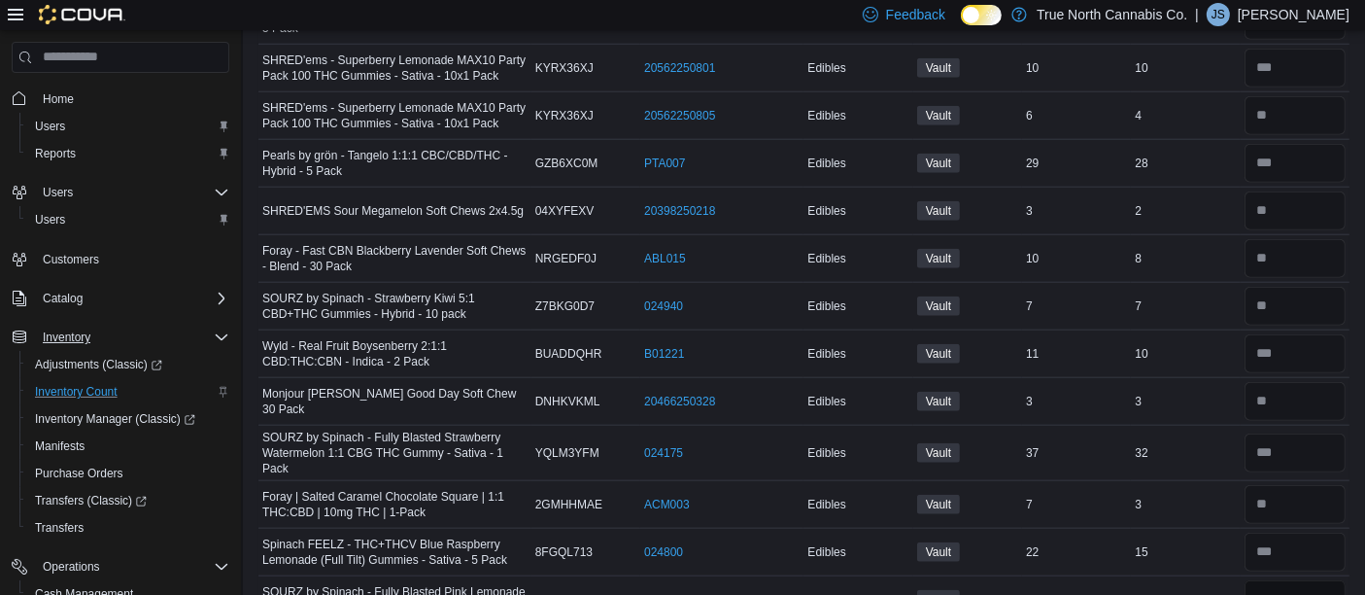
type input "**"
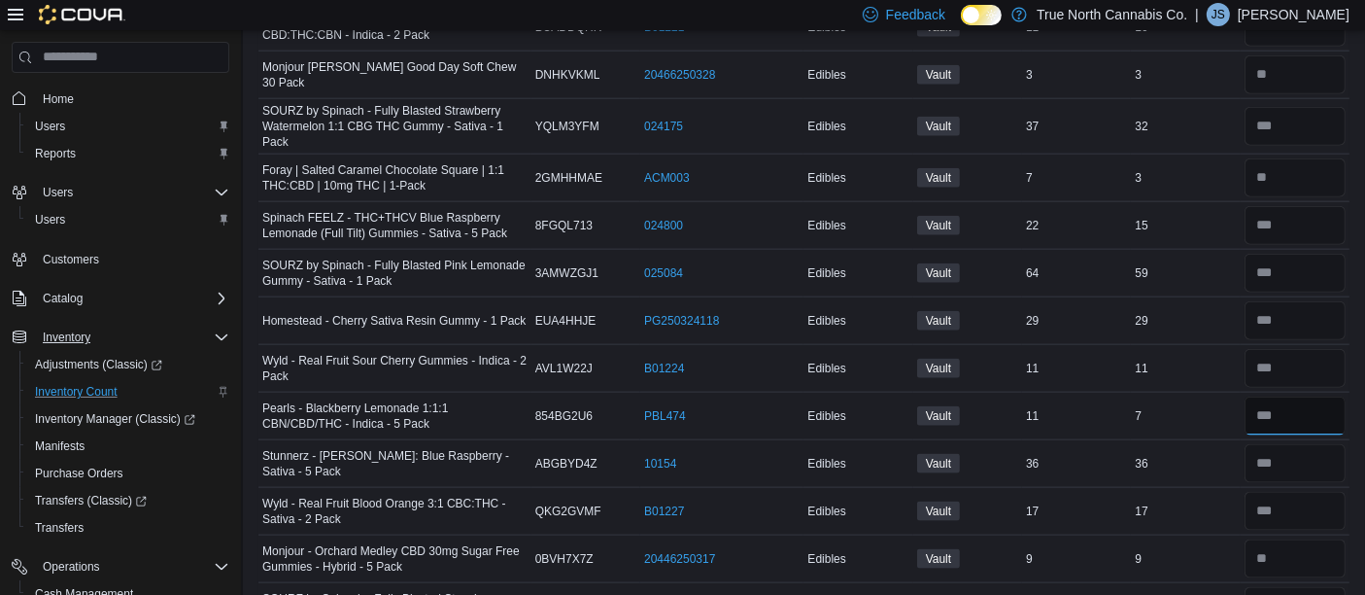
type input "*"
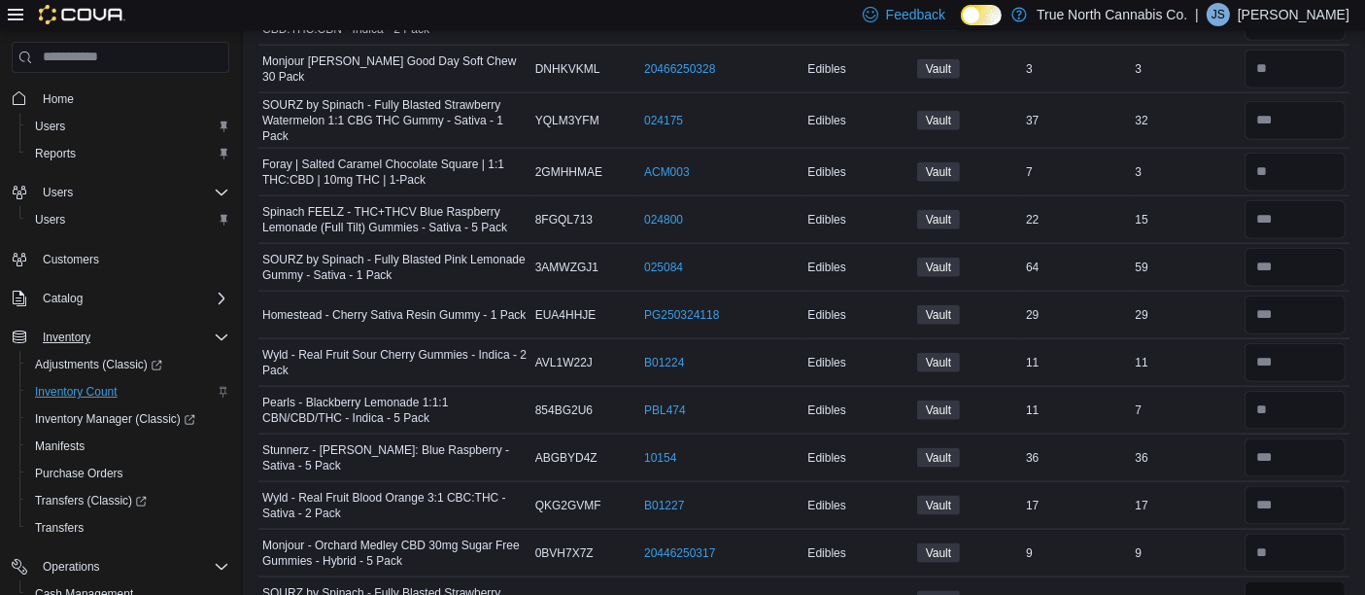
type input "**"
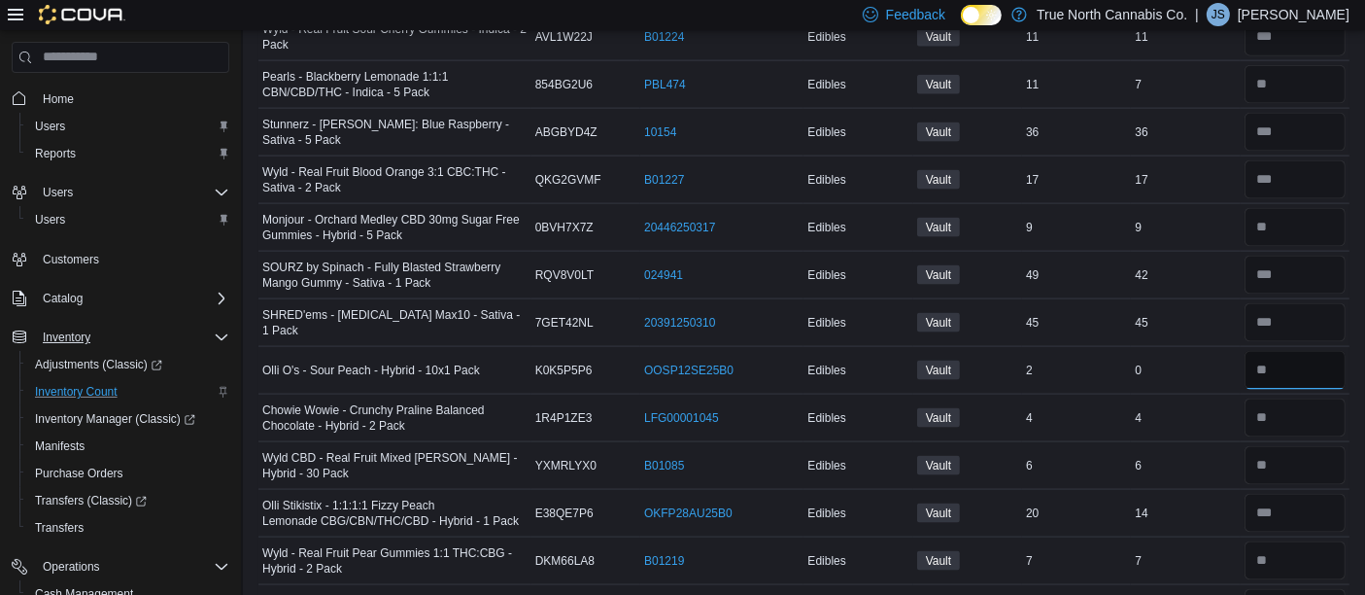
type input "*"
type input "**"
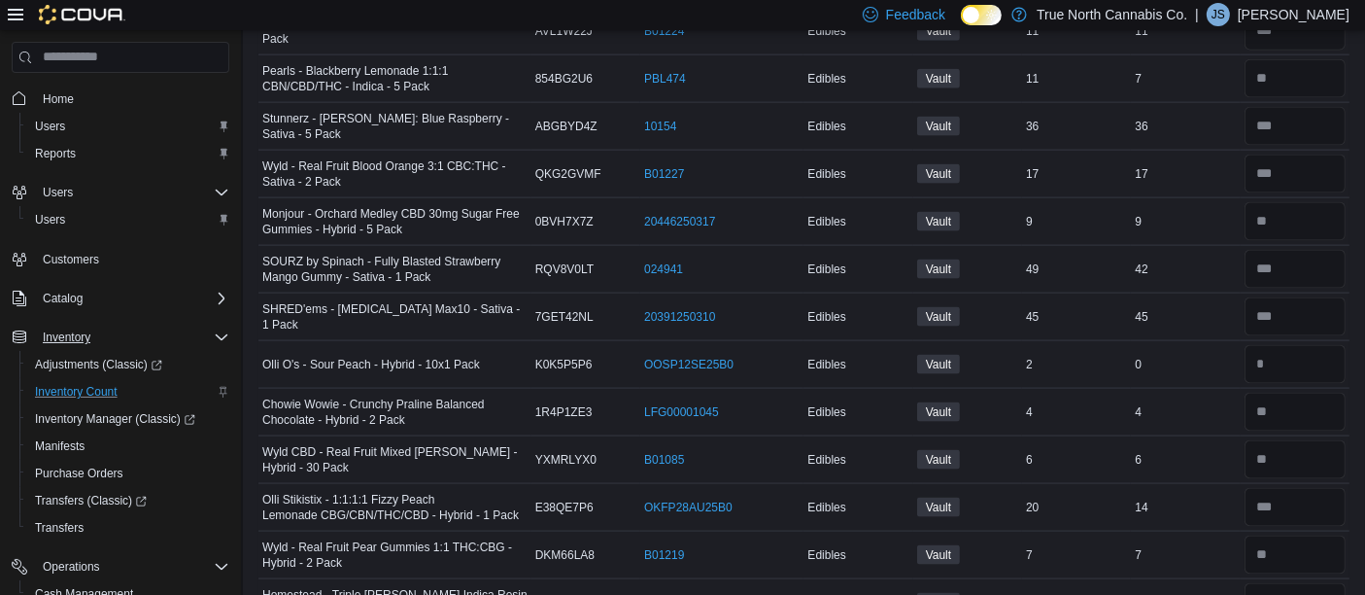
scroll to position [2994, 0]
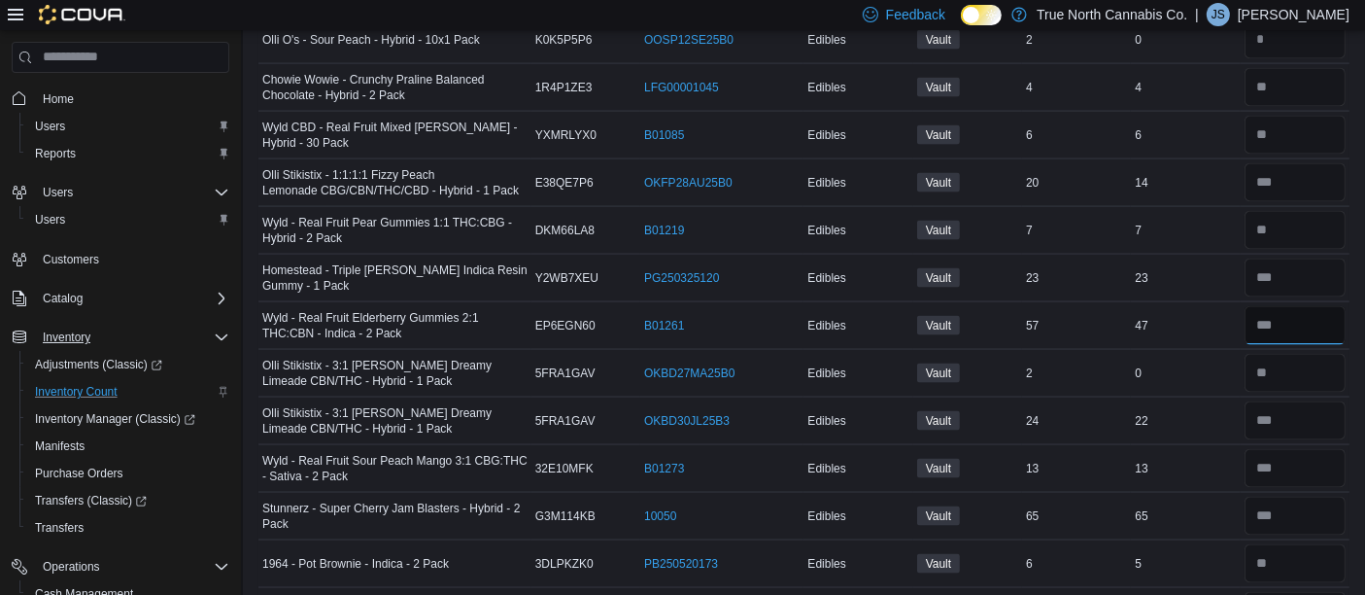
type input "**"
type input "*"
type input "**"
type input "*"
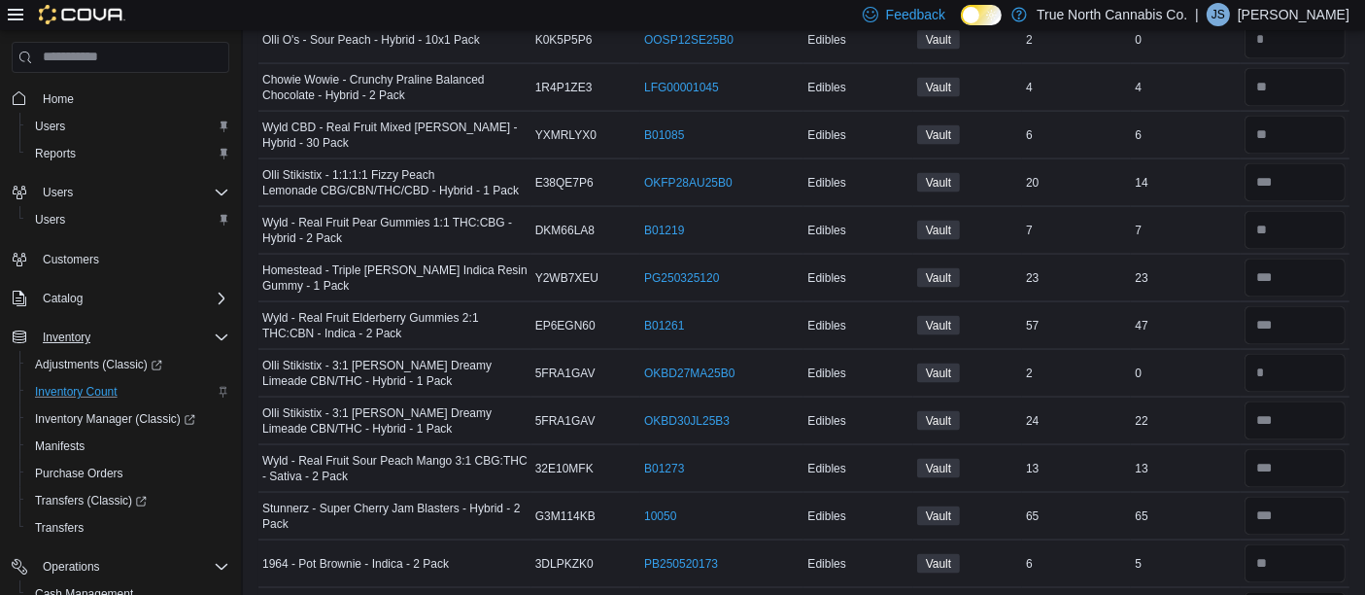
scroll to position [3000, 0]
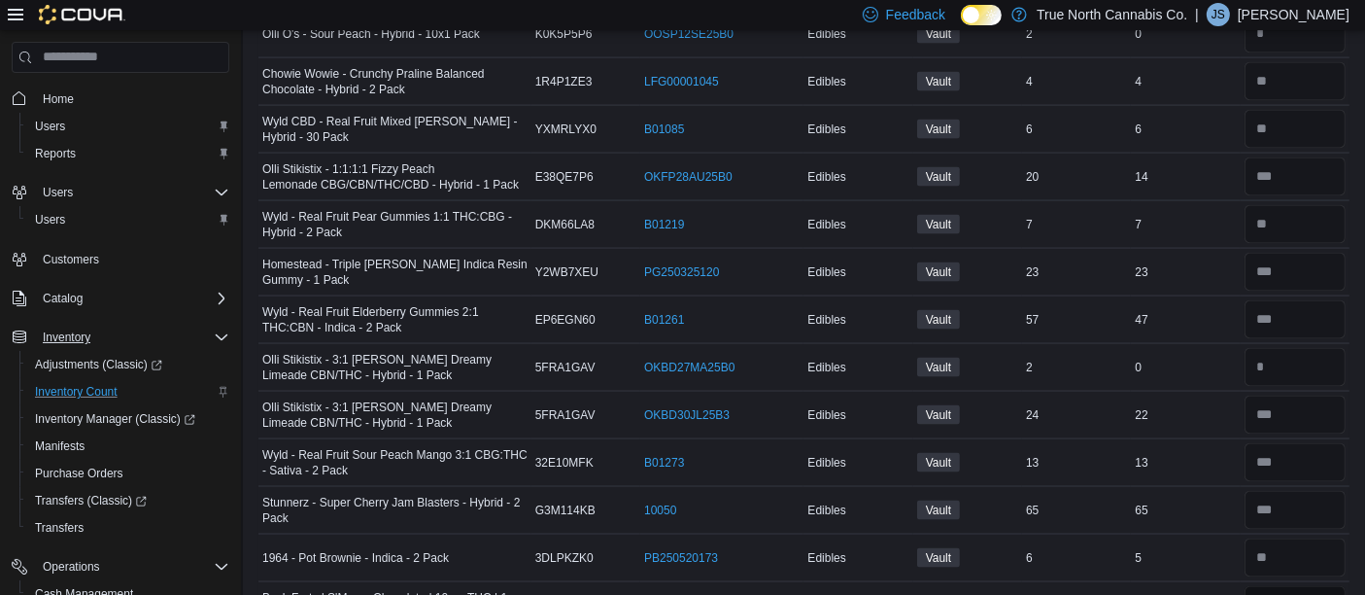
type input "**"
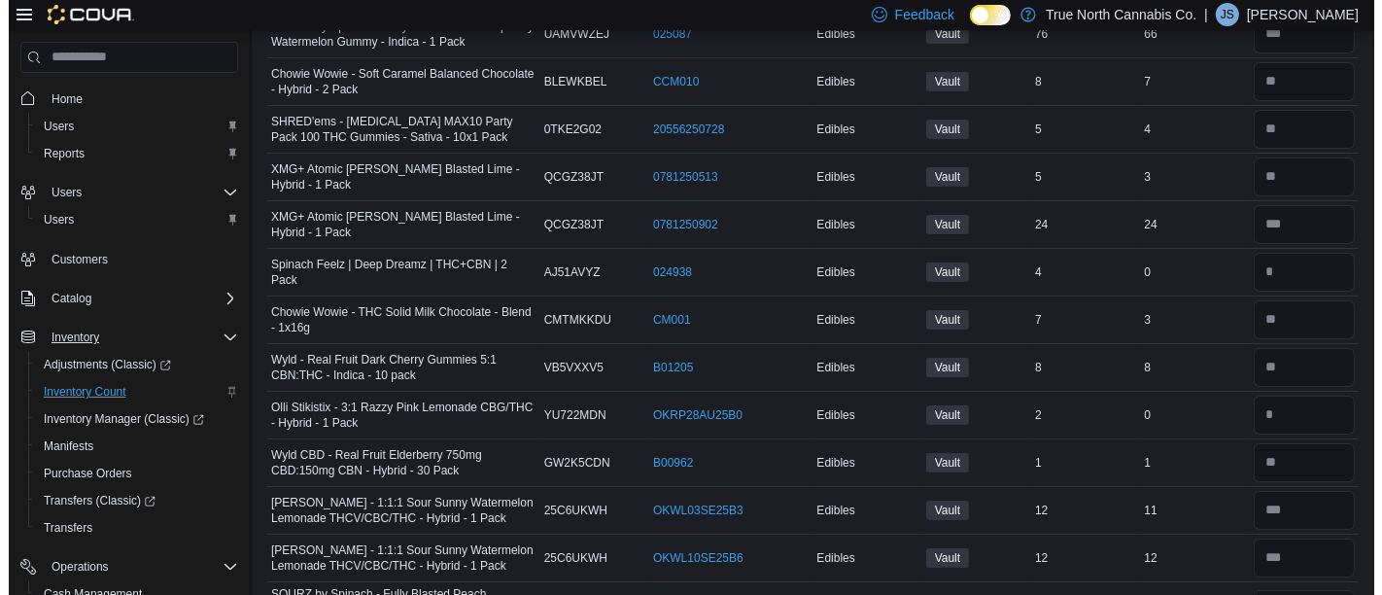
scroll to position [0, 0]
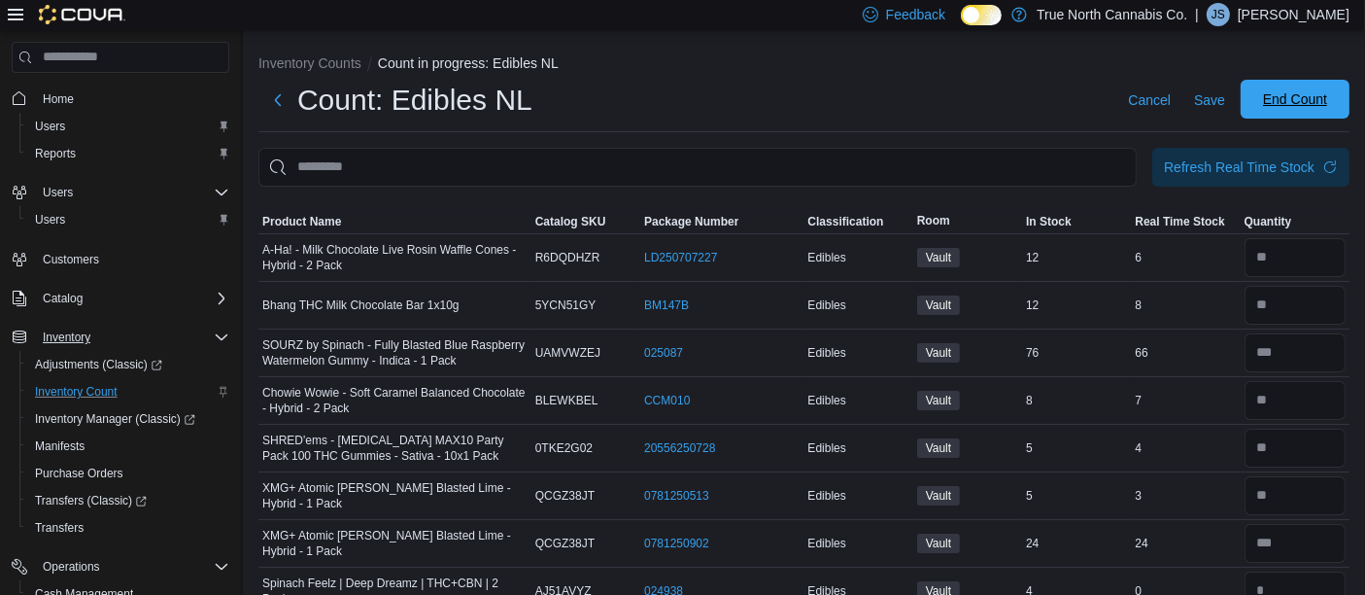
click at [1321, 89] on span "End Count" at bounding box center [1294, 99] width 85 height 39
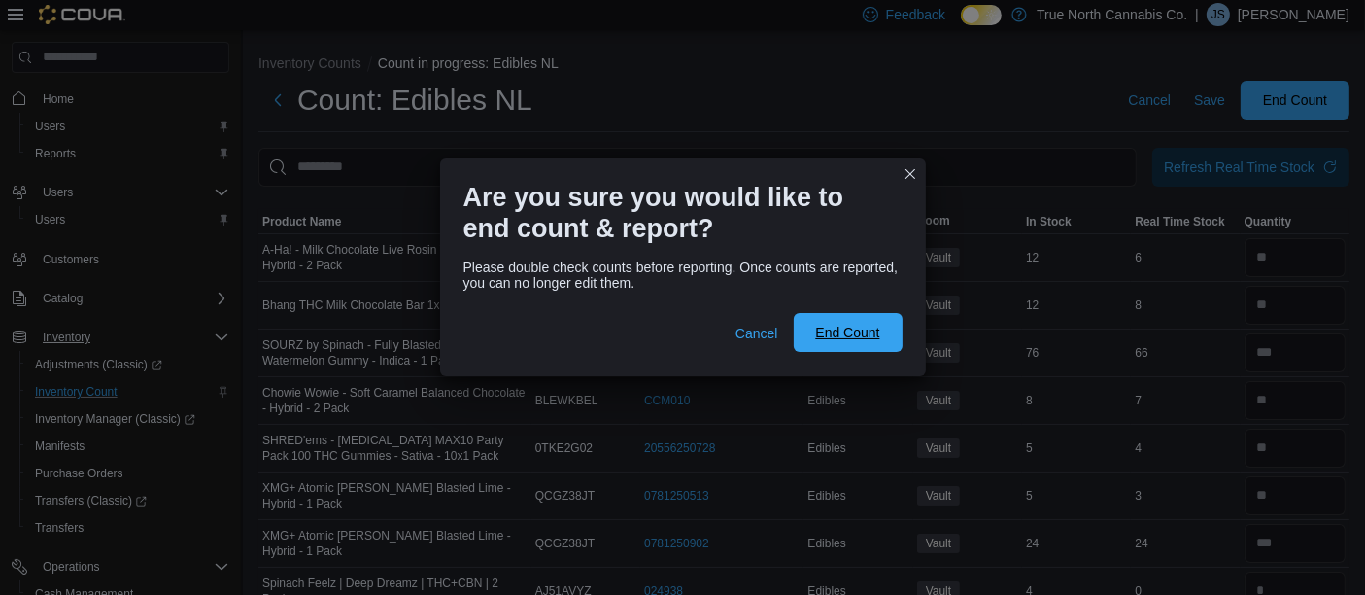
click at [835, 340] on span "End Count" at bounding box center [847, 332] width 64 height 19
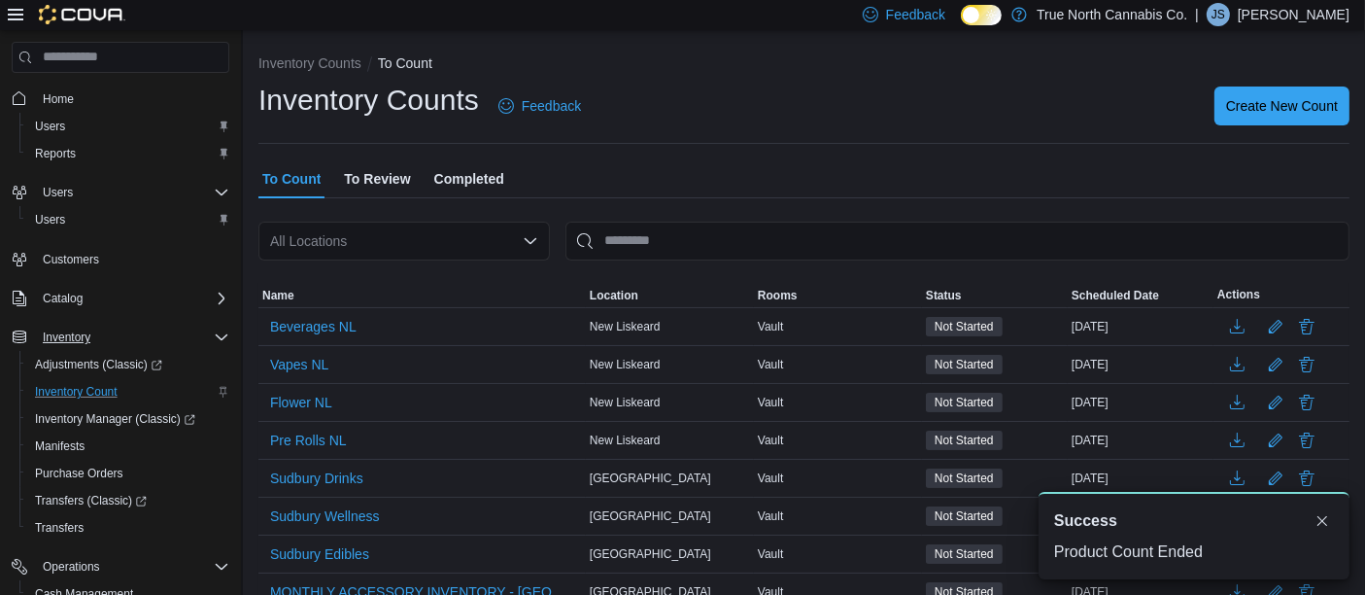
click at [381, 175] on span "To Review" at bounding box center [377, 178] width 66 height 39
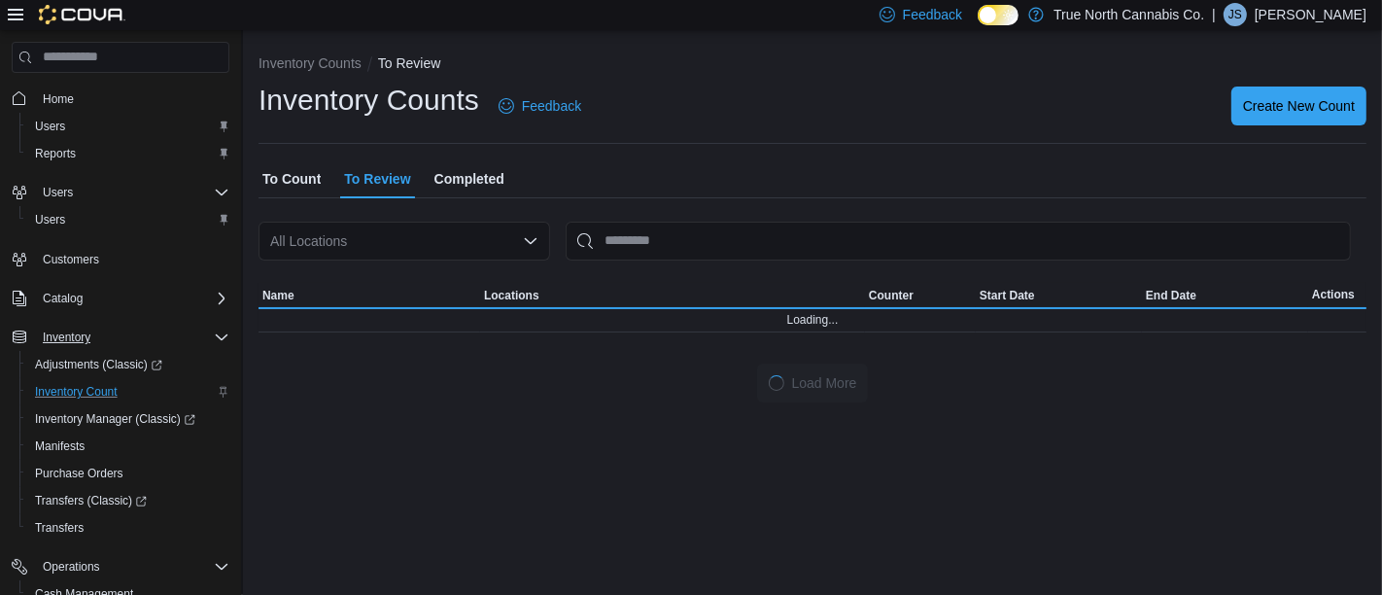
click at [281, 180] on span "To Count" at bounding box center [291, 178] width 58 height 39
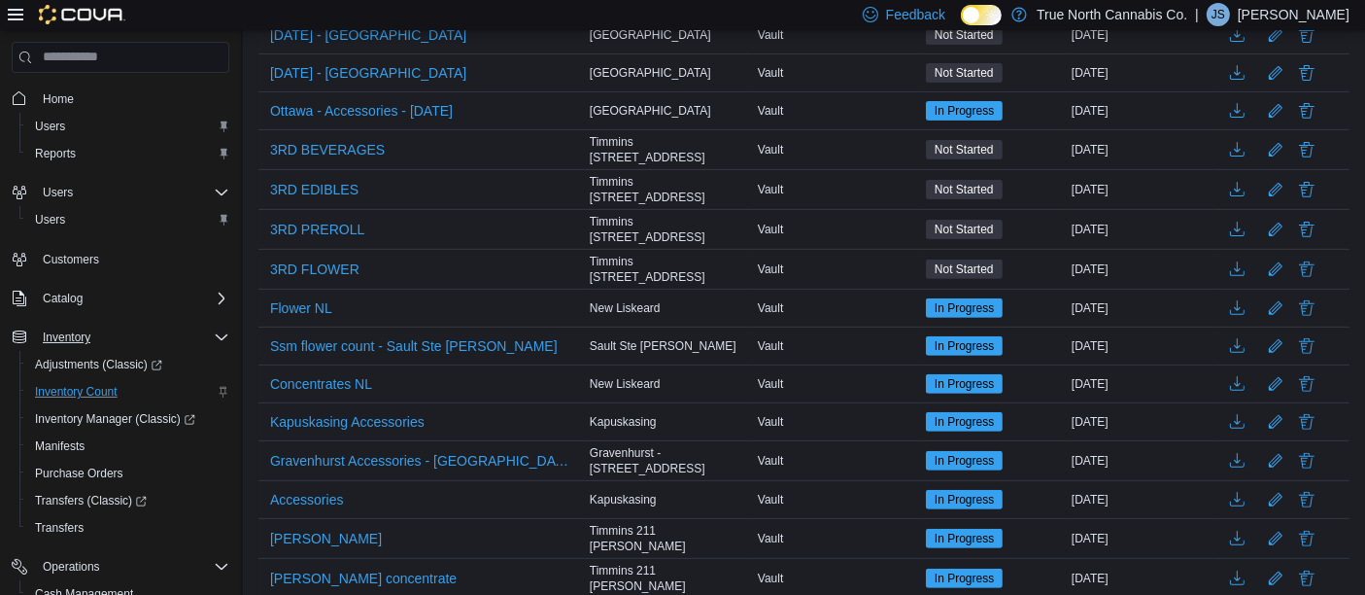
scroll to position [671, 0]
click at [295, 297] on span "Flower NL" at bounding box center [301, 306] width 62 height 19
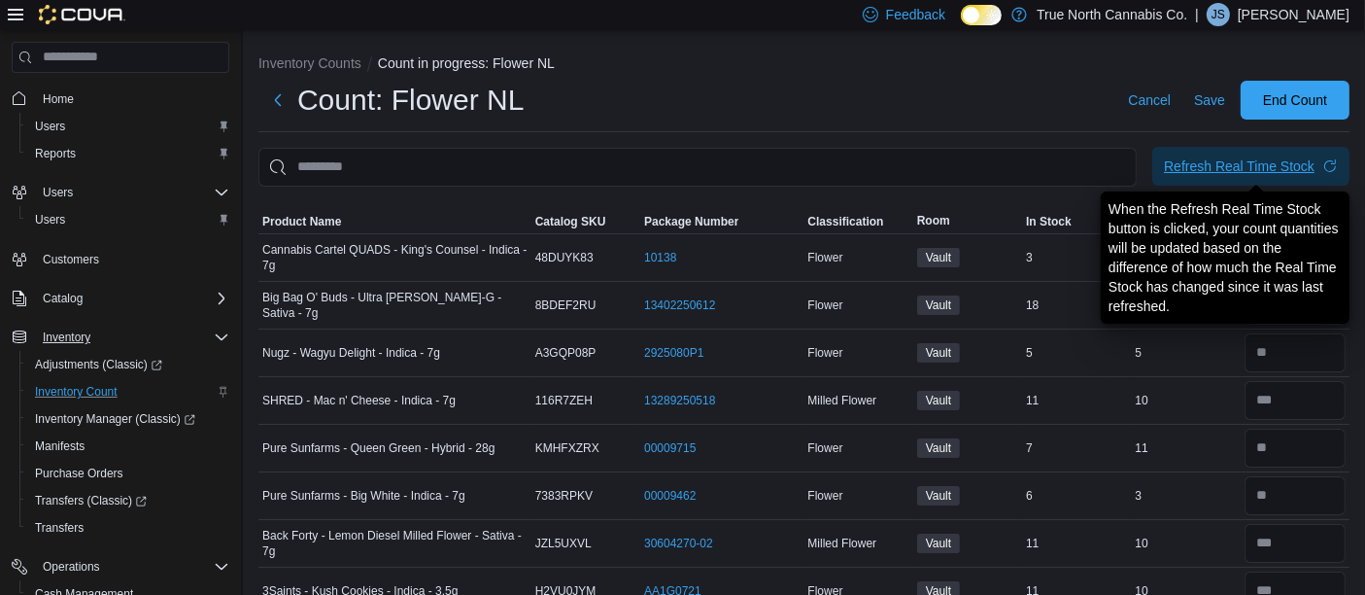
click at [1220, 166] on div "Refresh Real Time Stock" at bounding box center [1239, 165] width 151 height 19
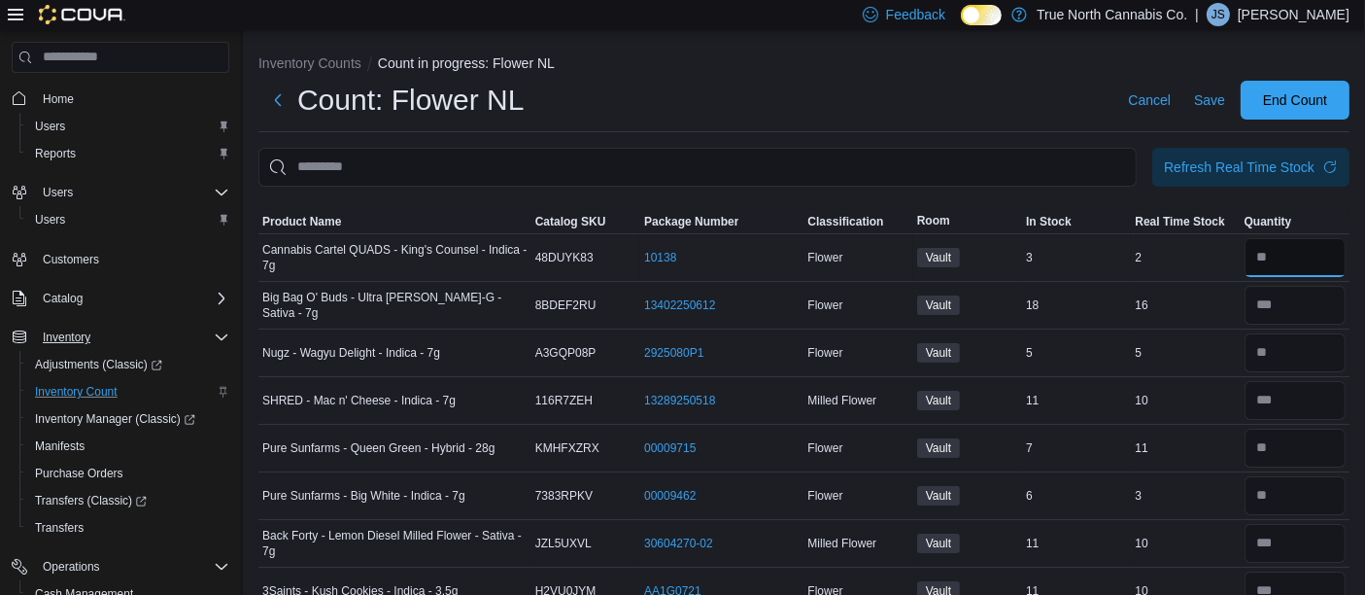
click at [1329, 244] on input "number" at bounding box center [1295, 257] width 101 height 39
type input "*"
type input "**"
type input "*"
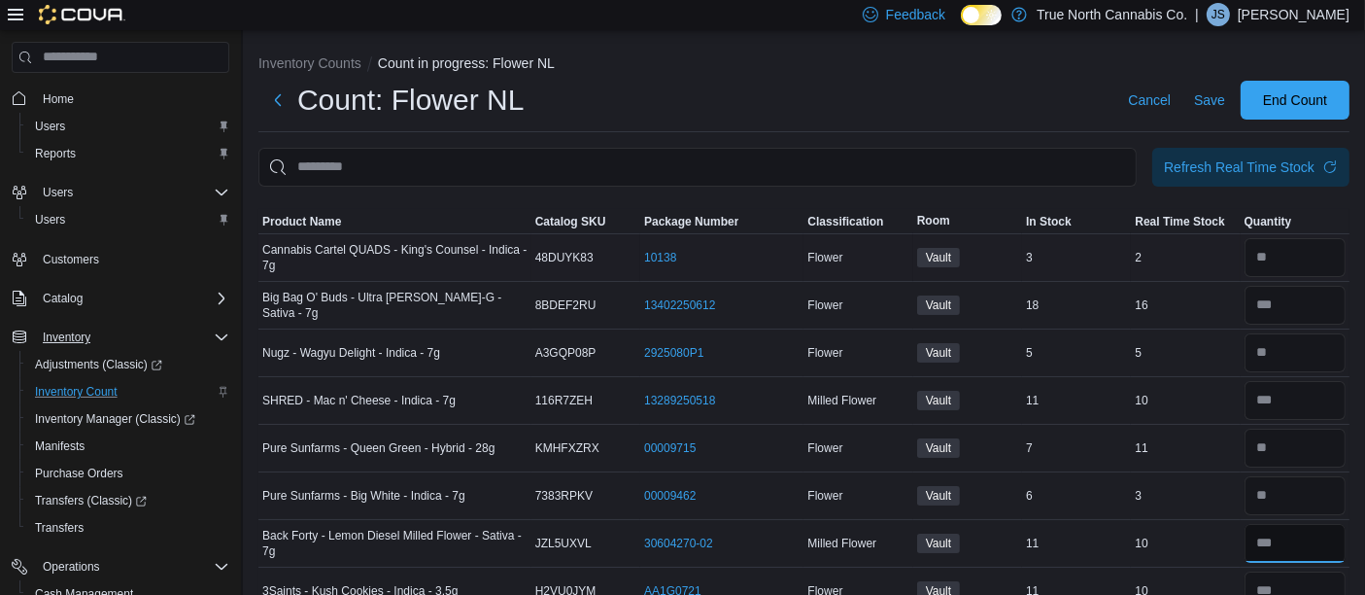
type input "*"
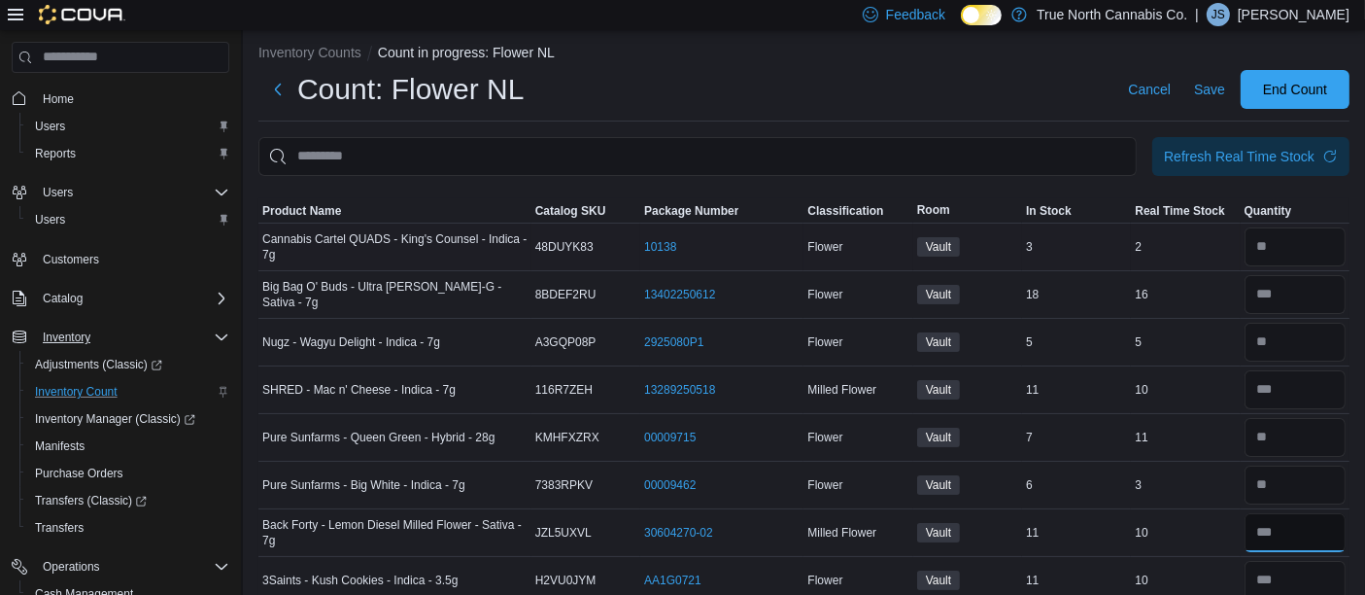
type input "**"
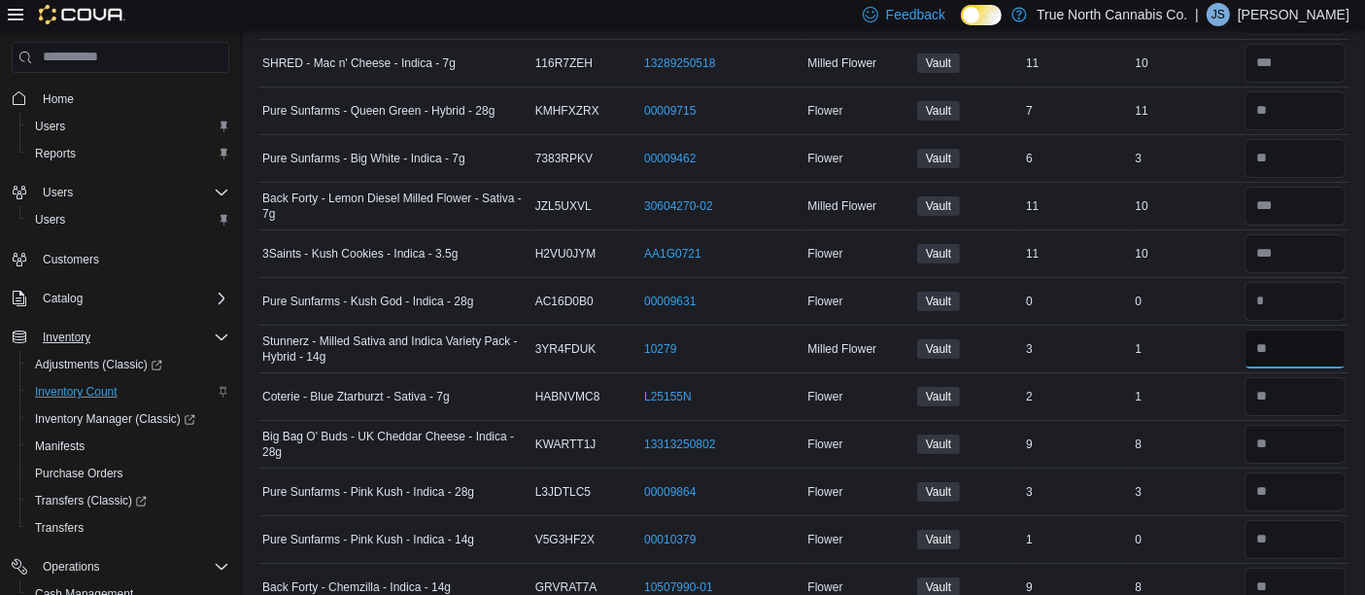
type input "*"
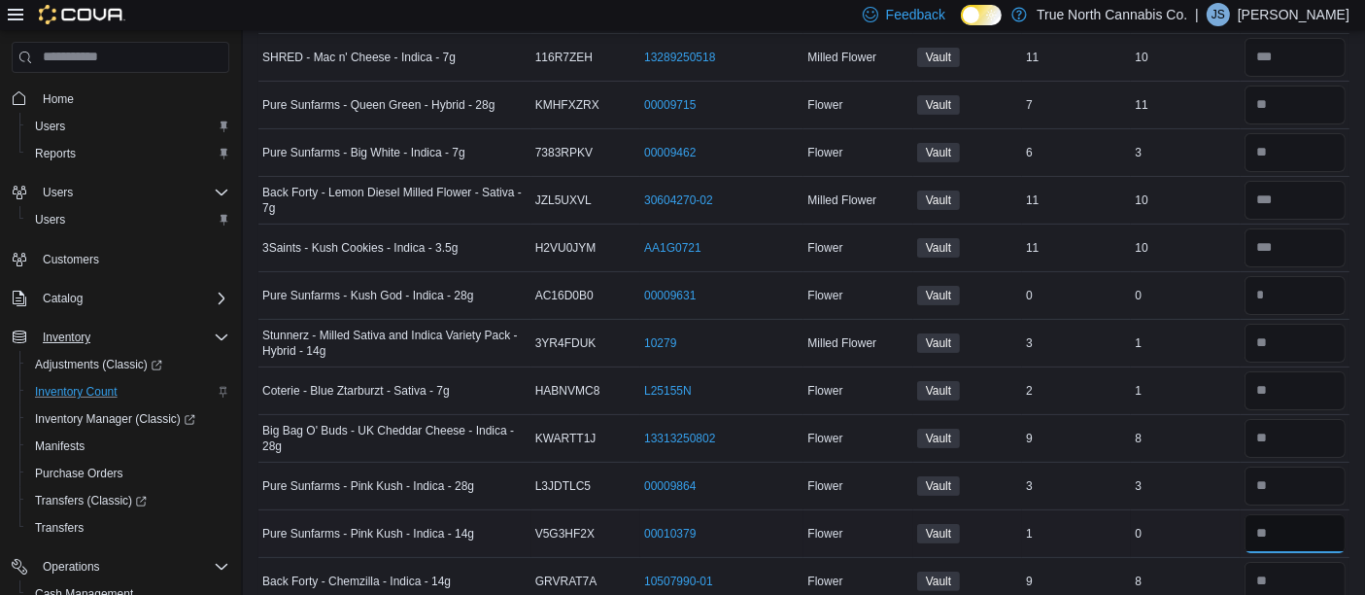
click at [1312, 526] on input "number" at bounding box center [1295, 533] width 101 height 39
type input "*"
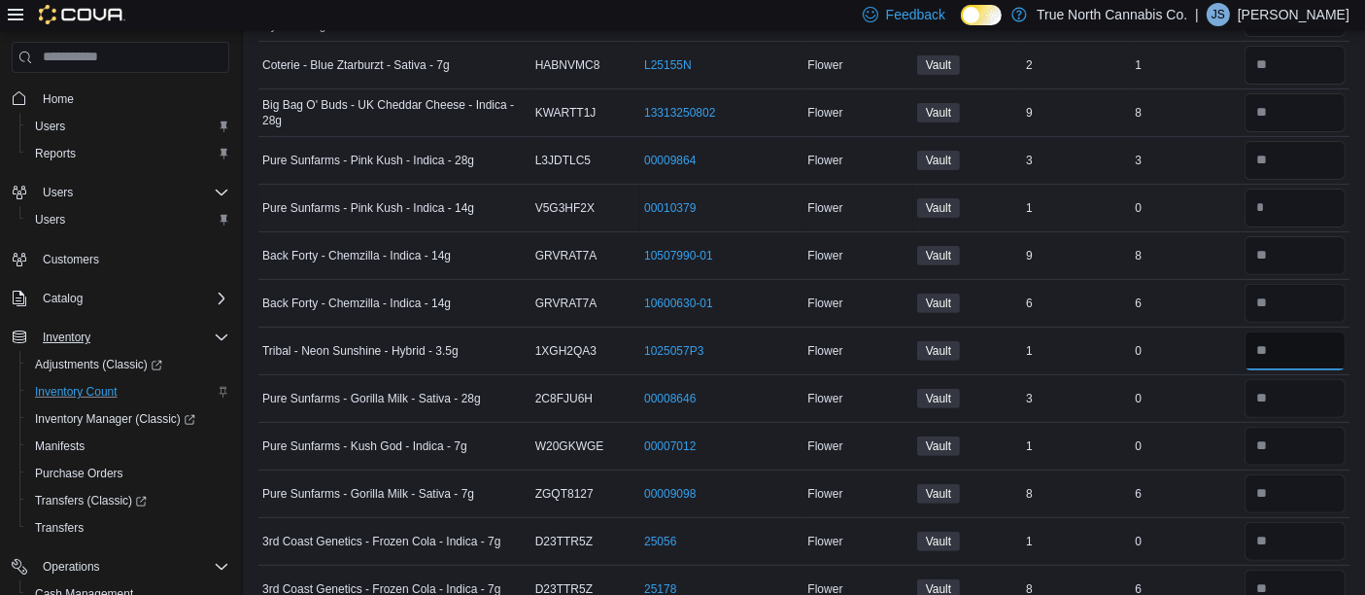
type input "*"
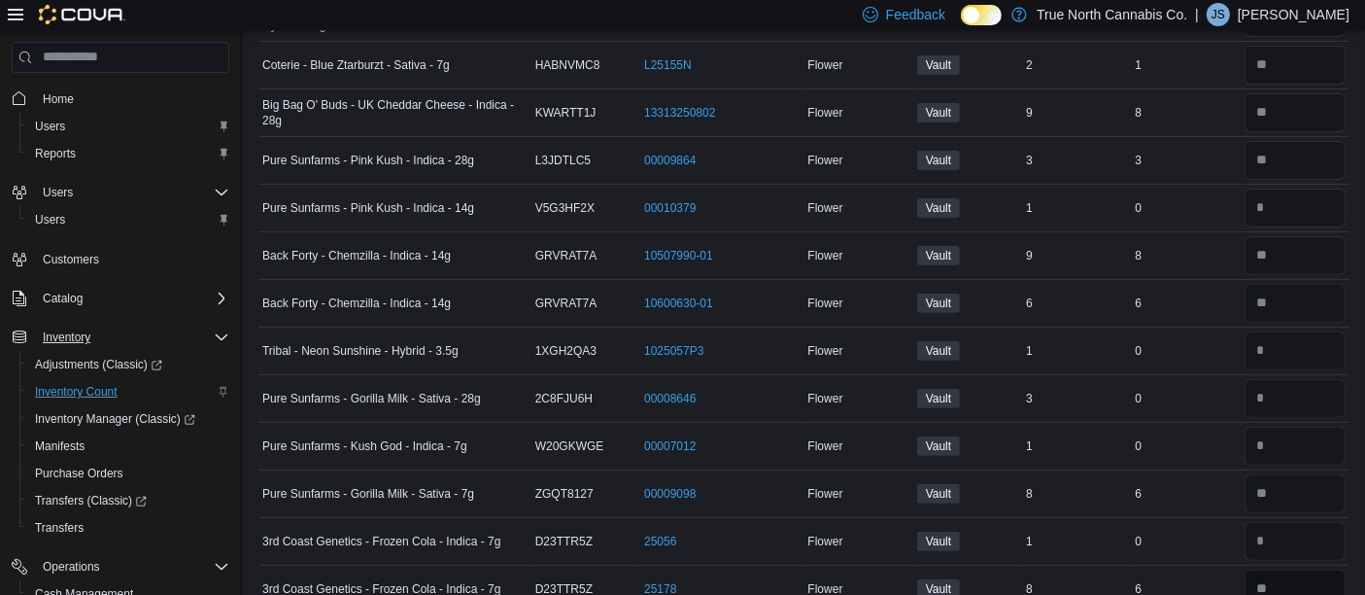
scroll to position [674, 0]
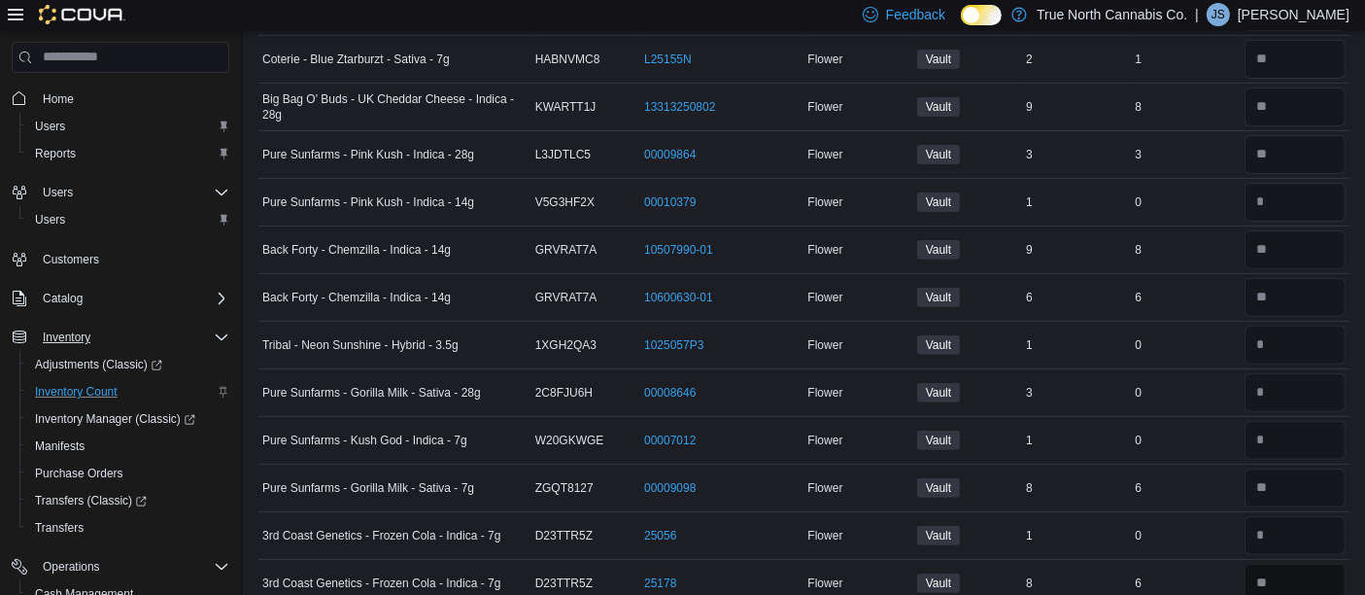
type input "*"
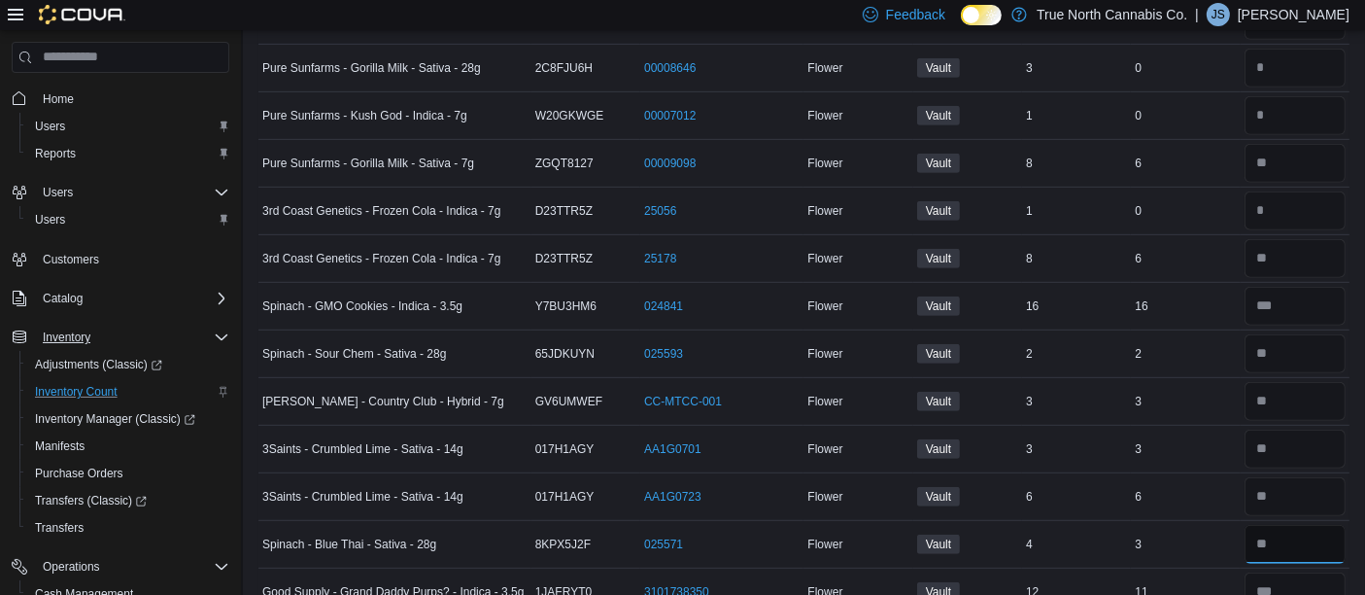
type input "*"
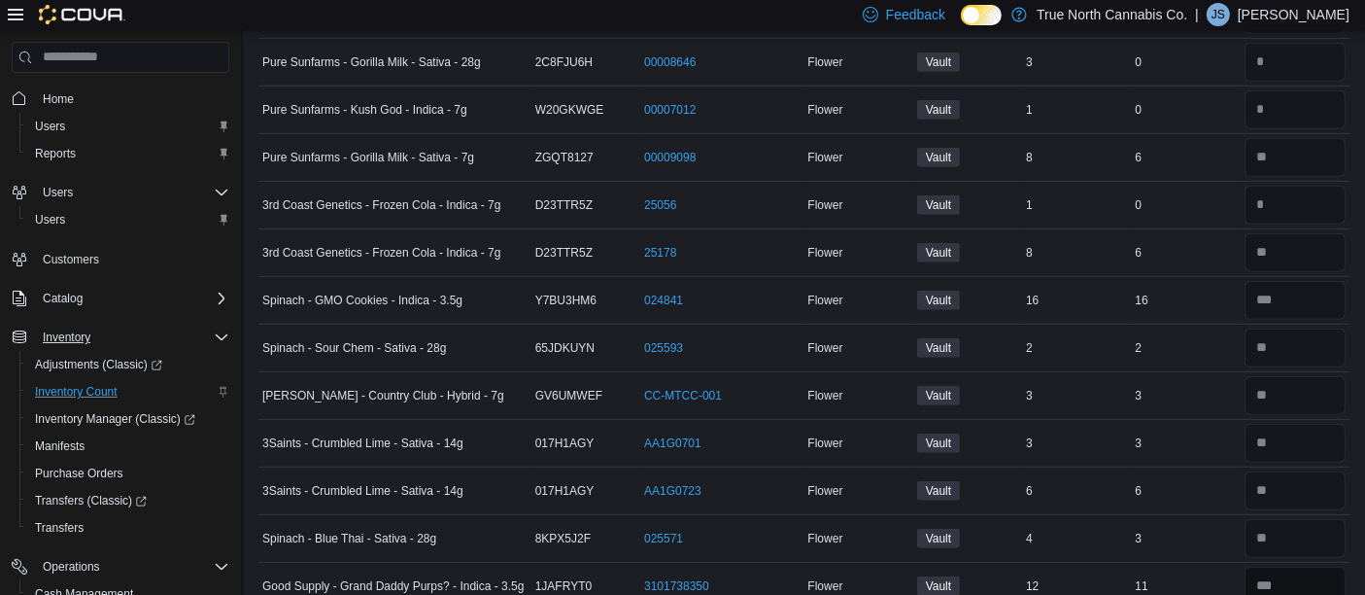
type input "**"
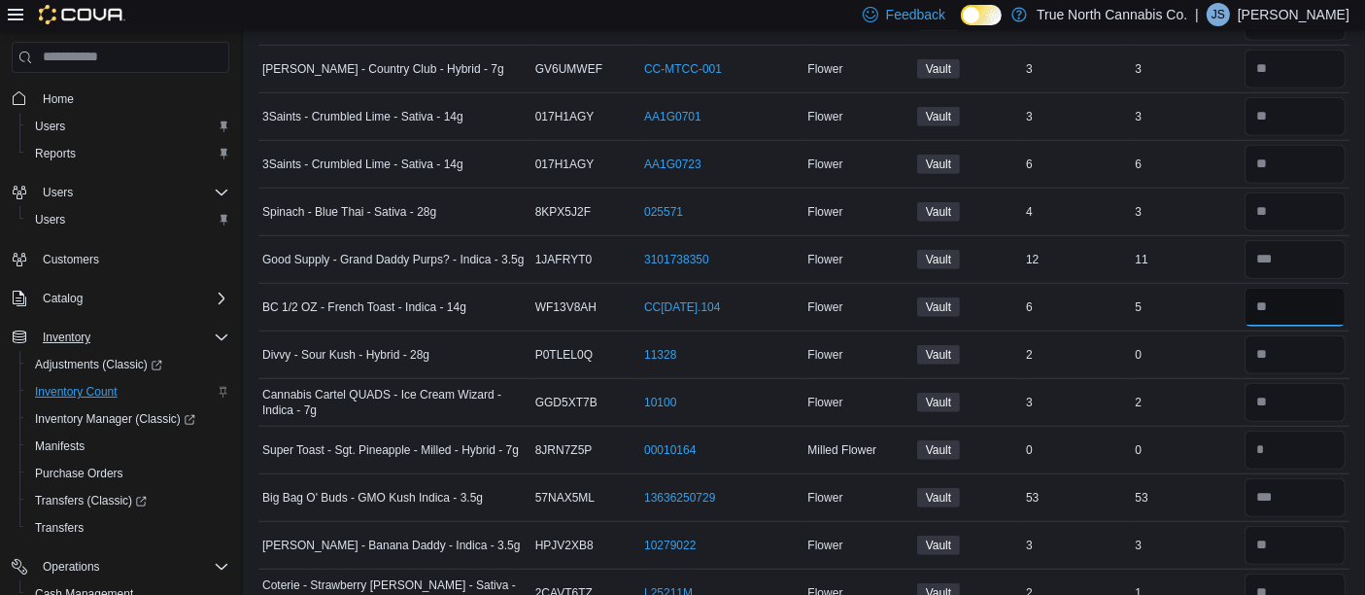
type input "*"
click at [1287, 346] on input "number" at bounding box center [1295, 354] width 101 height 39
type input "*"
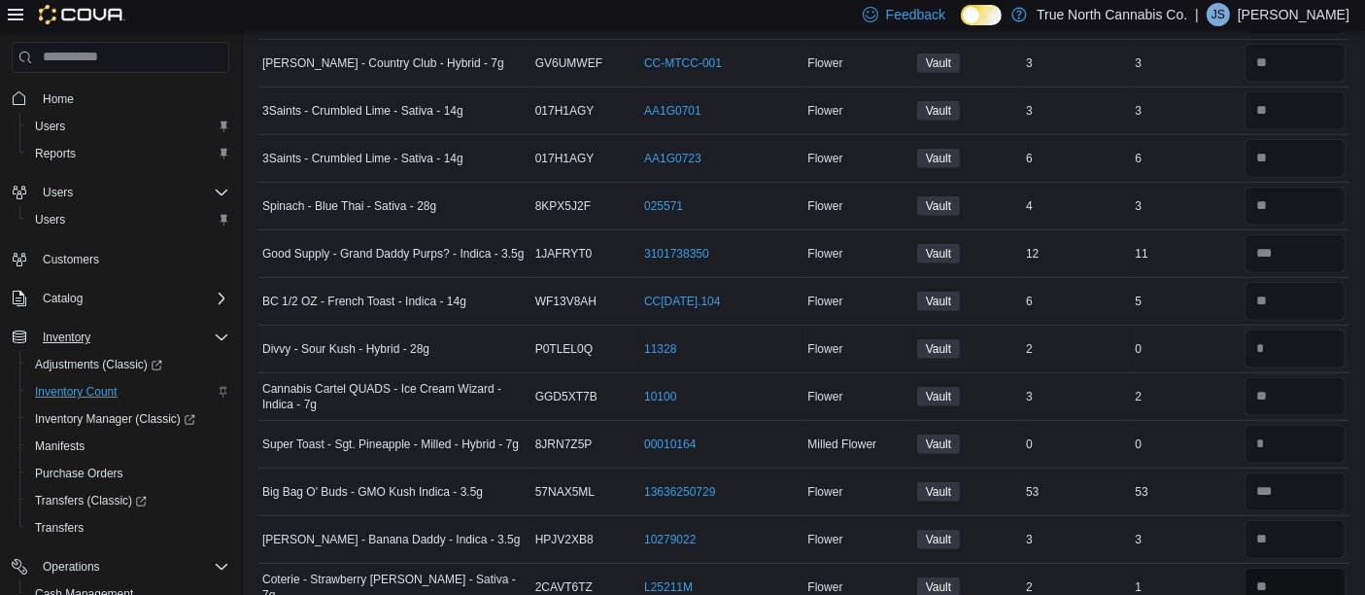
type input "*"
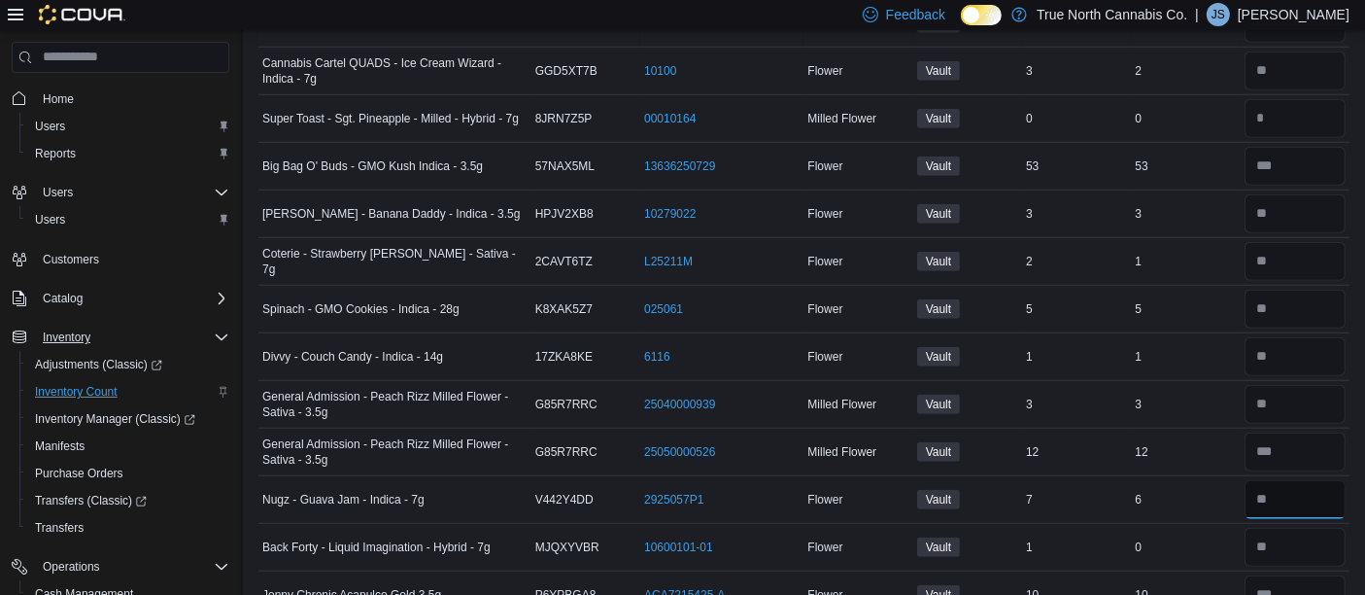
type input "*"
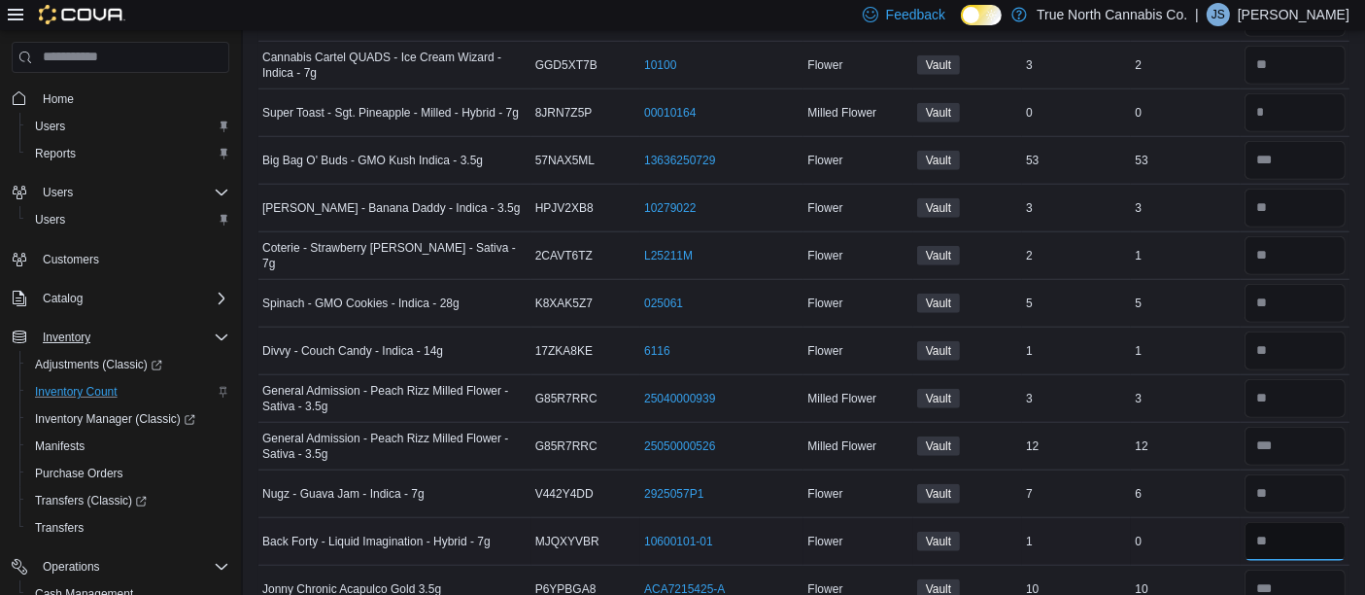
click at [1303, 539] on input "number" at bounding box center [1295, 541] width 101 height 39
type input "**"
type input "*"
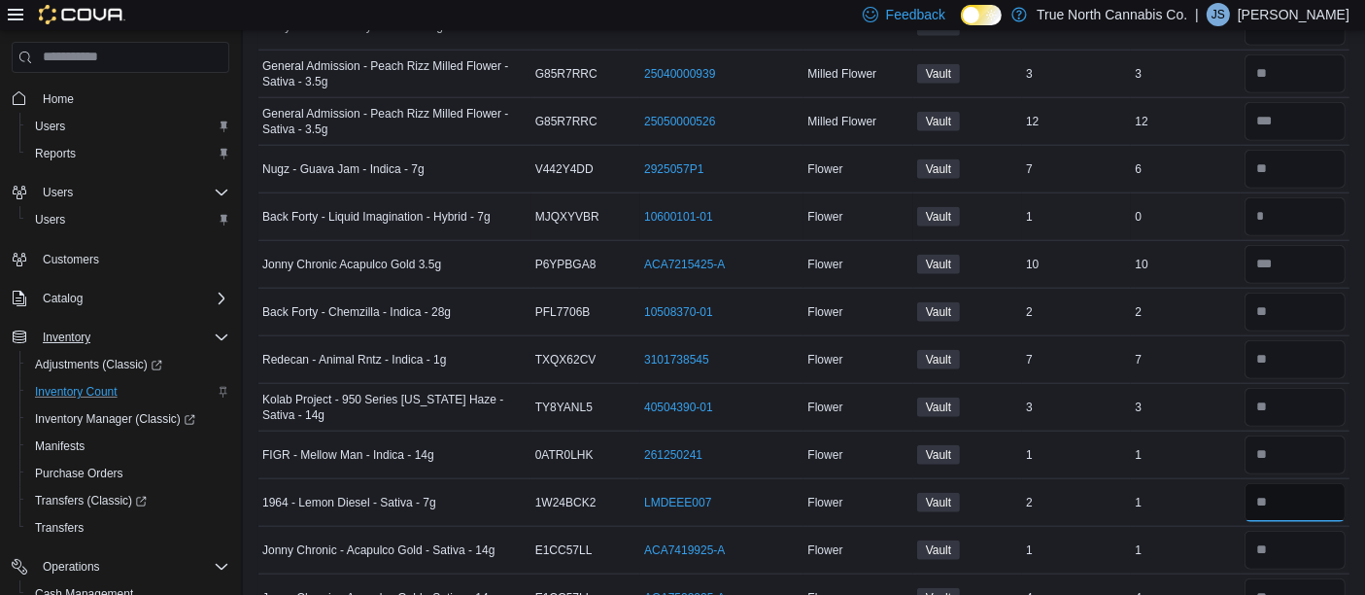
type input "*"
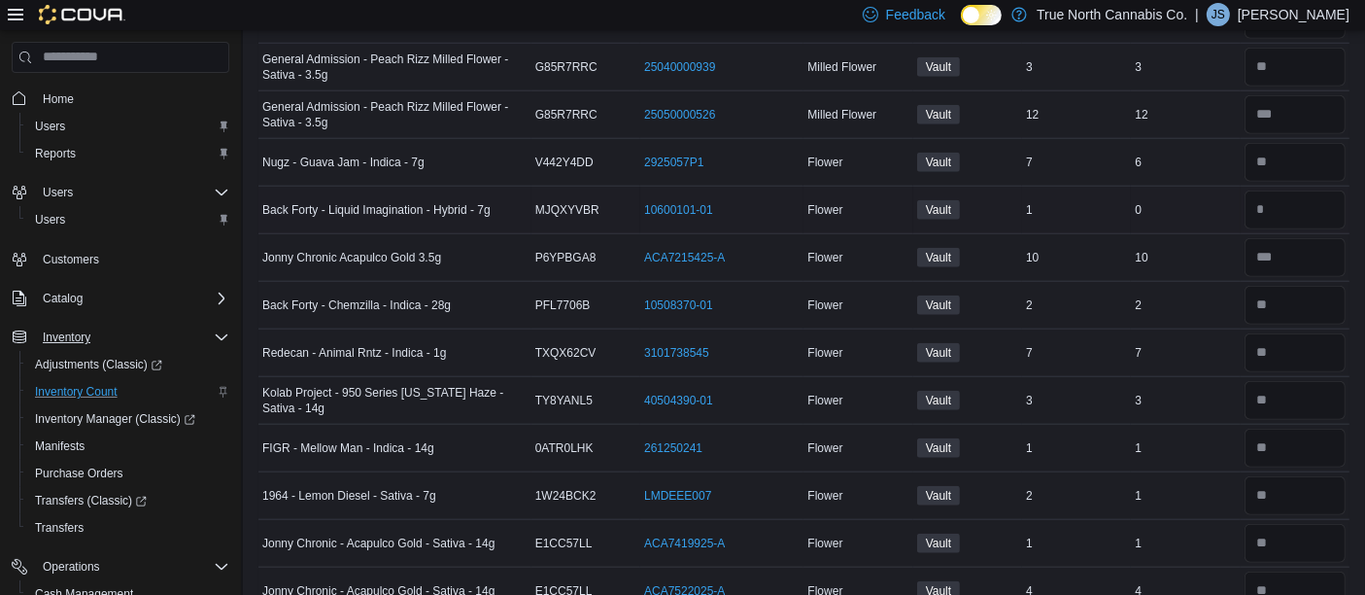
scroll to position [2325, 0]
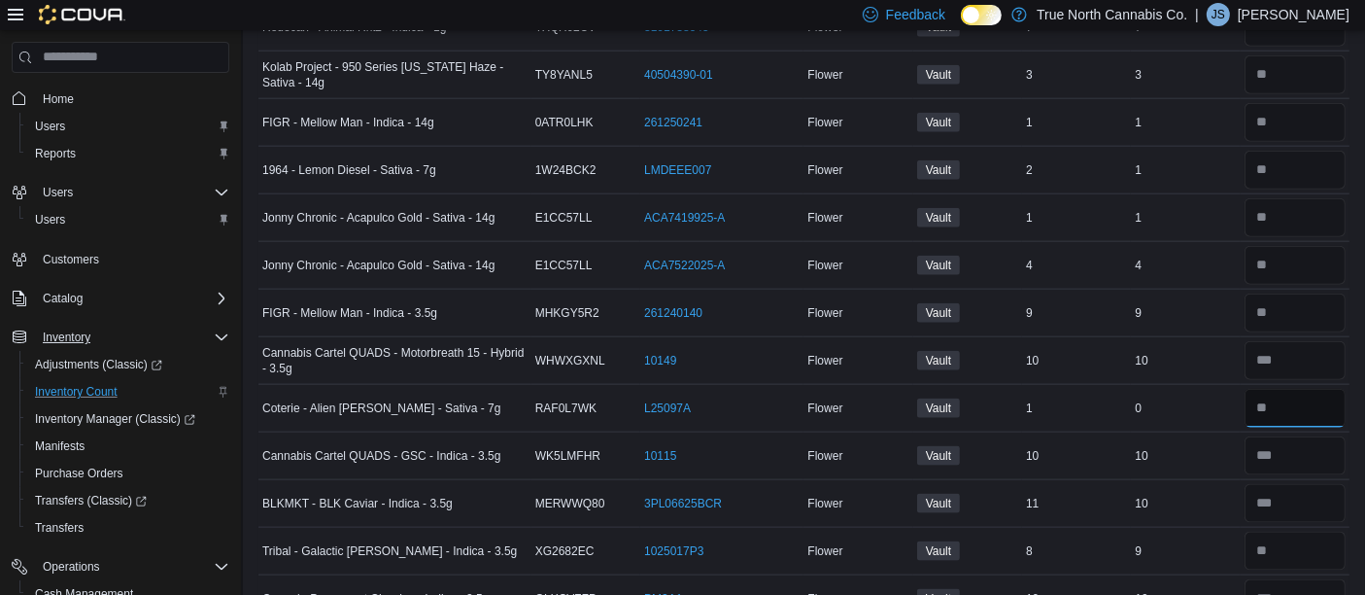
type input "*"
type input "**"
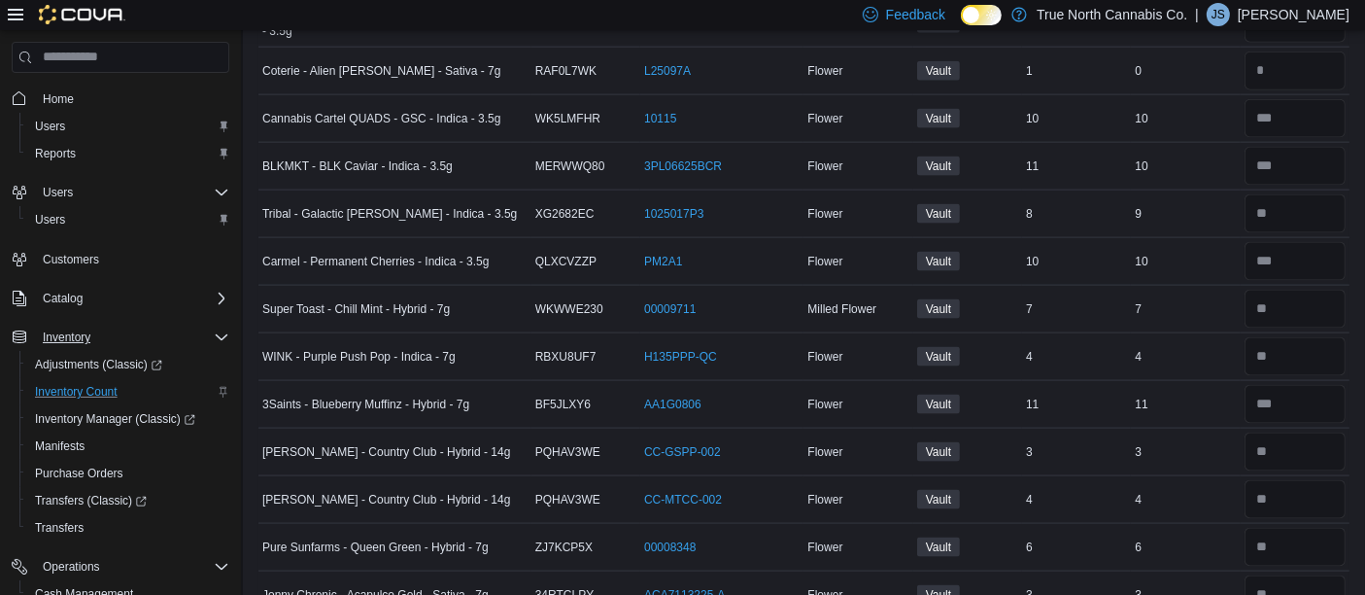
scroll to position [2988, 0]
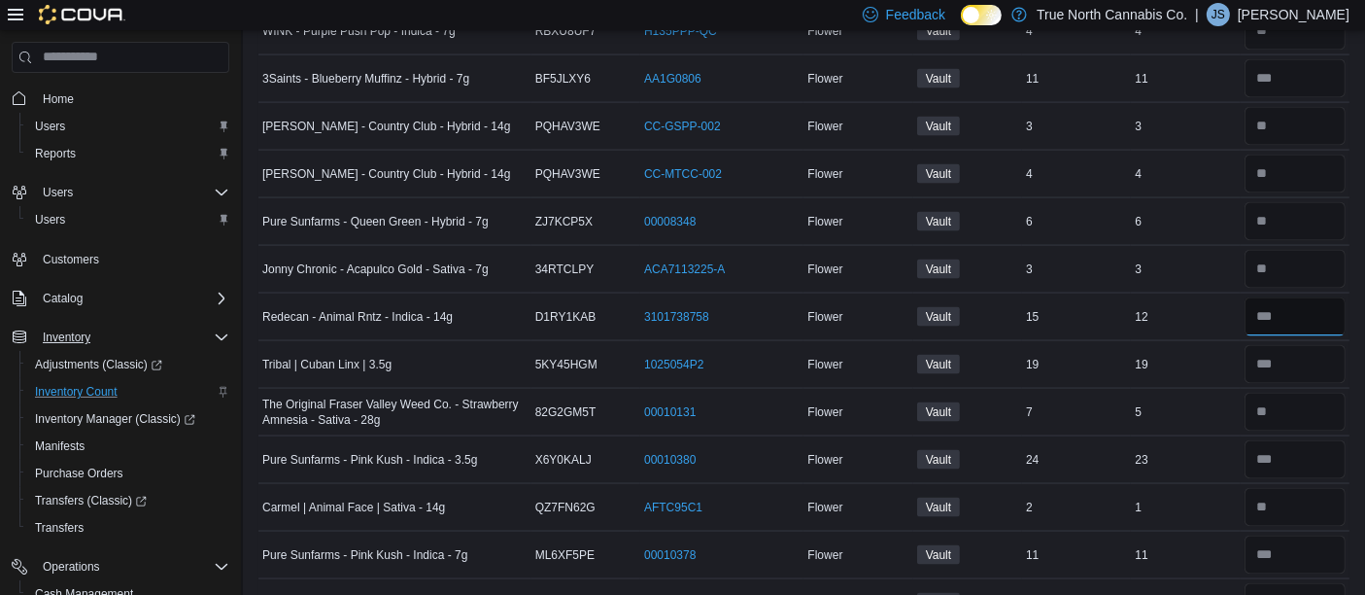
type input "**"
type input "*"
type input "**"
type input "*"
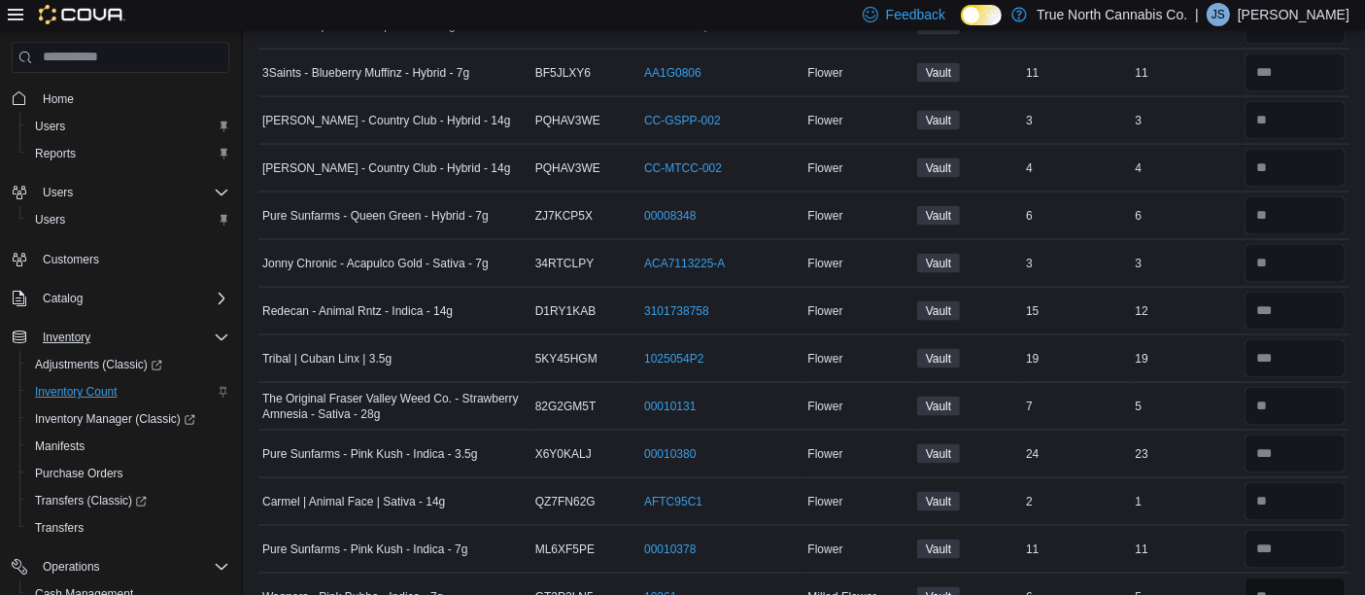
type input "*"
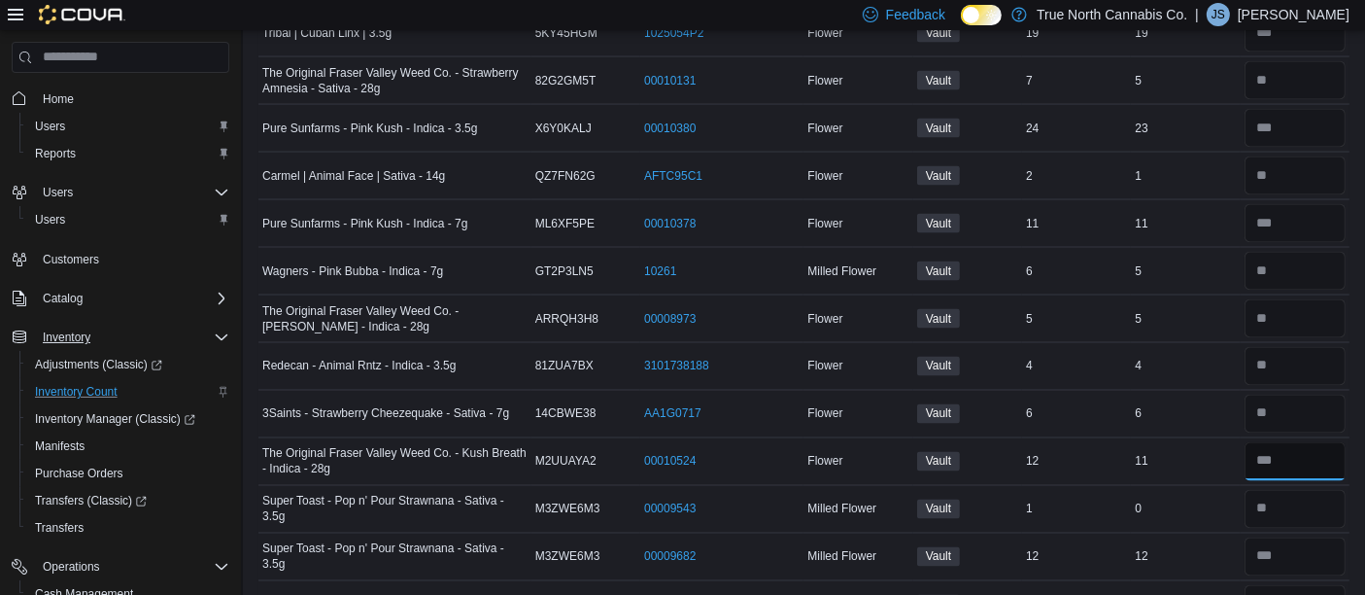
type input "**"
type input "*"
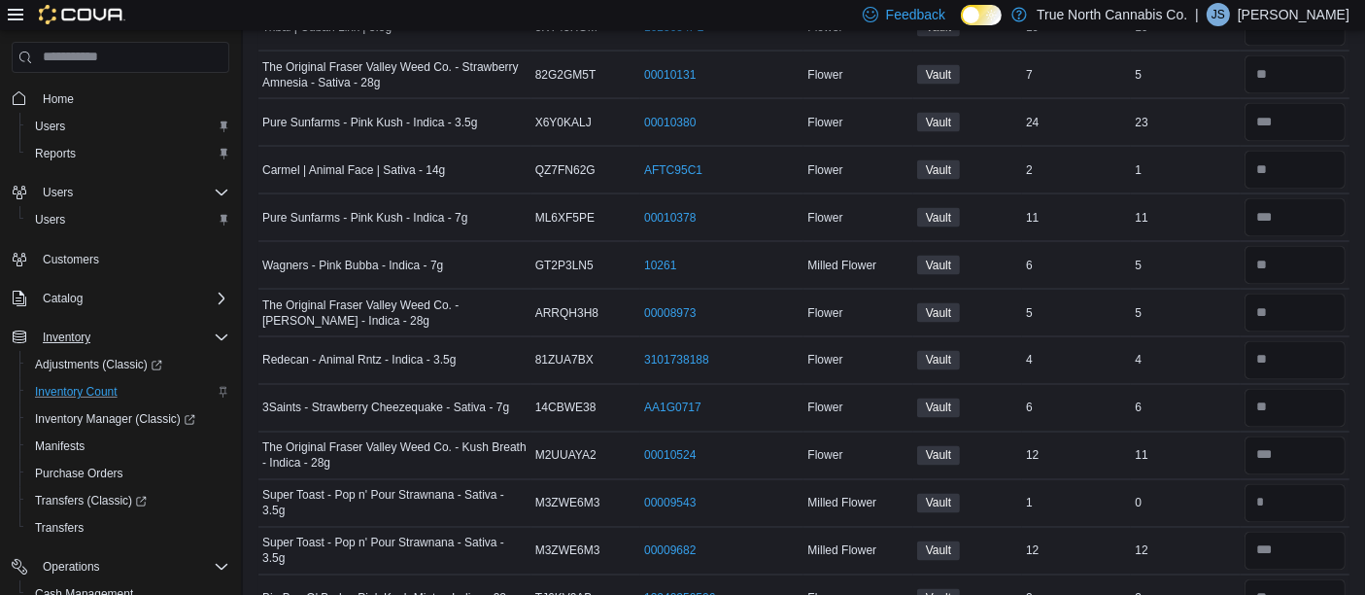
scroll to position [3650, 0]
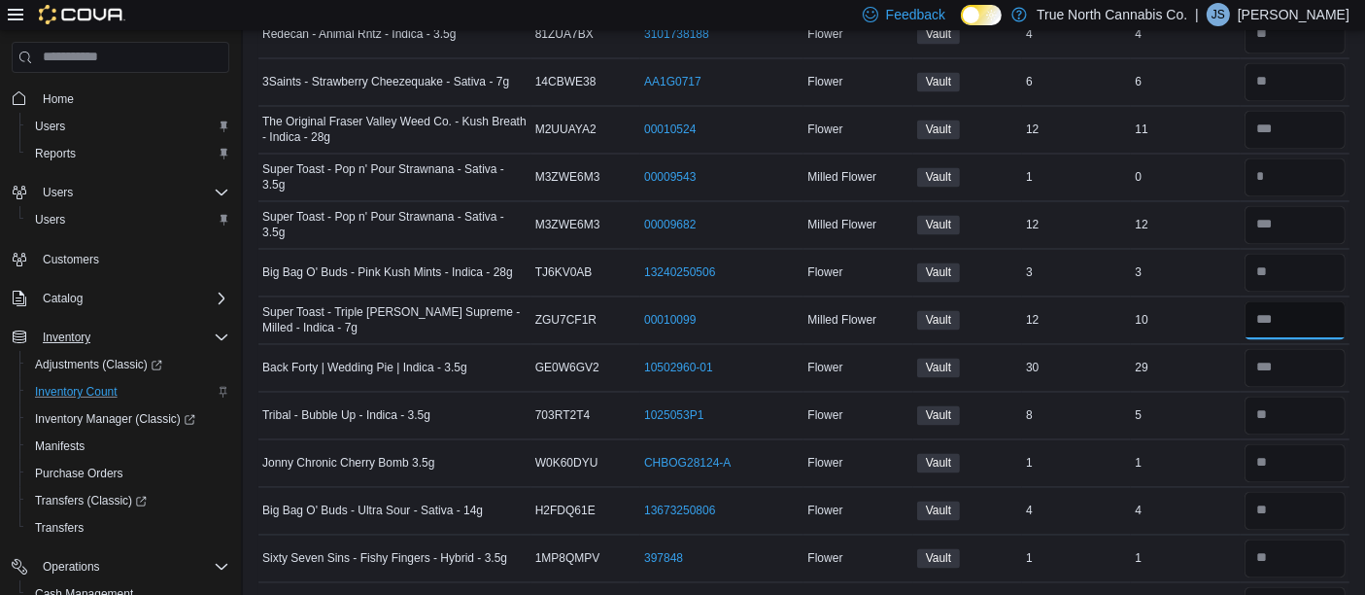
type input "**"
type input "*"
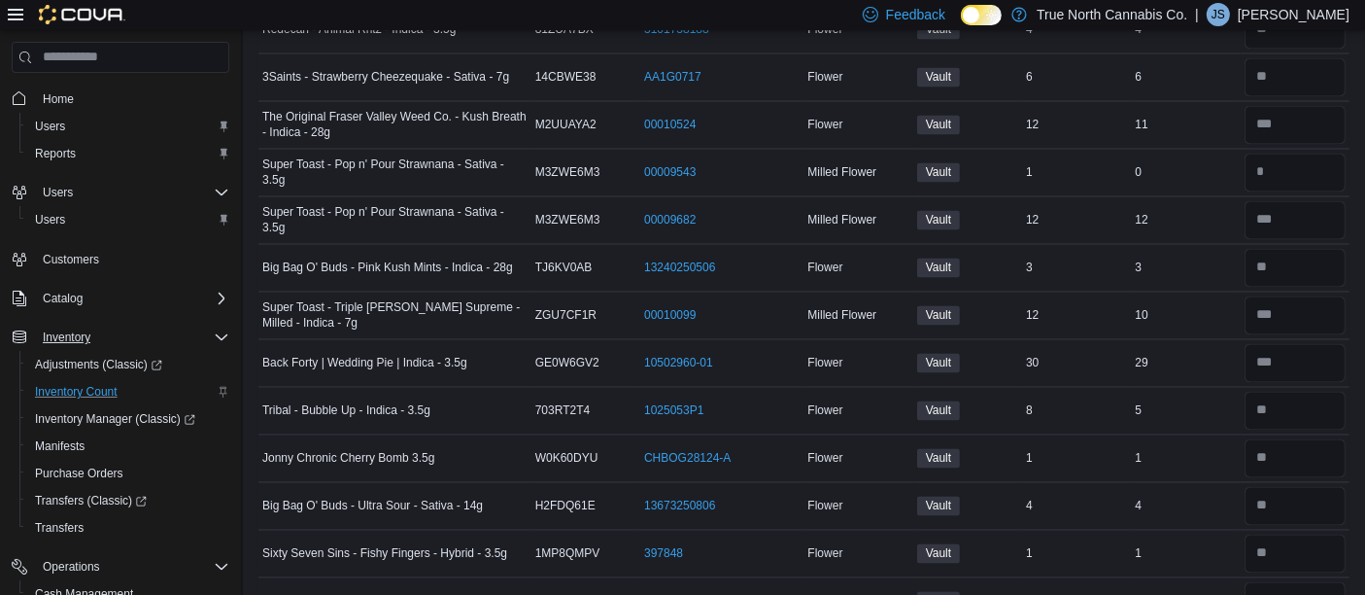
scroll to position [3981, 0]
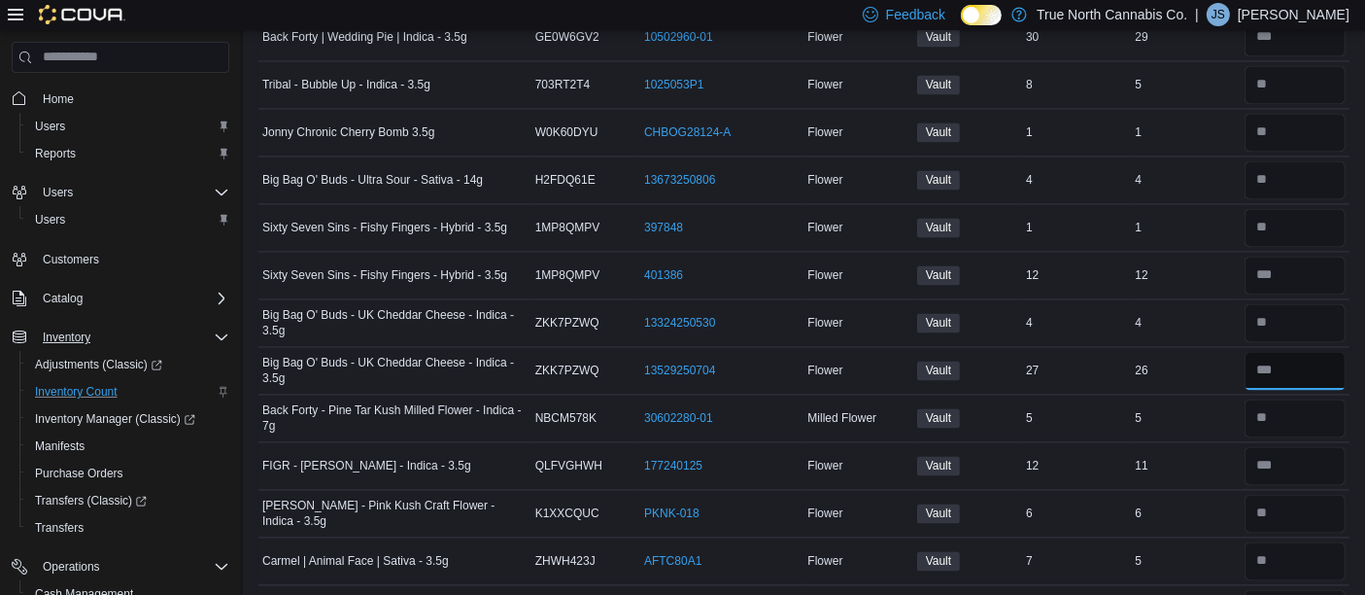
type input "**"
type input "*"
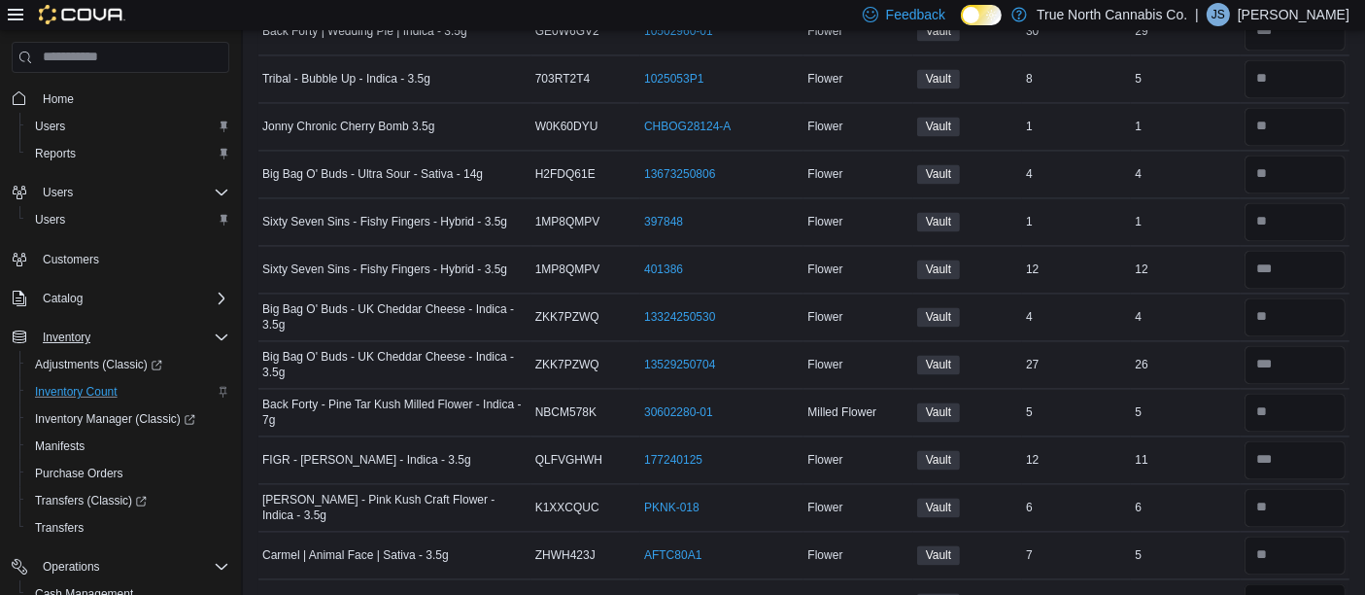
type input "*"
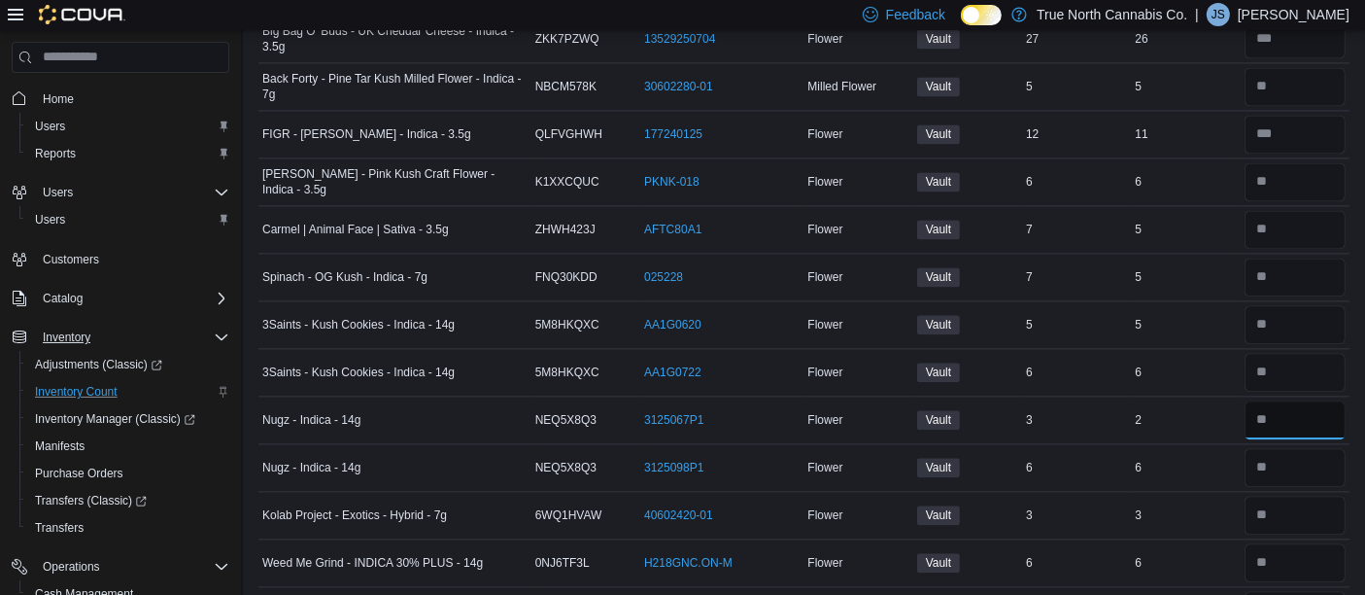
type input "*"
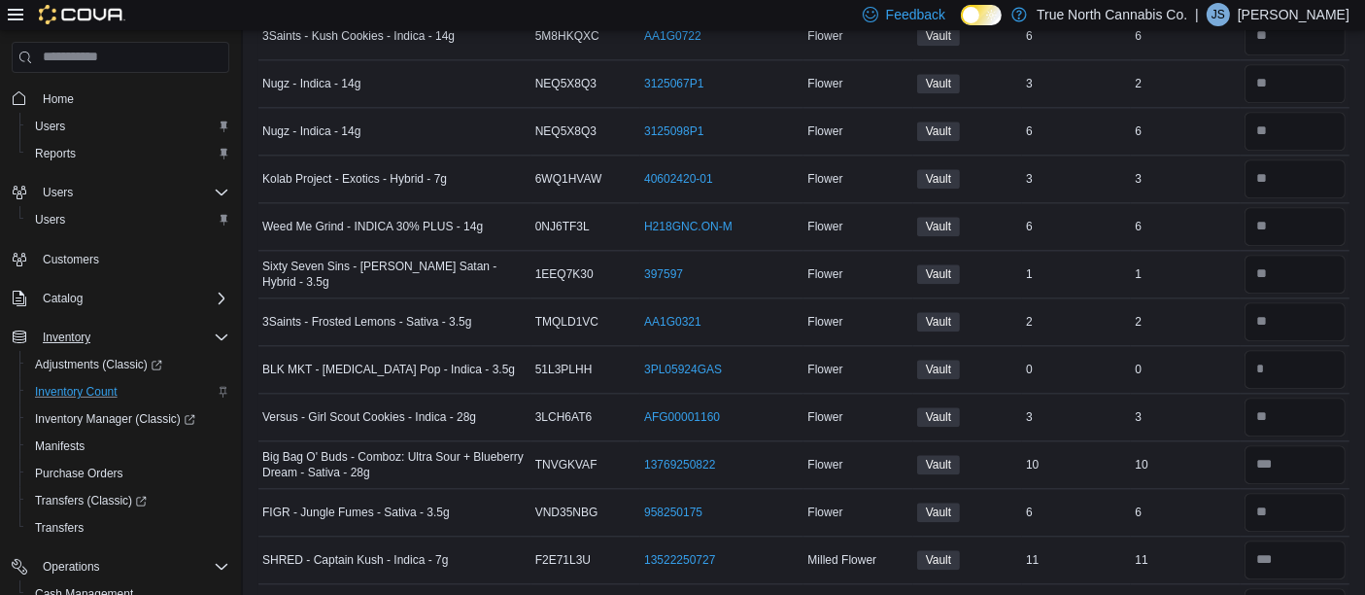
scroll to position [4975, 0]
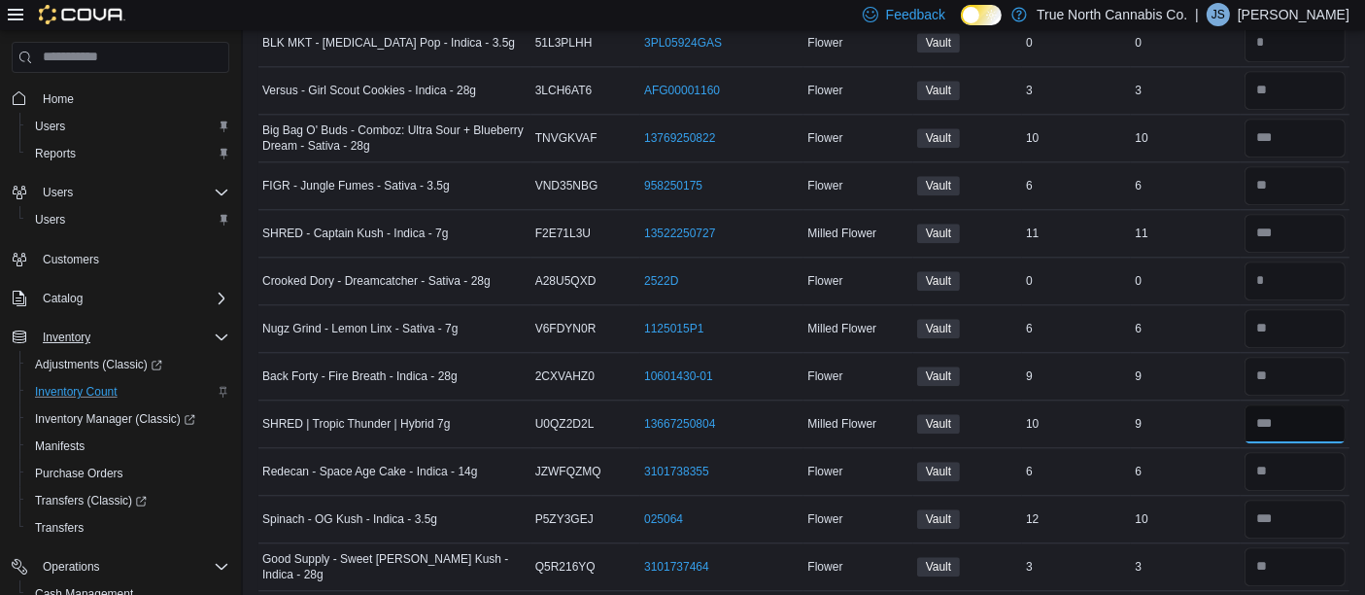
type input "*"
type input "**"
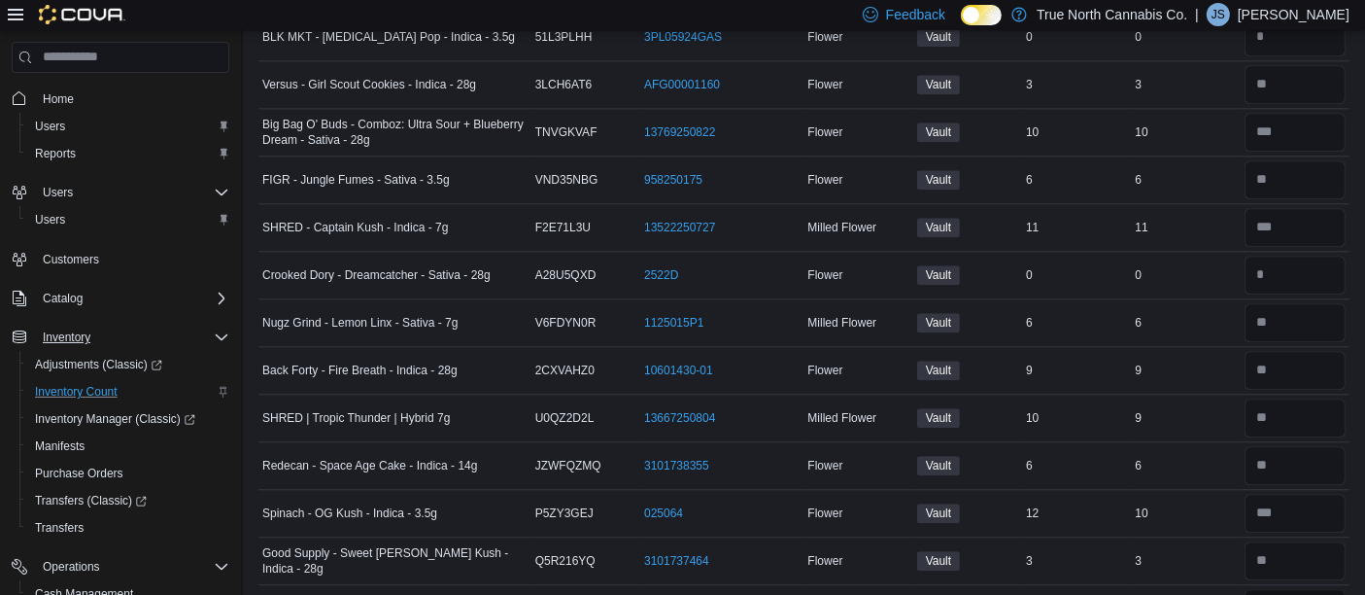
type input "*"
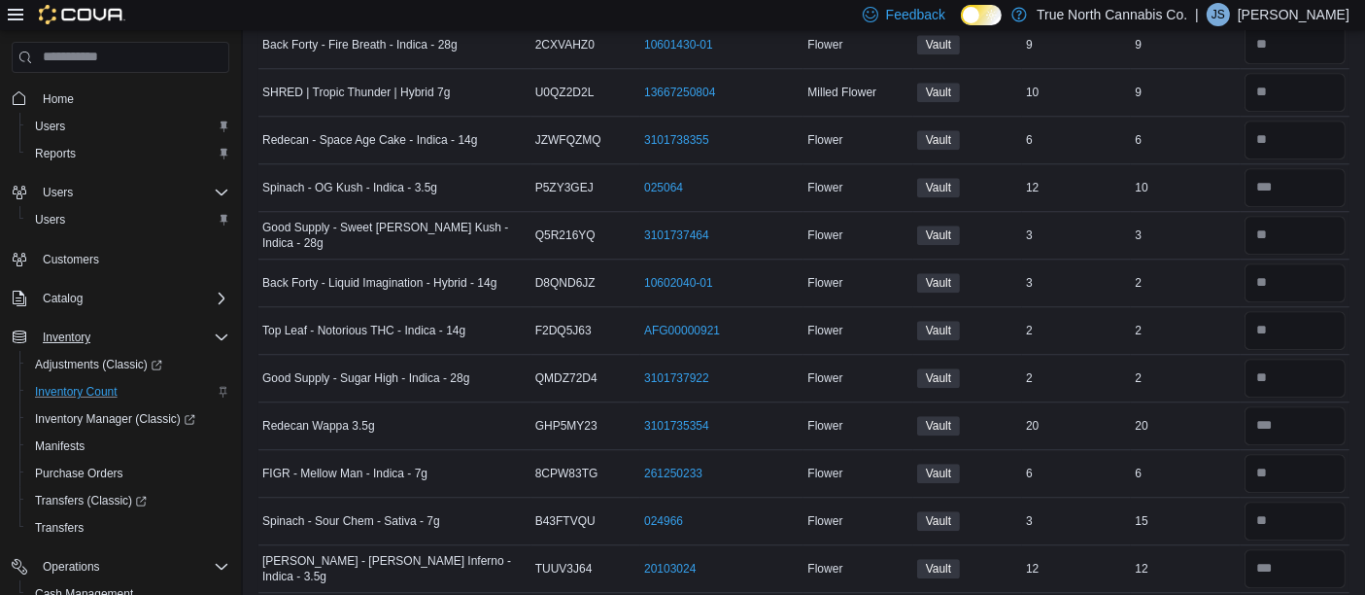
scroll to position [5312, 0]
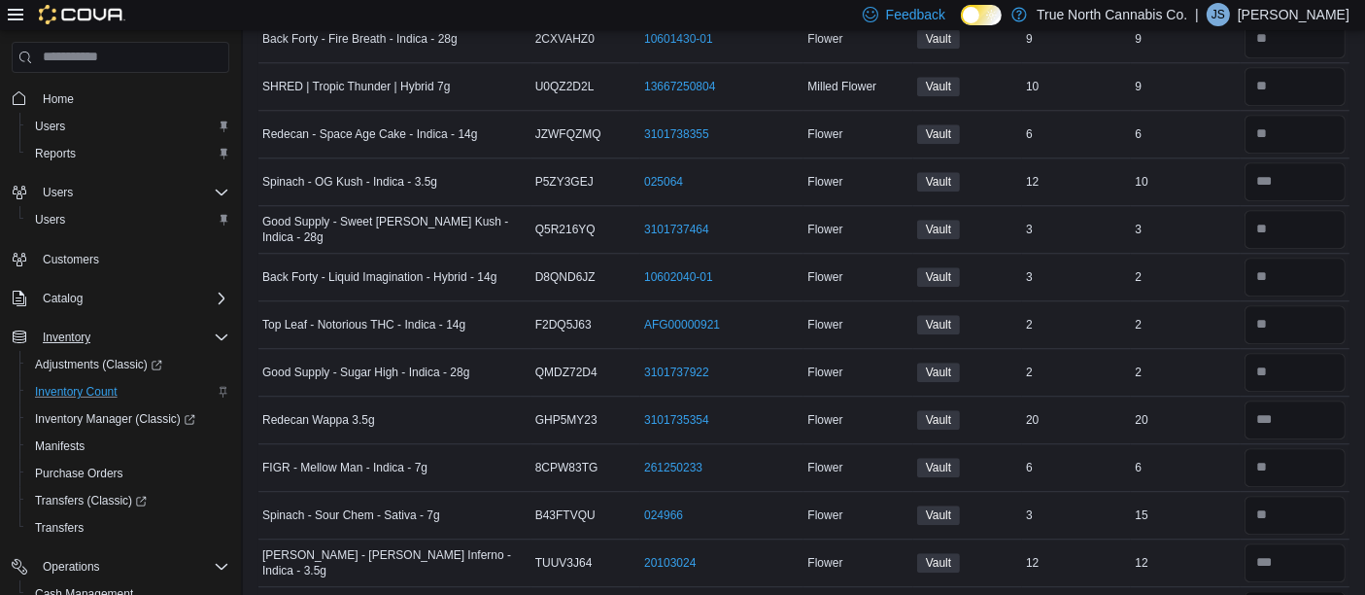
type input "*"
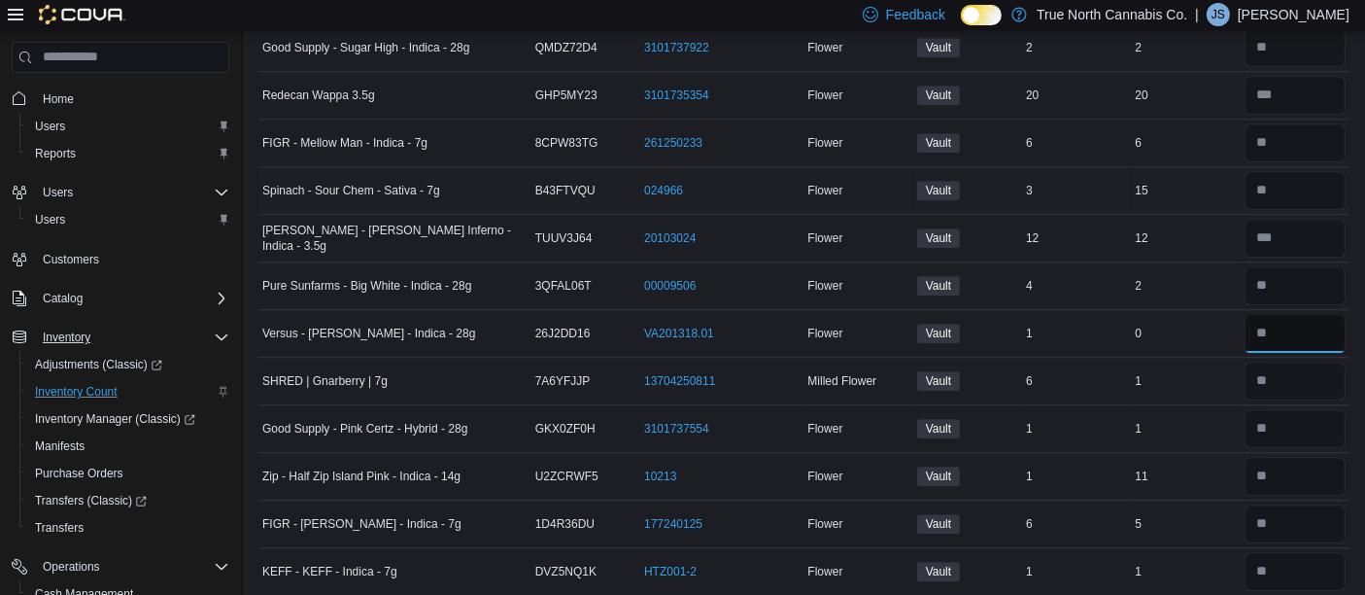
type input "*"
click at [1293, 171] on input "number" at bounding box center [1295, 190] width 101 height 39
type input "**"
click at [1295, 361] on input "number" at bounding box center [1295, 380] width 101 height 39
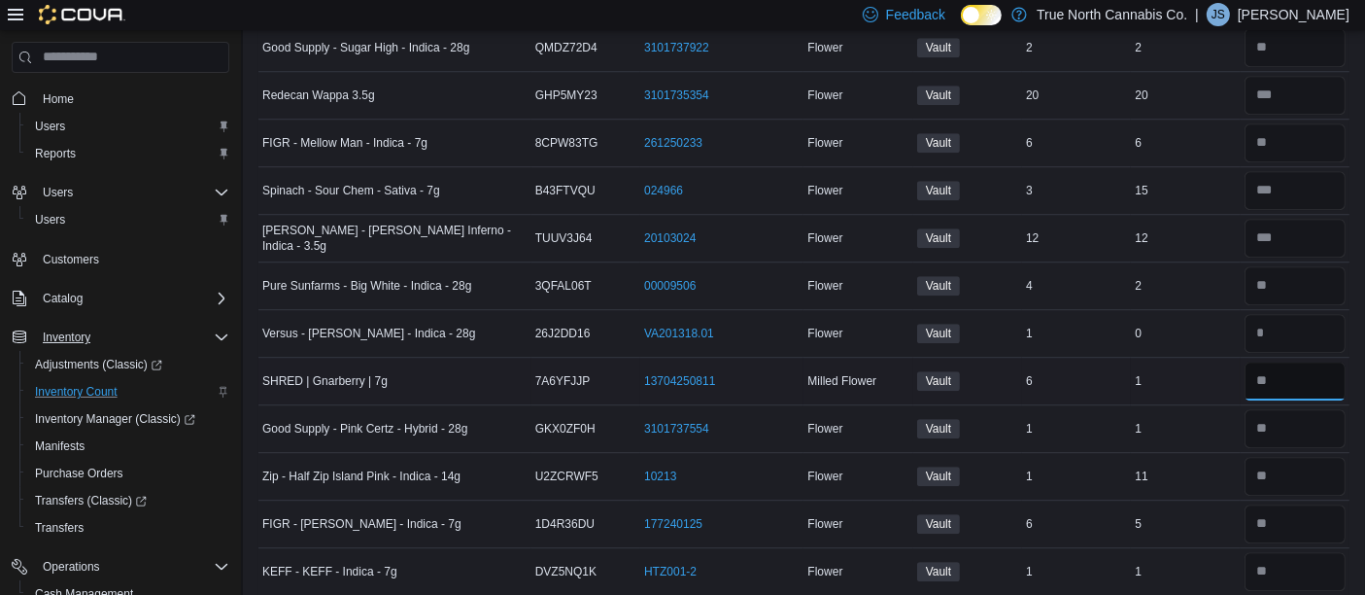
type input "*"
click at [1293, 457] on input "number" at bounding box center [1295, 476] width 101 height 39
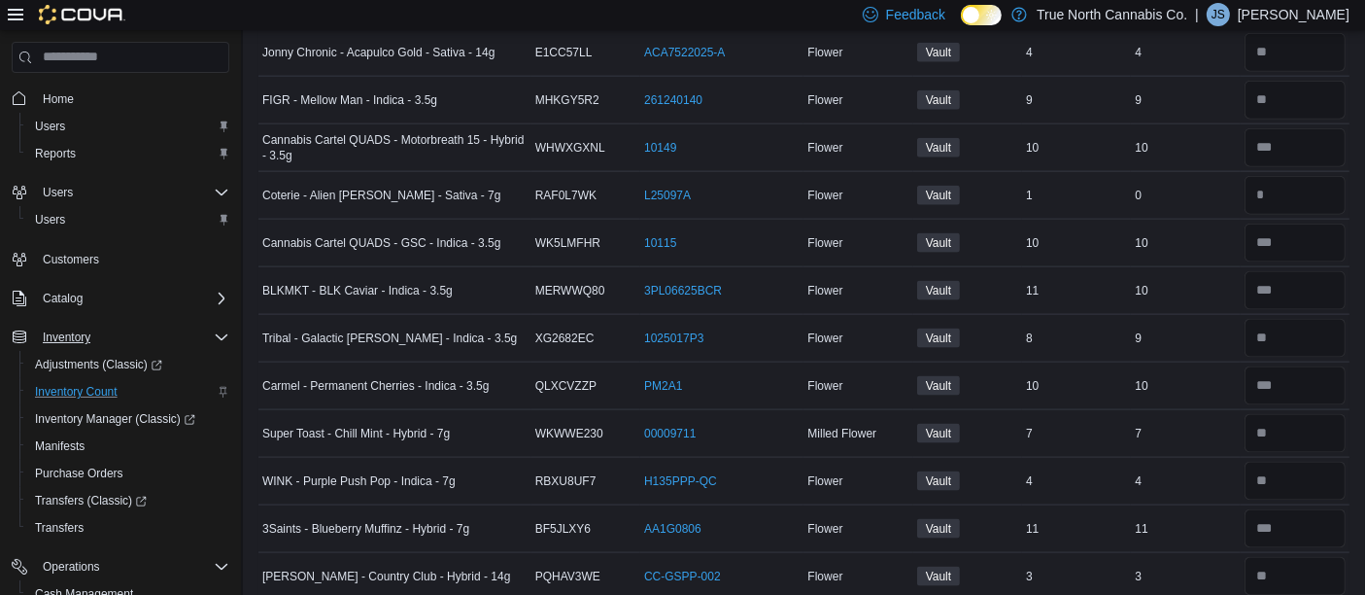
scroll to position [2532, 0]
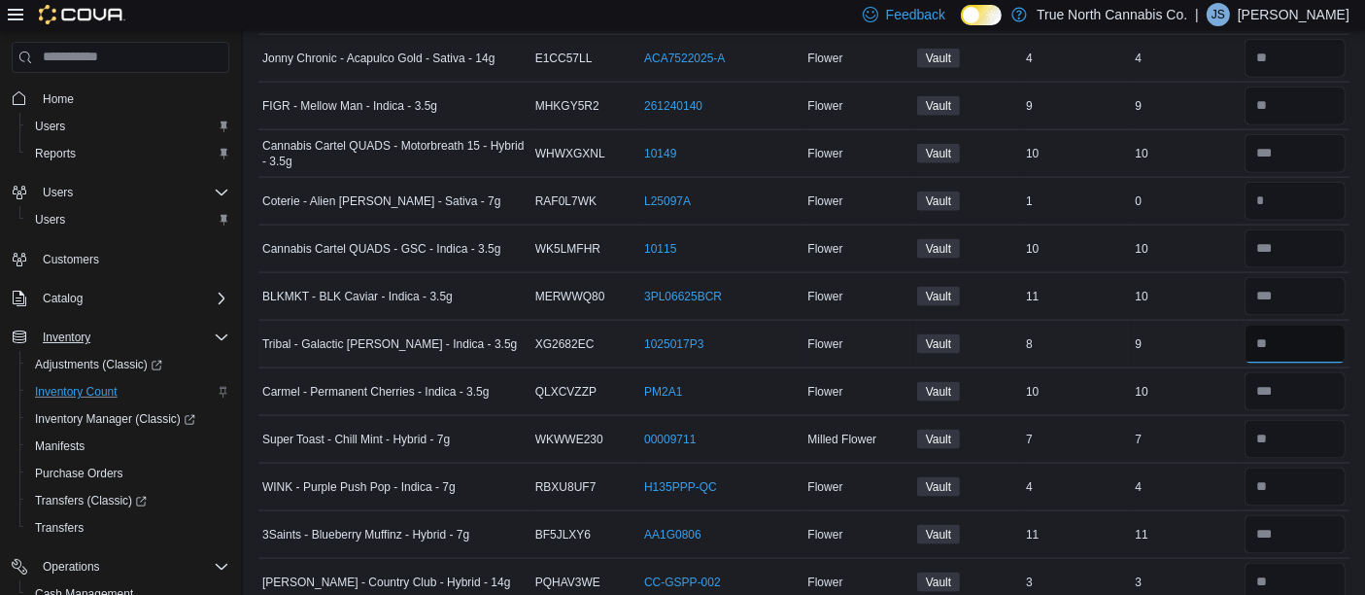
click at [1299, 325] on input "number" at bounding box center [1295, 344] width 101 height 39
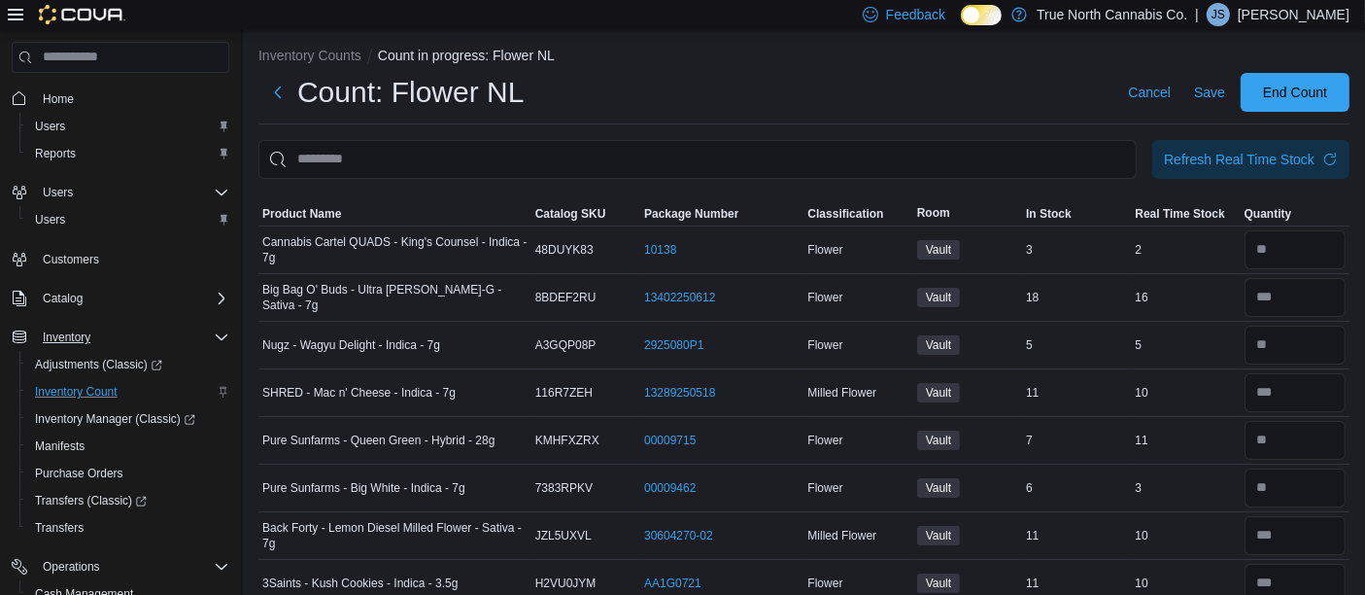
scroll to position [0, 0]
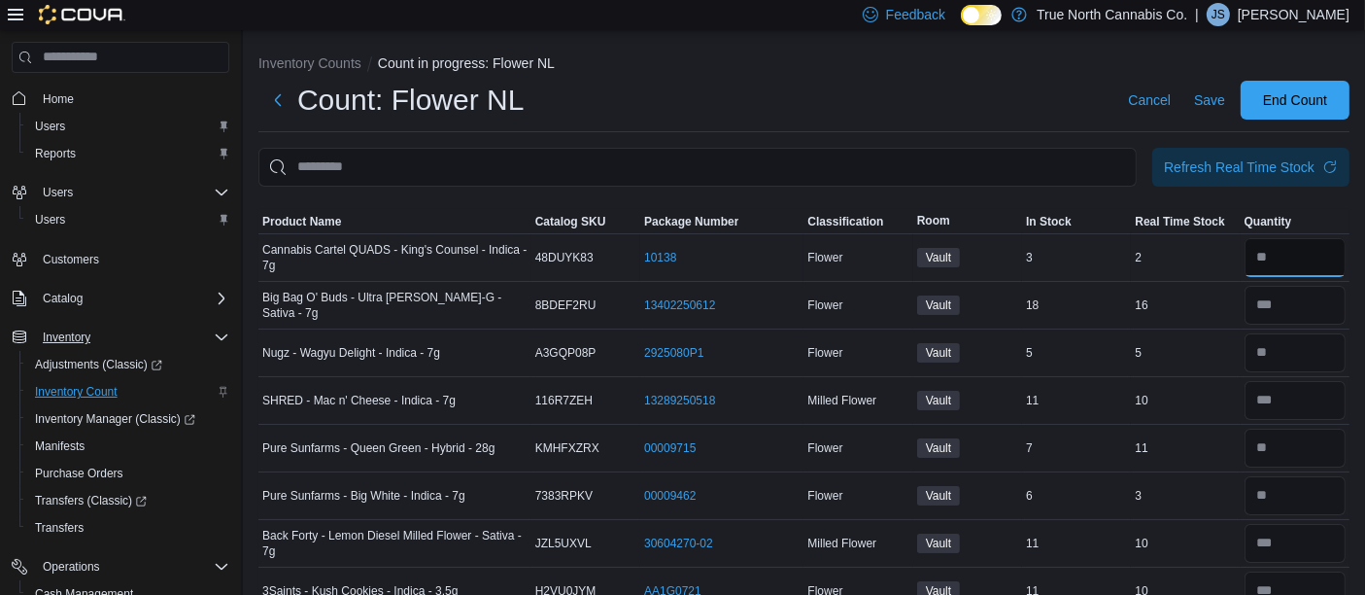
click at [1307, 254] on input "number" at bounding box center [1295, 257] width 101 height 39
click at [1315, 106] on span "End Count" at bounding box center [1295, 98] width 64 height 19
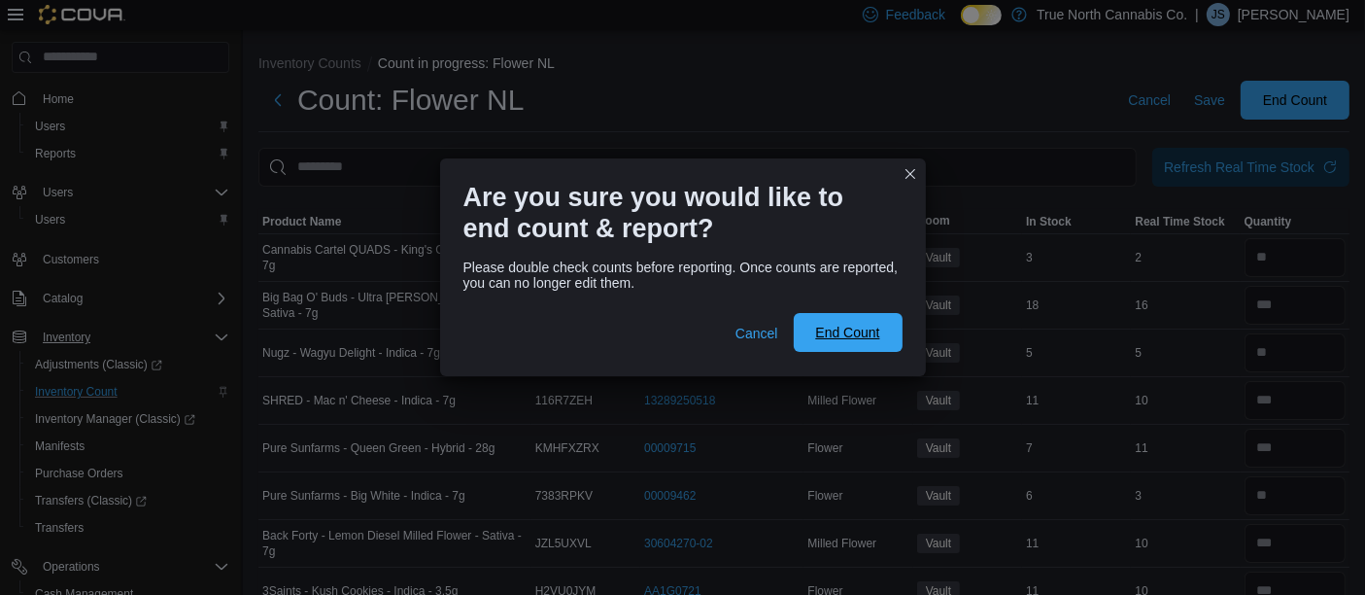
click at [822, 332] on span "End Count" at bounding box center [847, 332] width 64 height 19
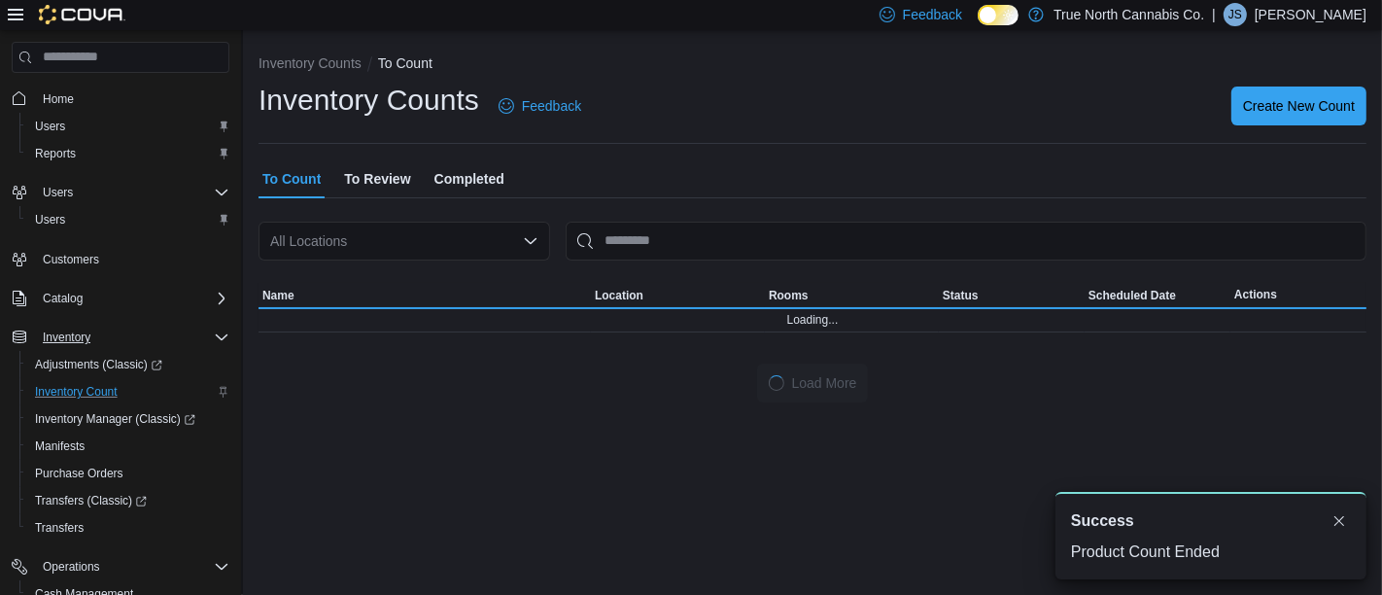
click at [387, 174] on span "To Review" at bounding box center [377, 178] width 66 height 39
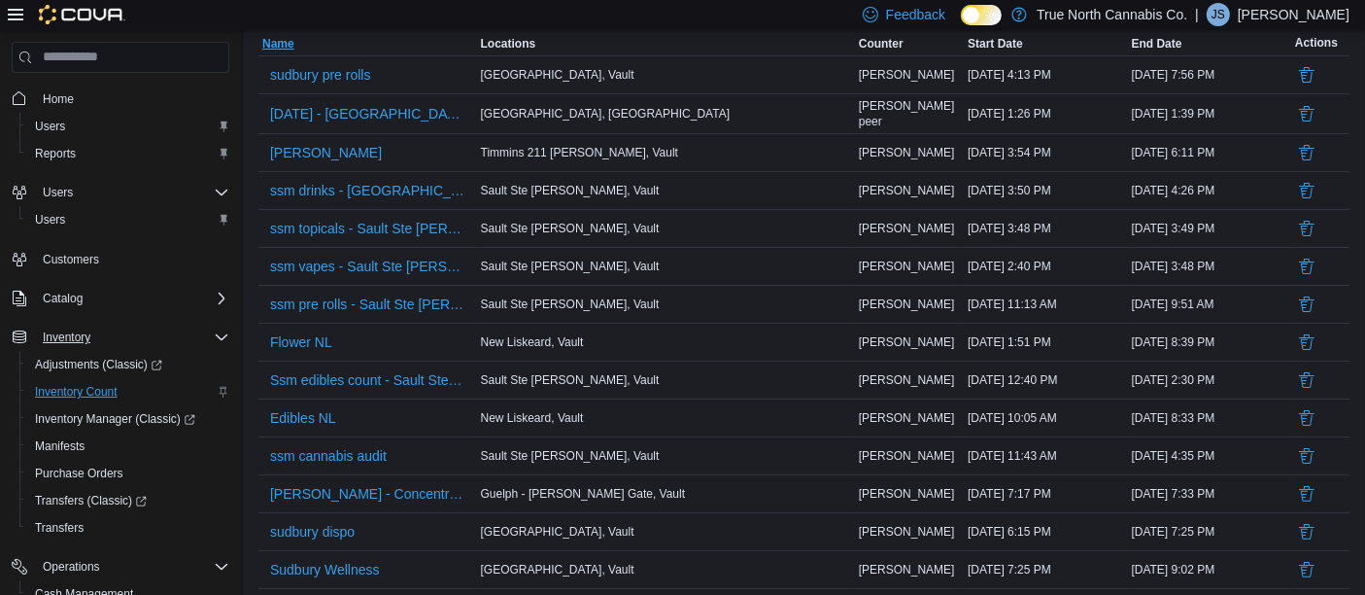
scroll to position [253, 0]
click at [294, 418] on span "Edibles NL" at bounding box center [303, 416] width 66 height 19
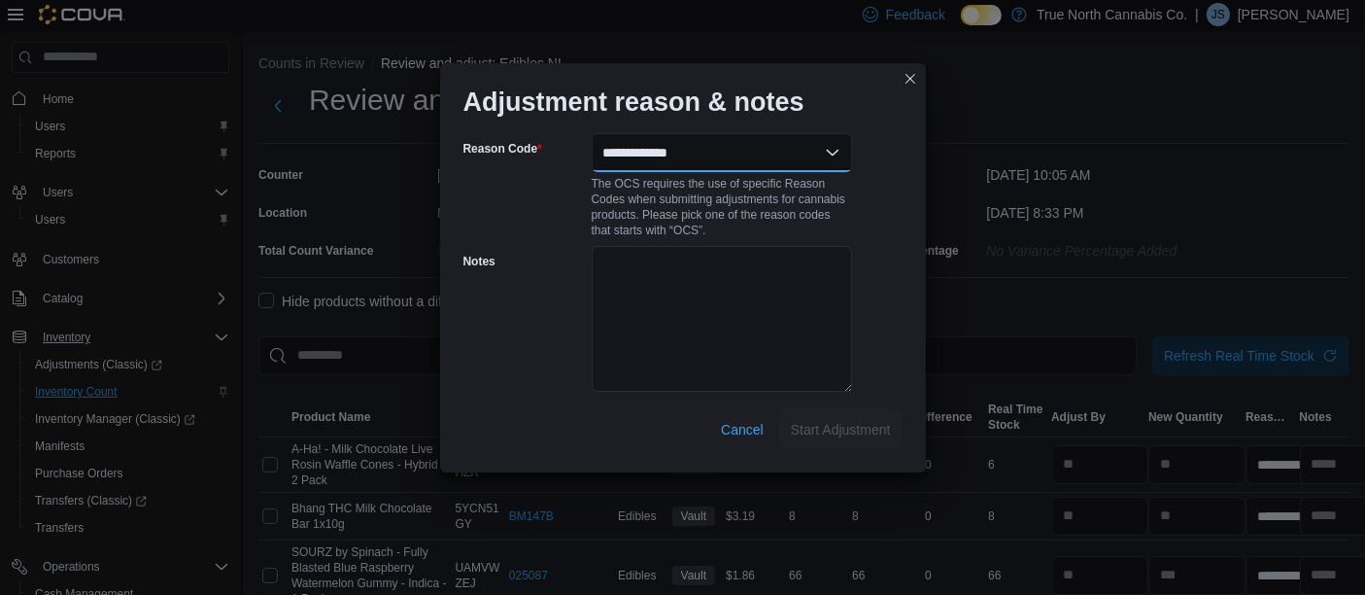
click at [826, 158] on select "**********" at bounding box center [722, 152] width 260 height 39
click at [592, 133] on select "**********" at bounding box center [722, 152] width 260 height 39
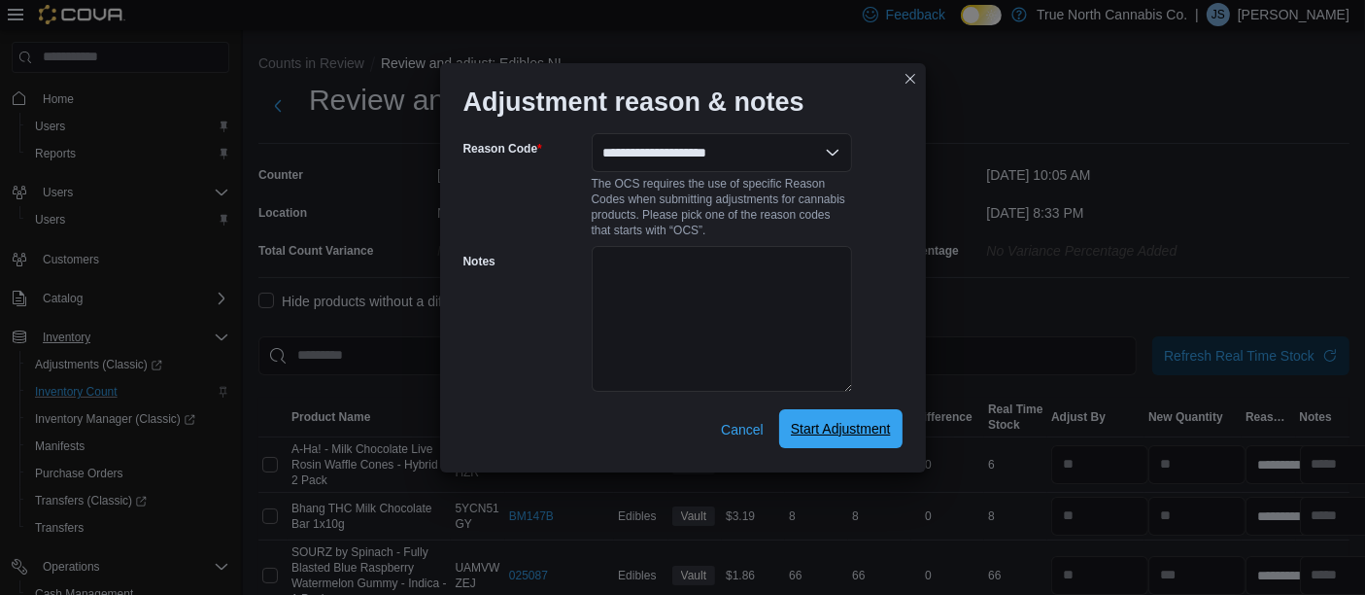
click at [823, 445] on span "Start Adjustment" at bounding box center [841, 428] width 100 height 39
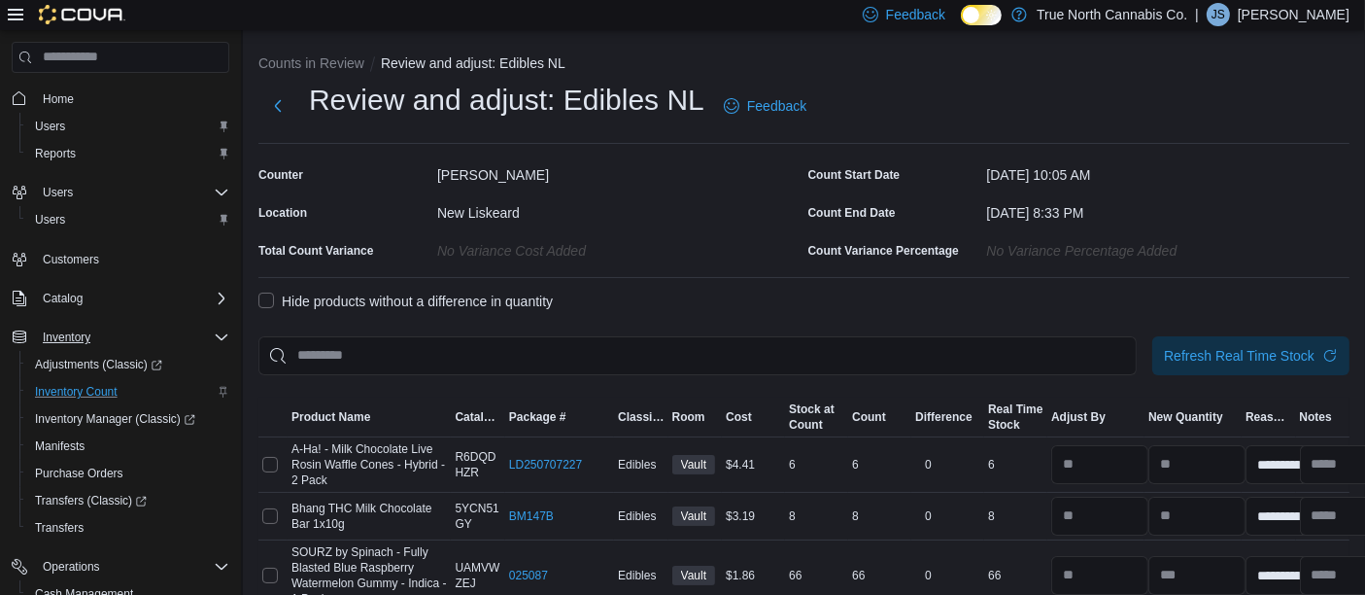
click at [265, 301] on label "Hide products without a difference in quantity" at bounding box center [405, 301] width 294 height 23
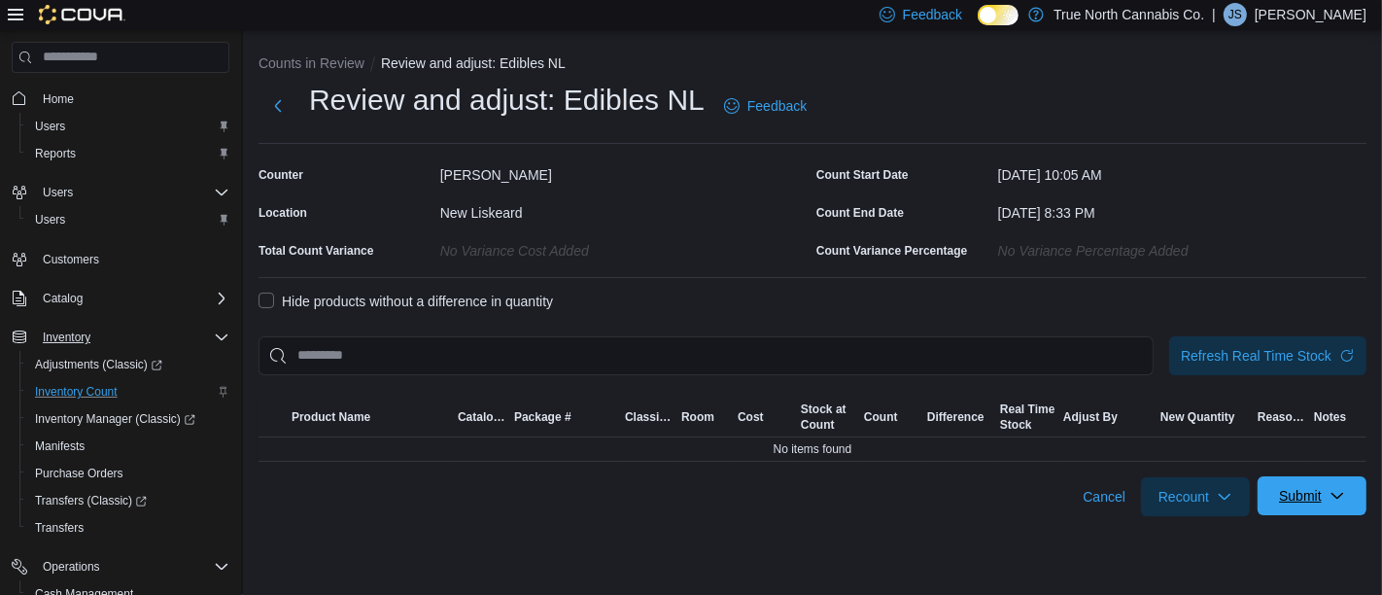
click at [1303, 509] on span "Submit" at bounding box center [1311, 495] width 85 height 39
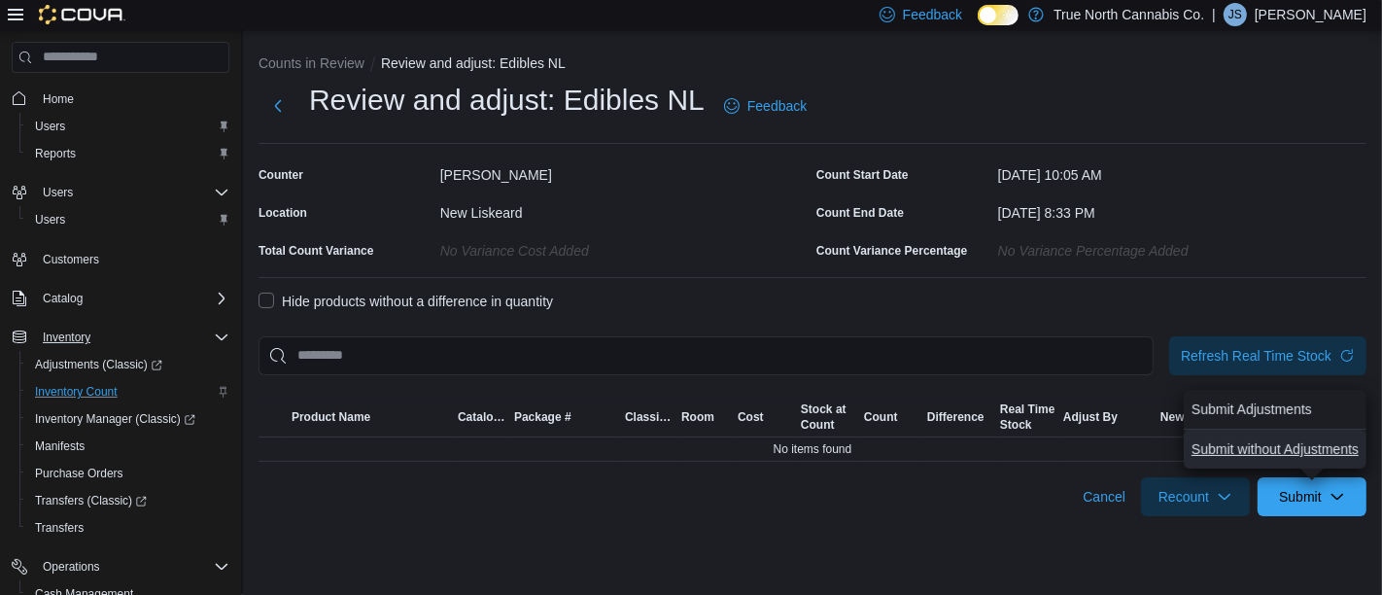
click at [1257, 462] on span "Submit without Adjustments" at bounding box center [1274, 448] width 167 height 39
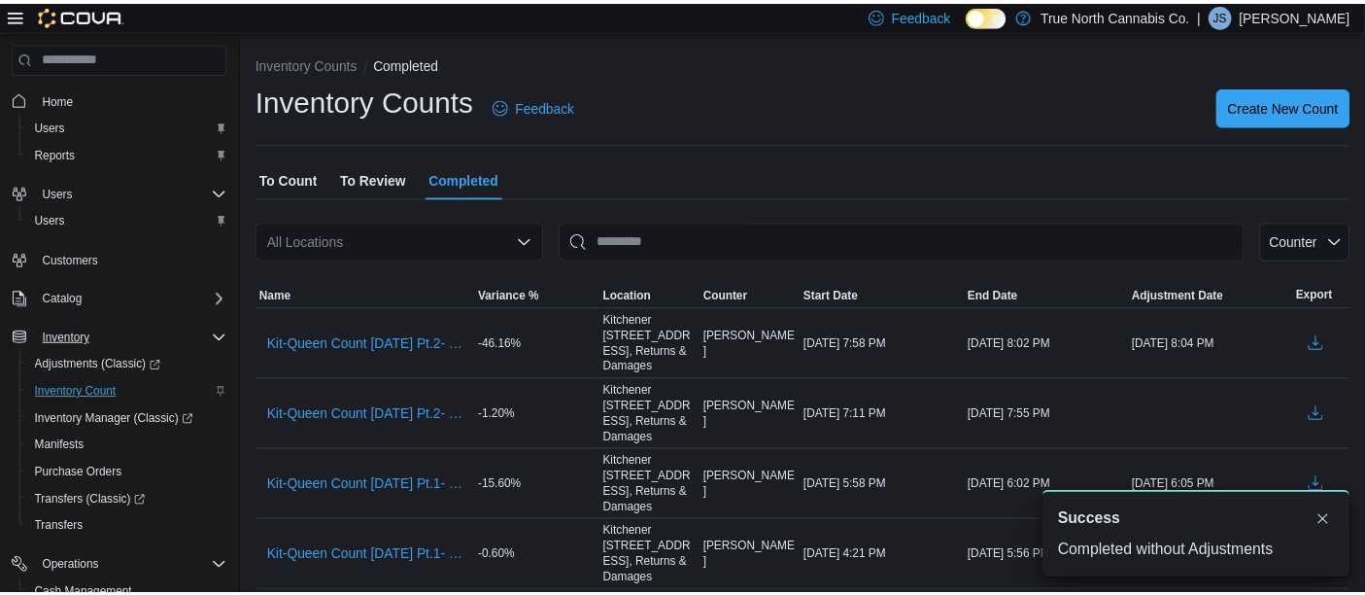
scroll to position [17, 0]
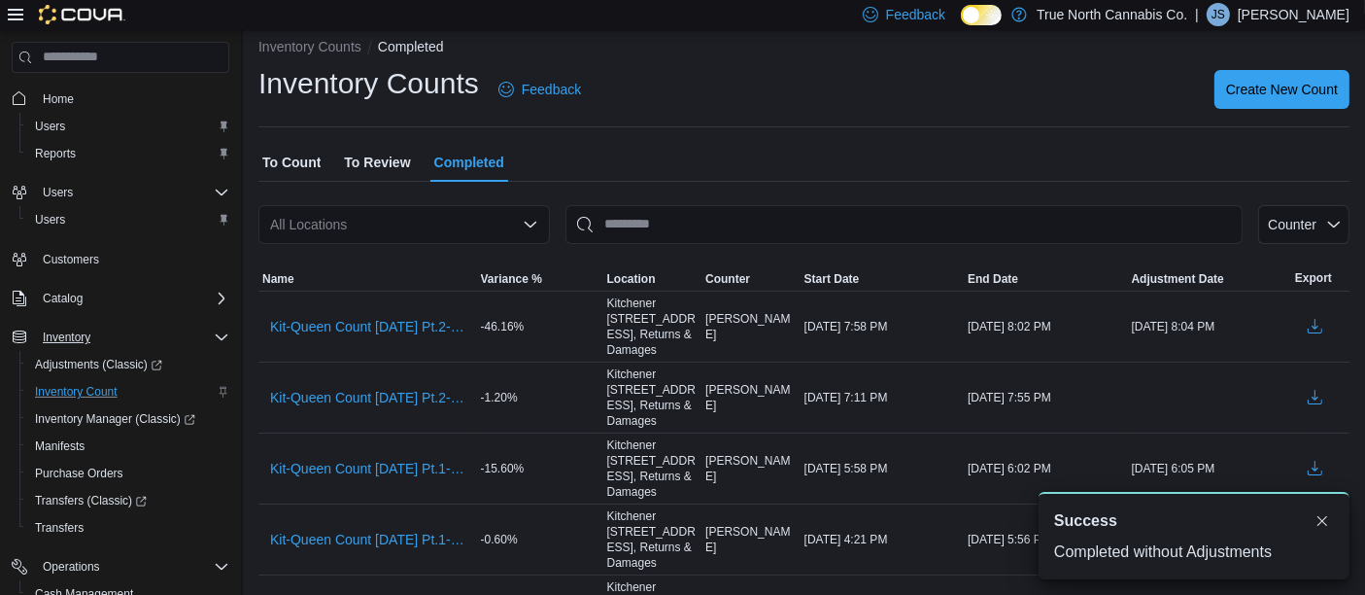
click at [381, 159] on span "To Review" at bounding box center [377, 162] width 66 height 39
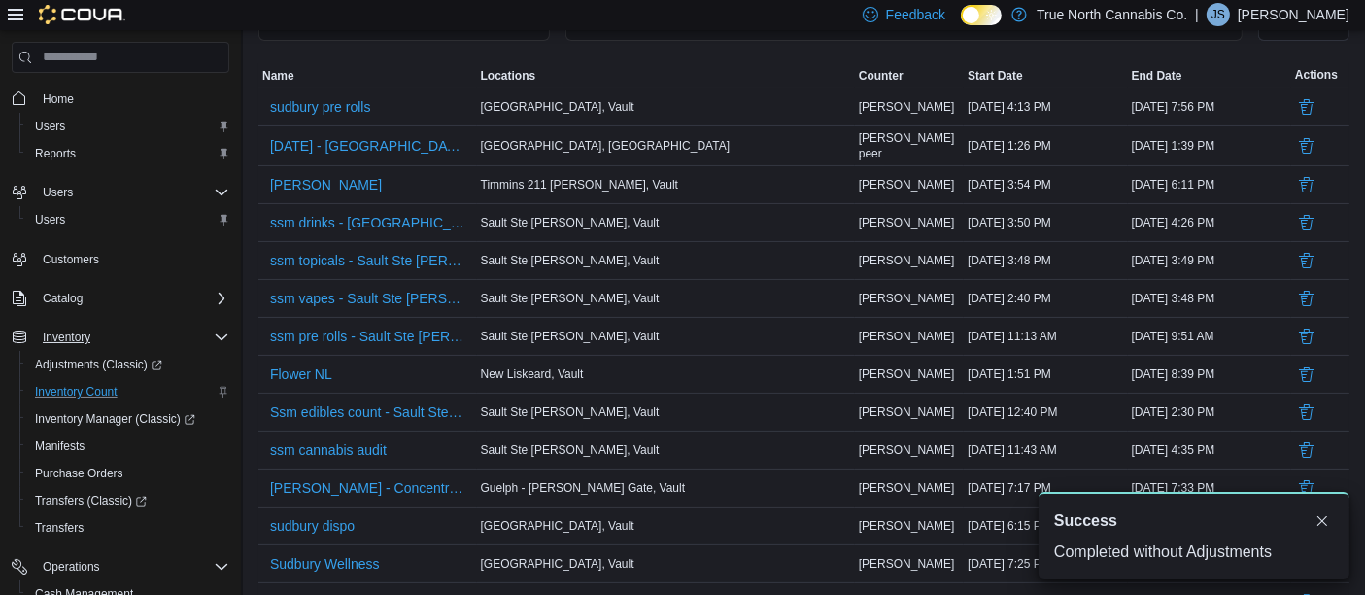
scroll to position [230, 0]
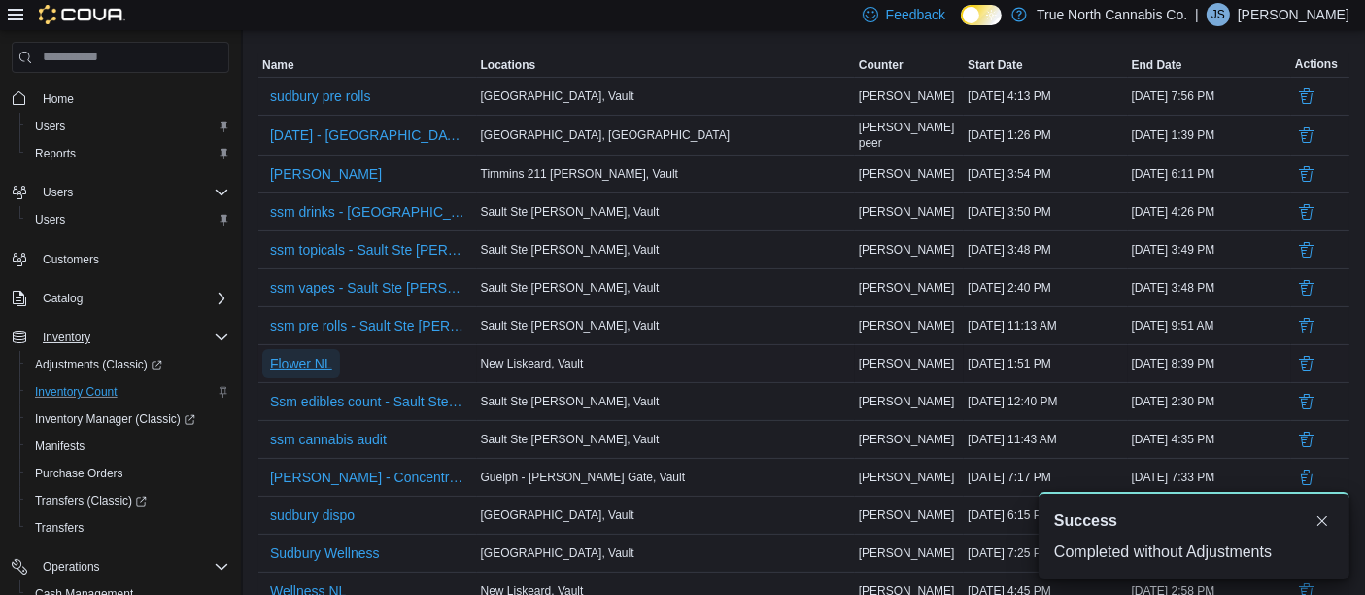
click at [302, 363] on span "Flower NL" at bounding box center [301, 363] width 62 height 19
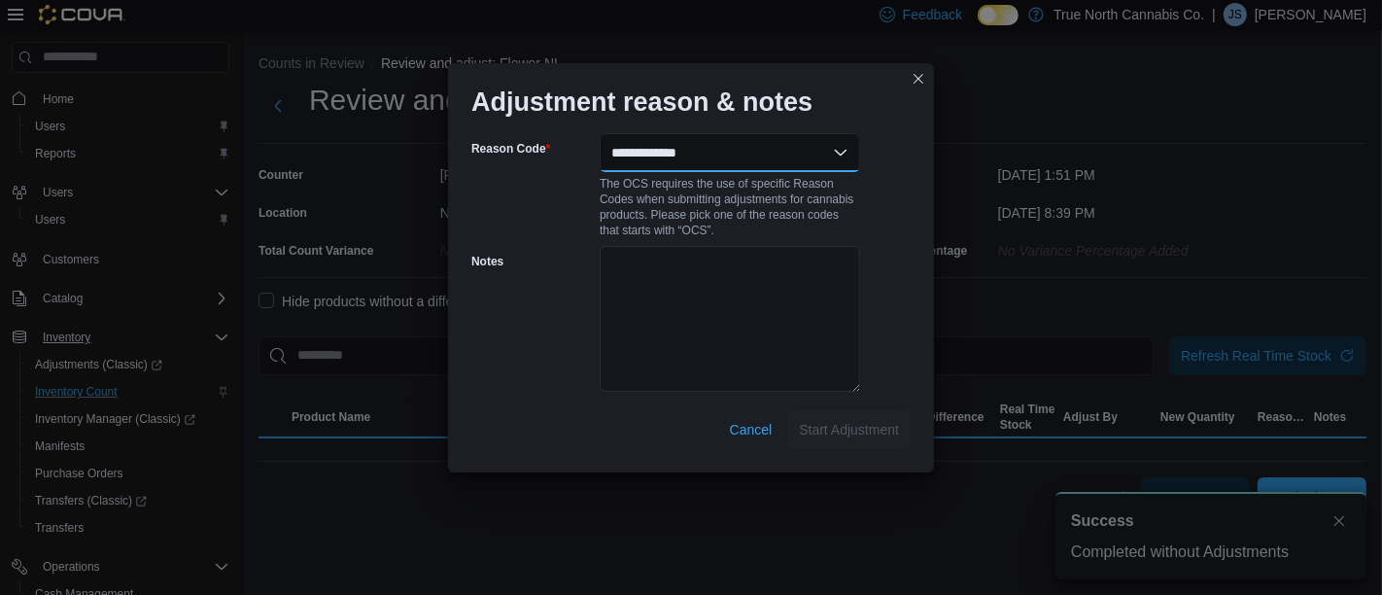
click at [805, 147] on select "**********" at bounding box center [729, 152] width 260 height 39
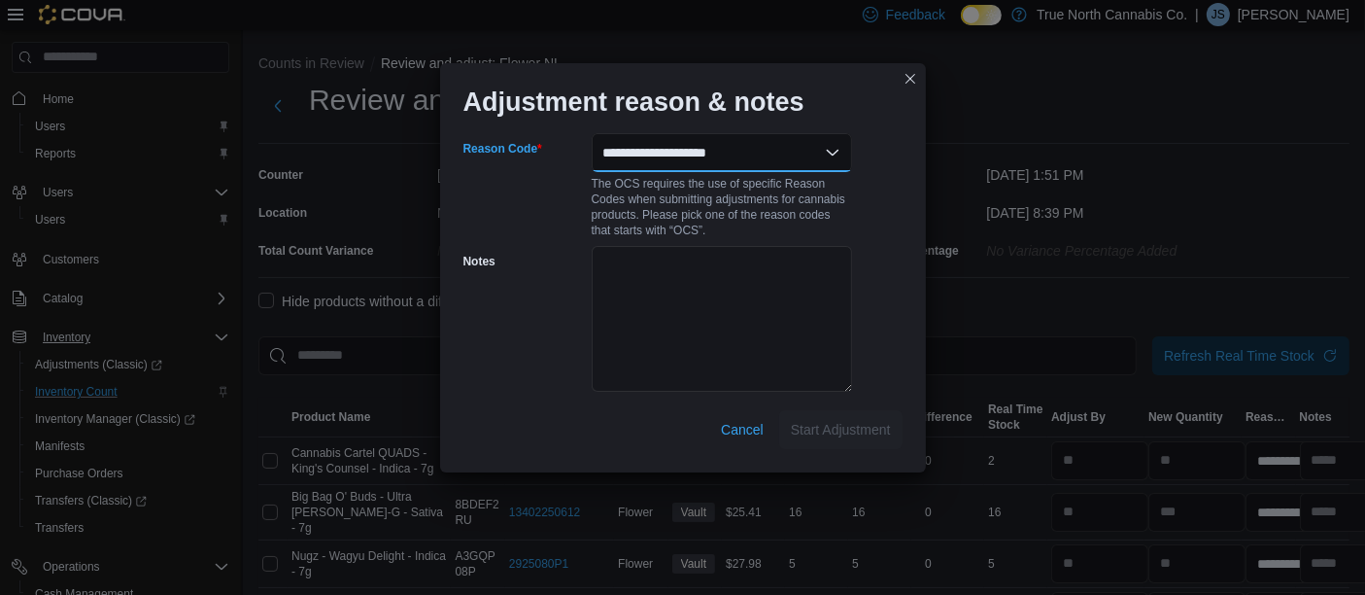
click at [592, 133] on select "**********" at bounding box center [722, 152] width 260 height 39
click at [843, 443] on span "Start Adjustment" at bounding box center [841, 428] width 100 height 39
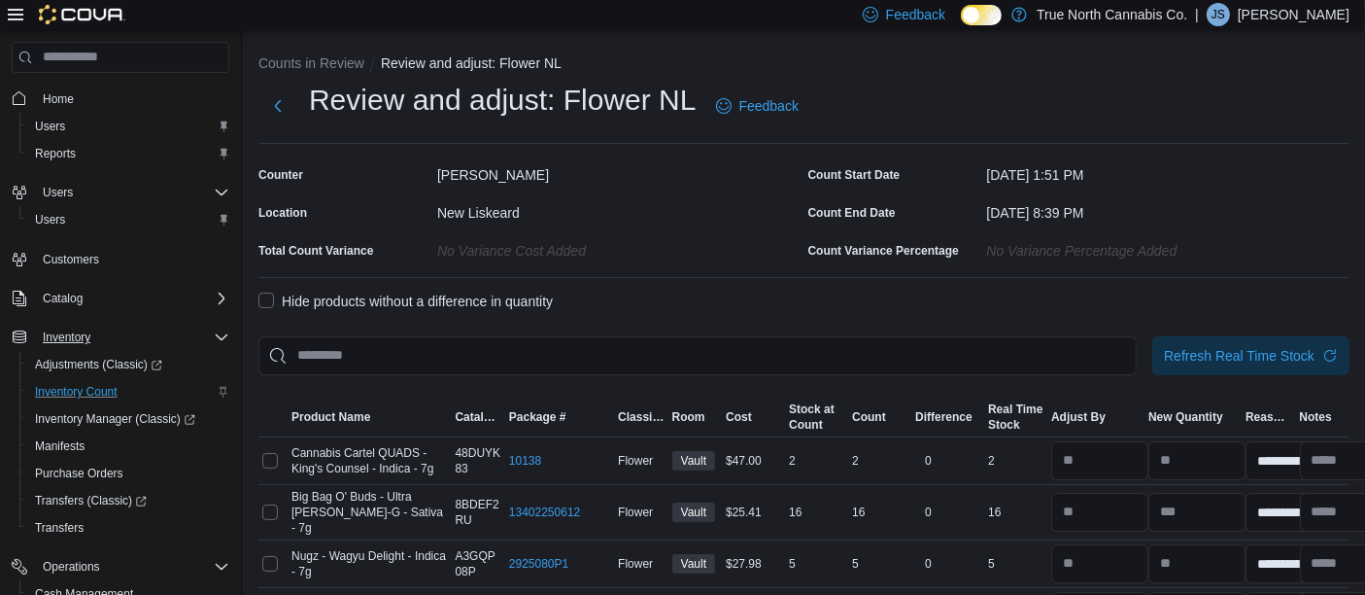
click at [291, 298] on label "Hide products without a difference in quantity" at bounding box center [405, 301] width 294 height 23
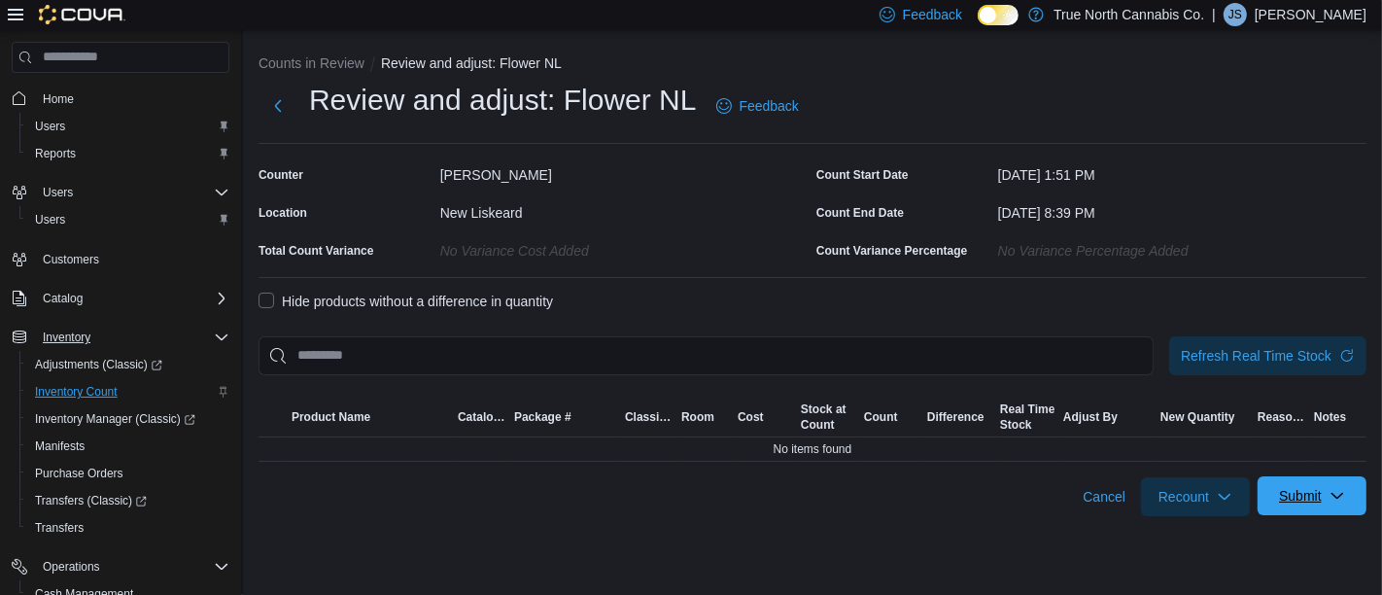
click at [1289, 489] on span "Submit" at bounding box center [1300, 495] width 43 height 19
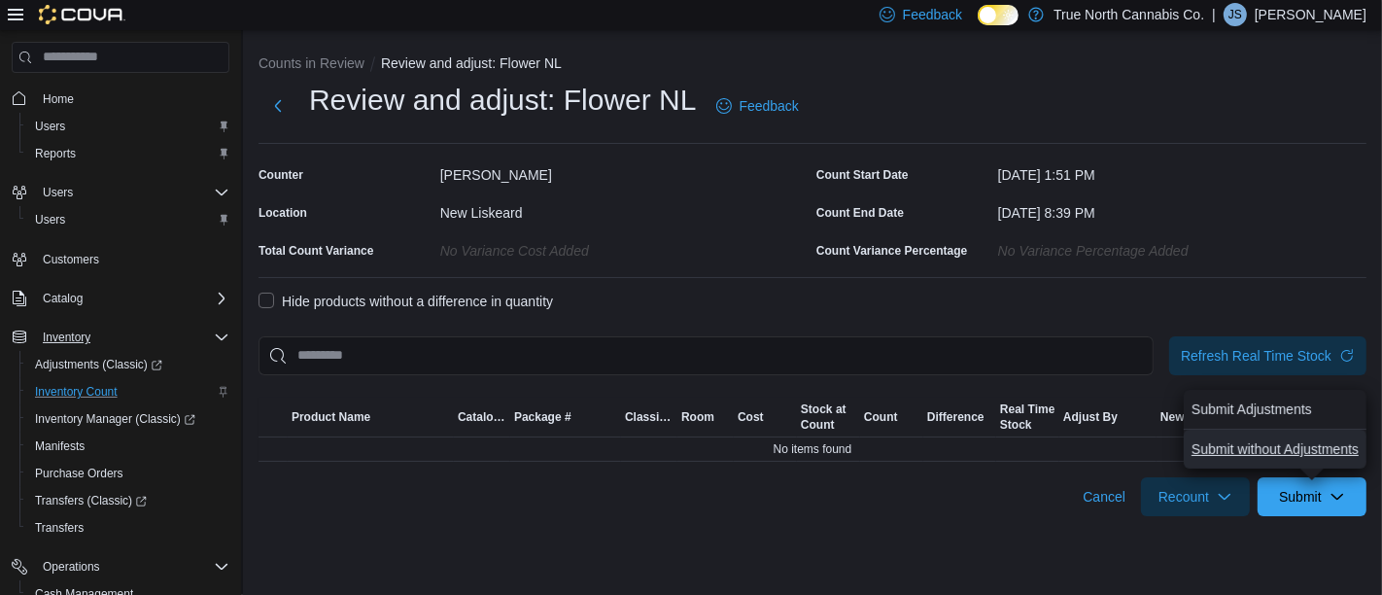
click at [1278, 448] on span "Submit without Adjustments" at bounding box center [1274, 448] width 167 height 19
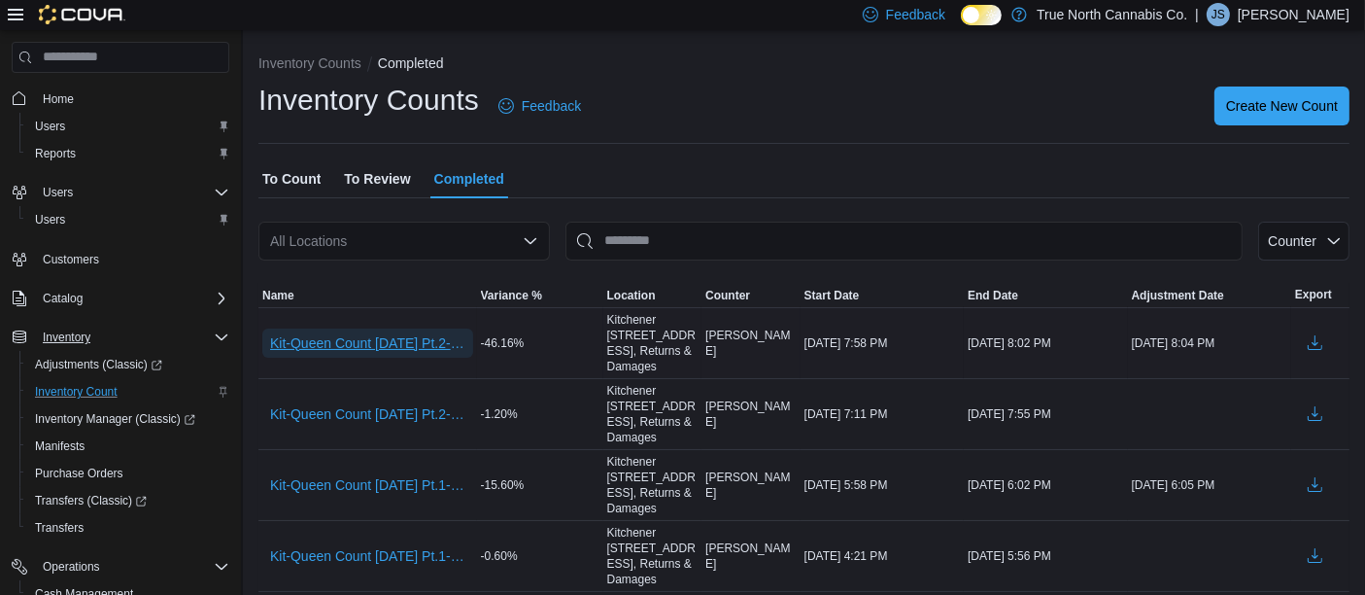
click at [404, 349] on span "Kit-Queen Count [DATE] Pt.2- [PERSON_NAME] - Recount" at bounding box center [367, 342] width 195 height 19
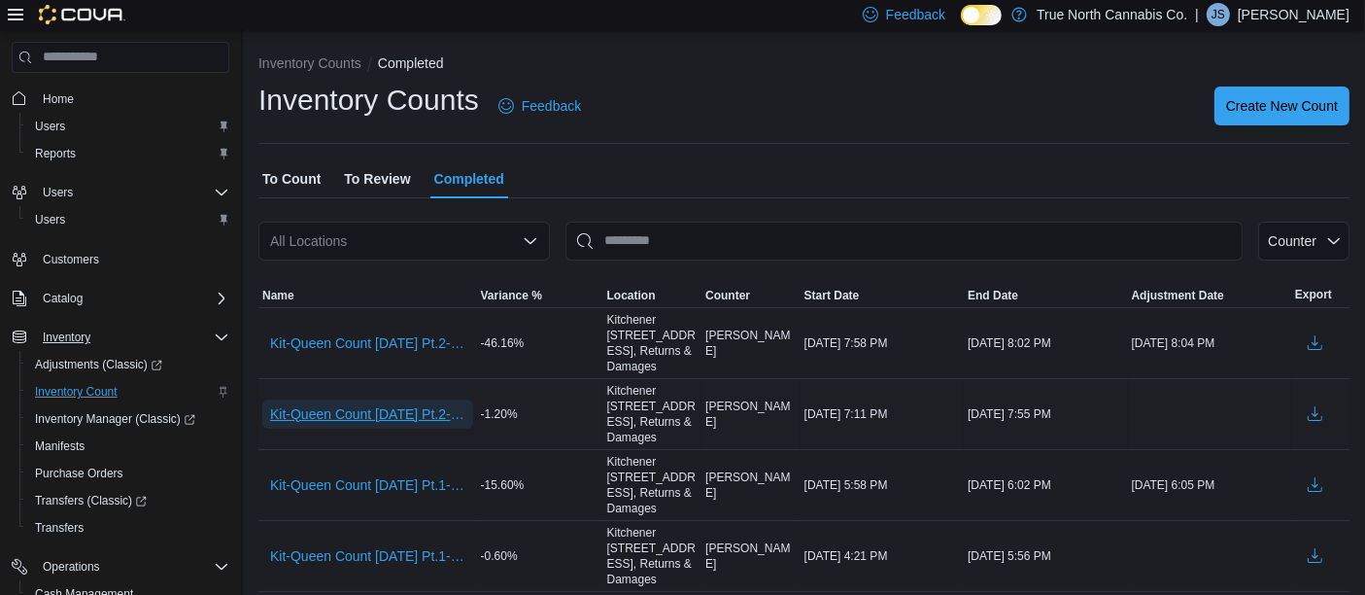
click at [397, 410] on span "Kit-Queen Count [DATE] Pt.2- [PERSON_NAME]" at bounding box center [367, 413] width 195 height 19
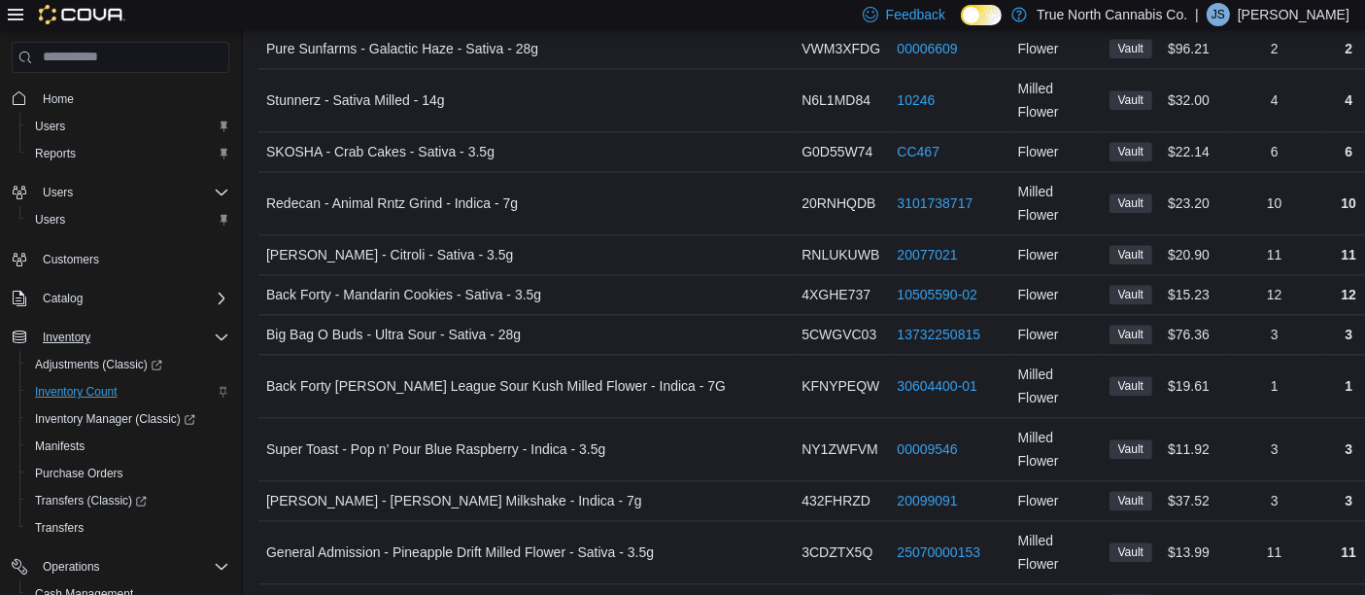
scroll to position [4660, 0]
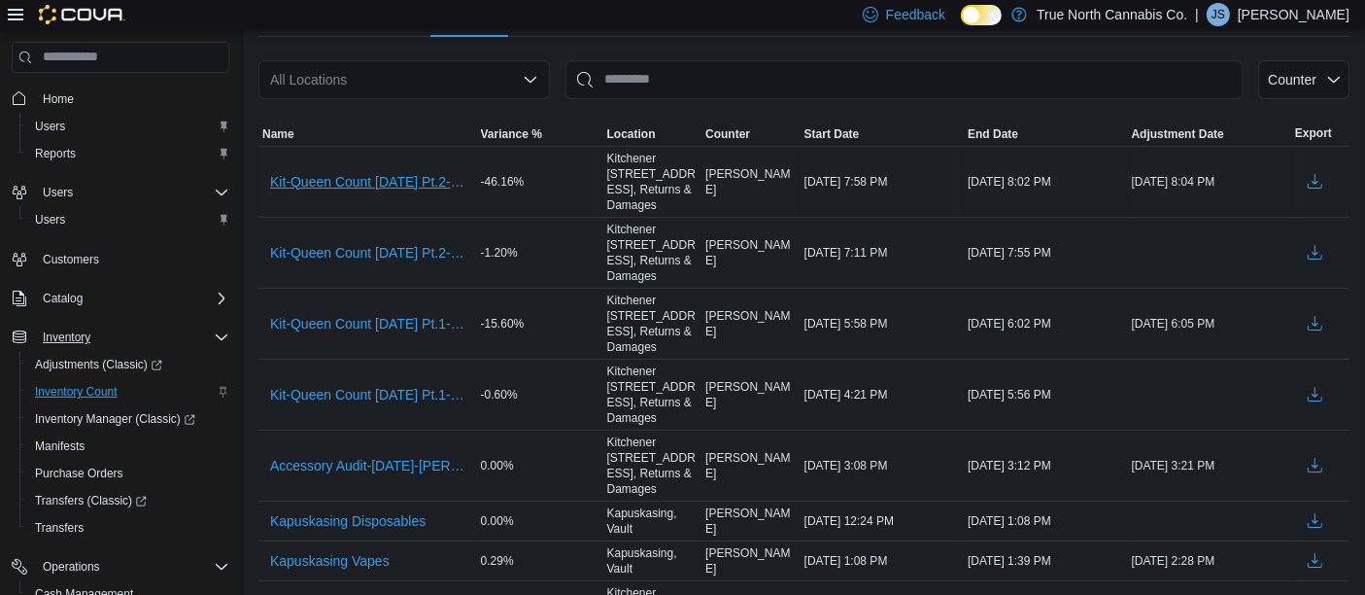
scroll to position [163, 0]
click at [393, 328] on span "Kit-Queen Count [DATE] Pt.1- [PERSON_NAME]" at bounding box center [367, 321] width 195 height 19
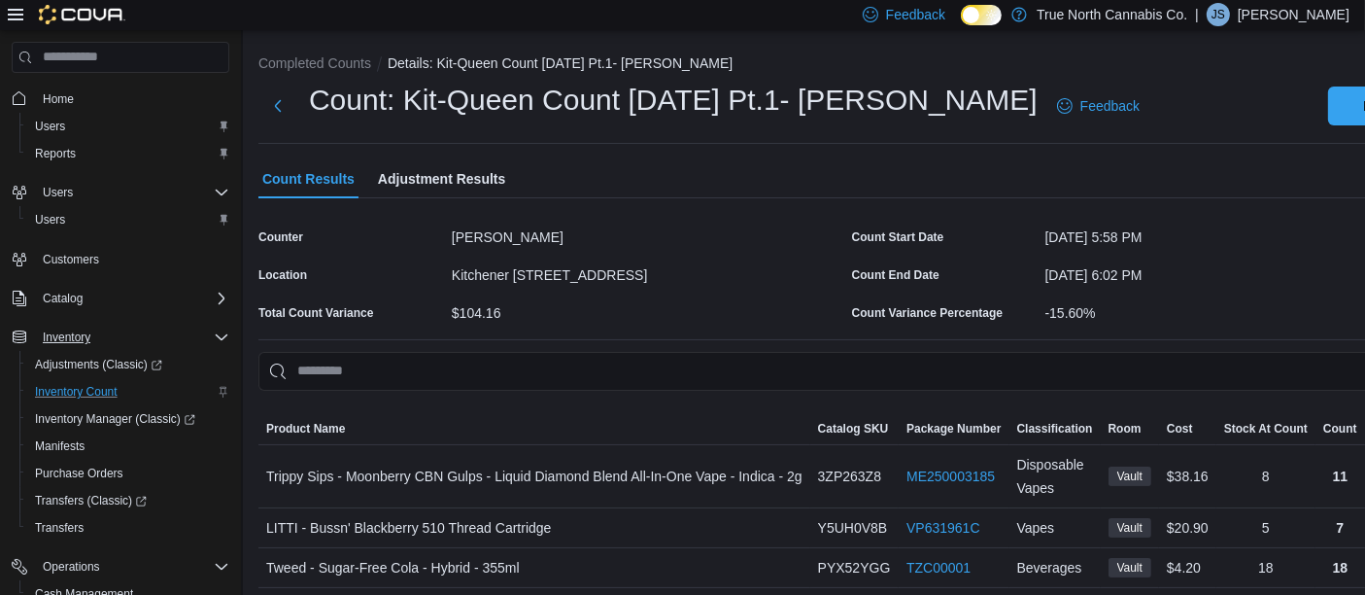
scroll to position [62, 0]
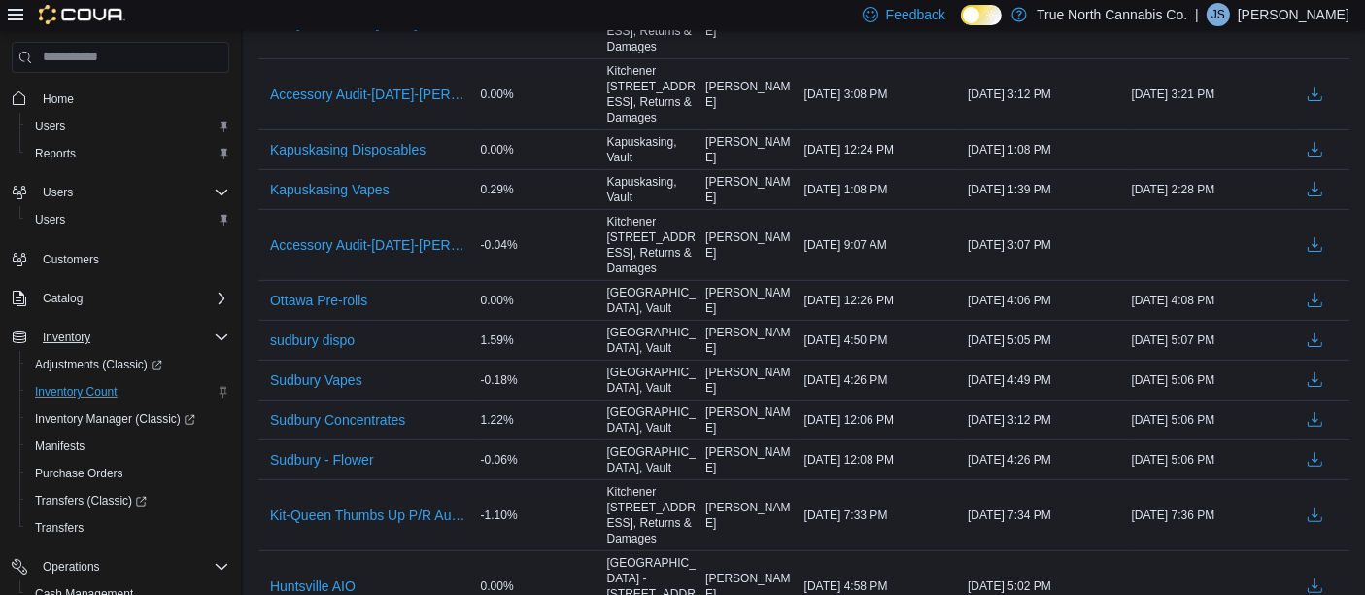
scroll to position [534, 0]
click at [343, 331] on span "sudbury dispo" at bounding box center [312, 337] width 85 height 19
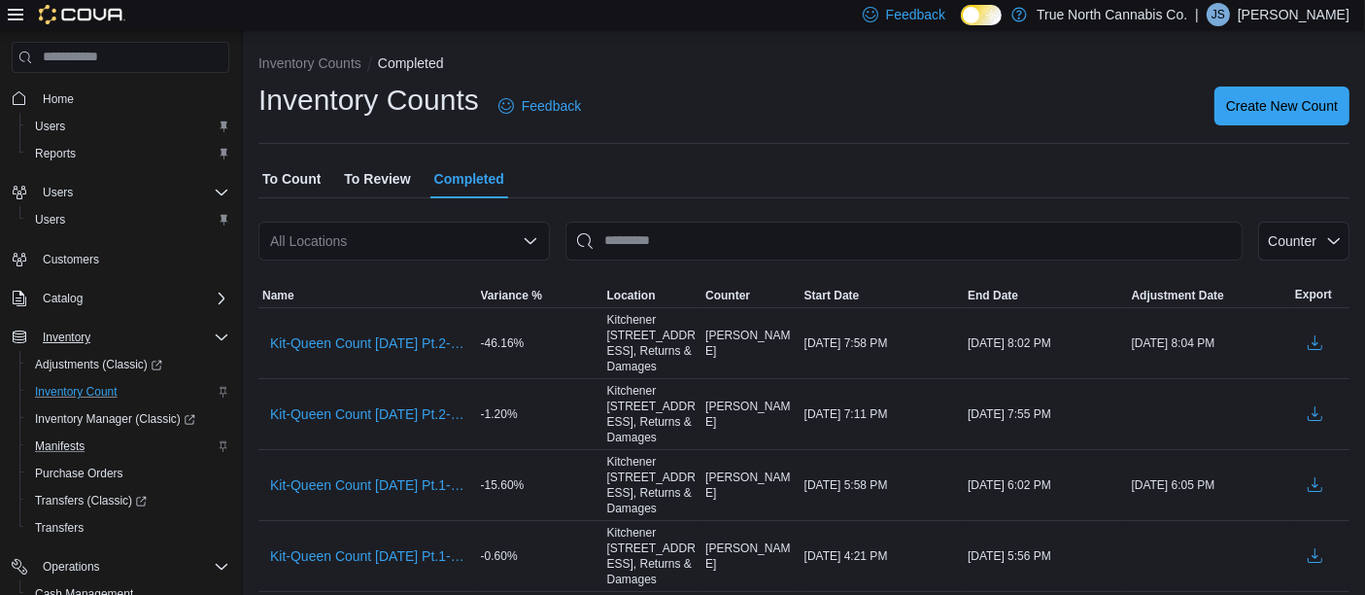
scroll to position [237, 0]
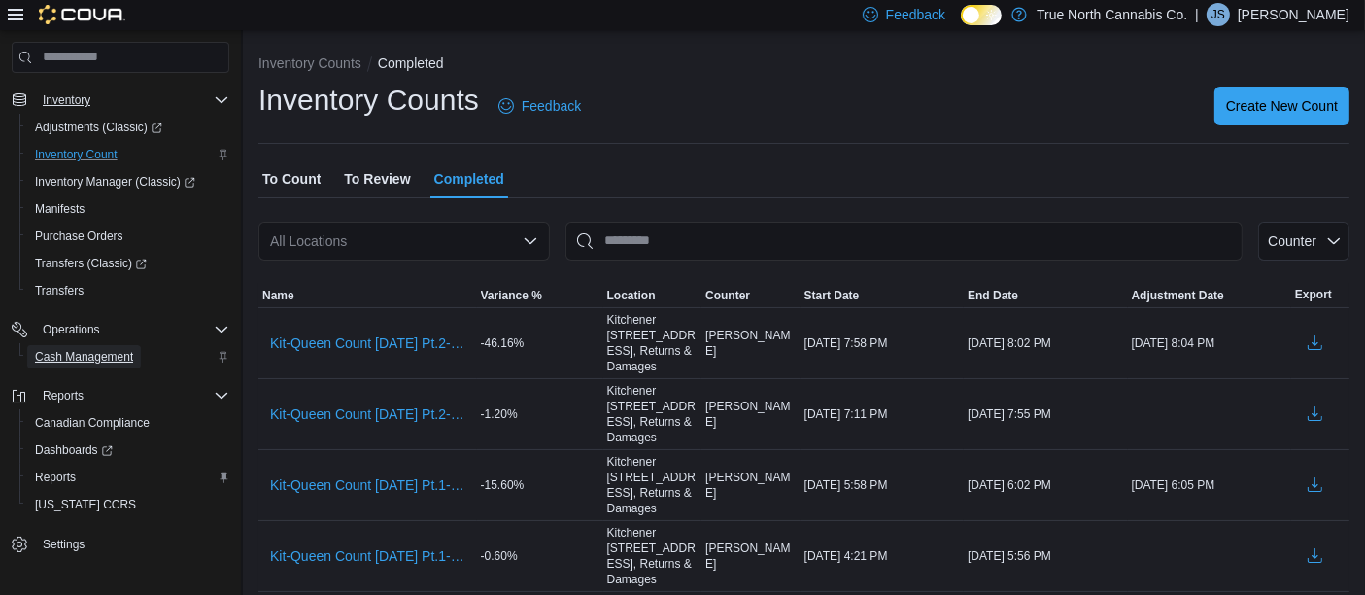
click at [91, 359] on span "Cash Management" at bounding box center [84, 357] width 98 height 16
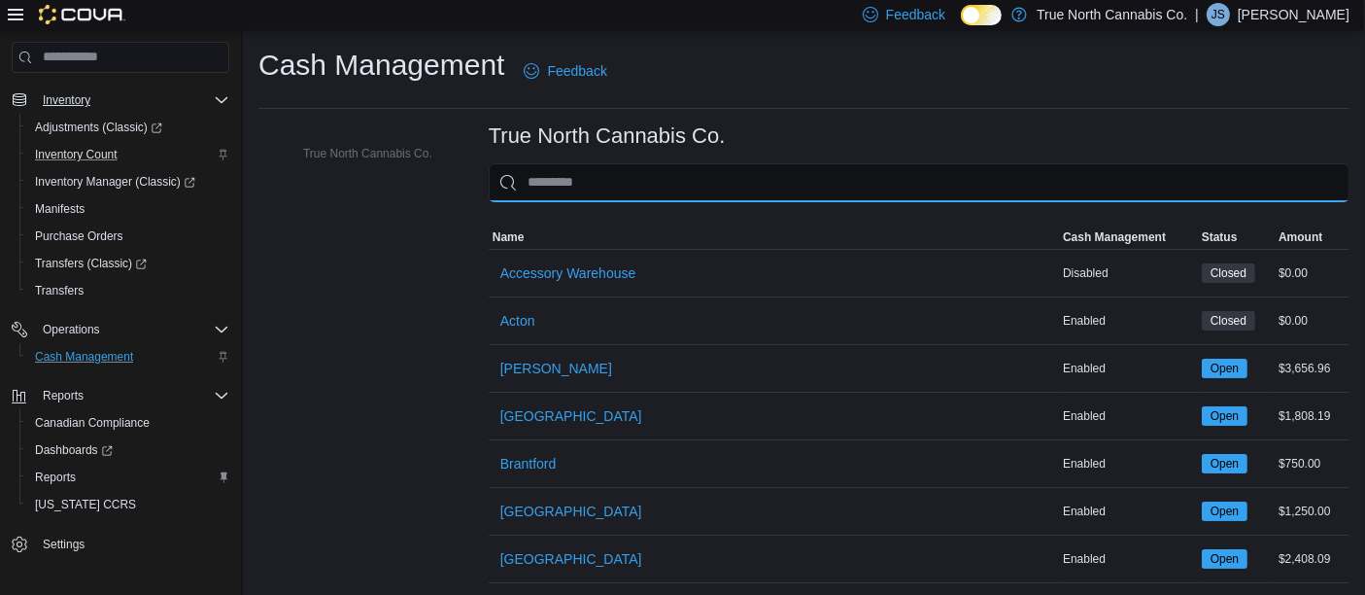
click at [691, 192] on input "This is a search bar. As you type, the results lower in the page will automatic…" at bounding box center [919, 182] width 861 height 39
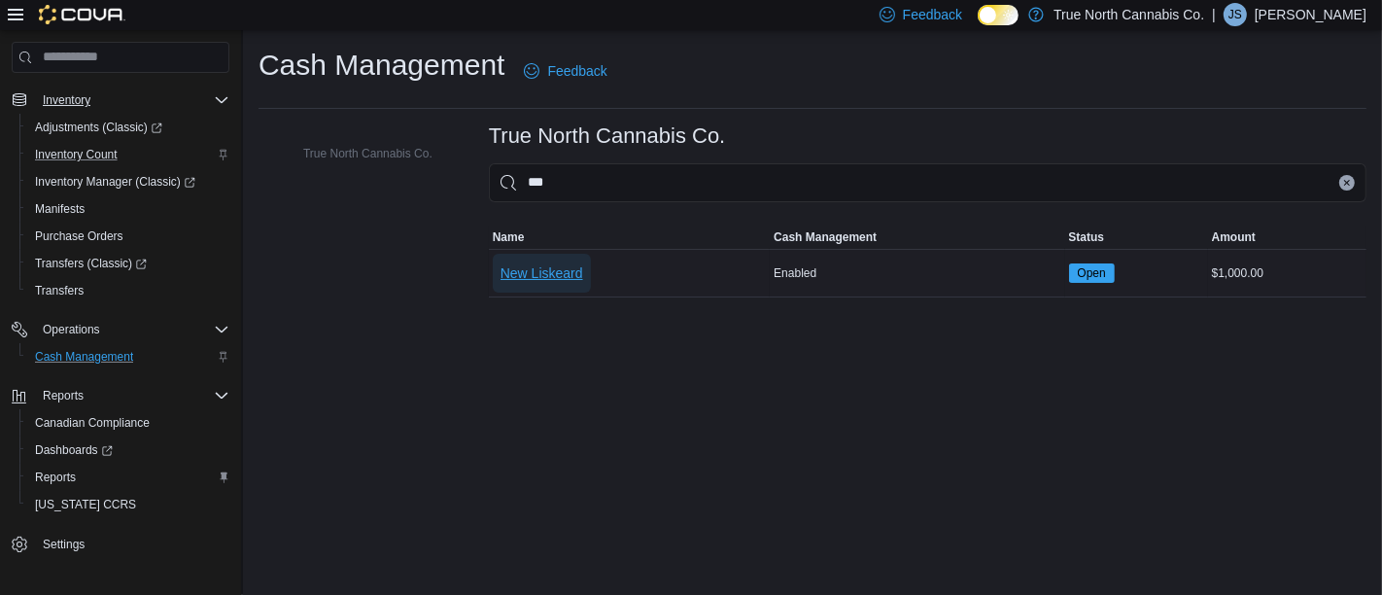
click at [569, 263] on span "New Liskeard" at bounding box center [541, 272] width 83 height 19
